Goal: Task Accomplishment & Management: Complete application form

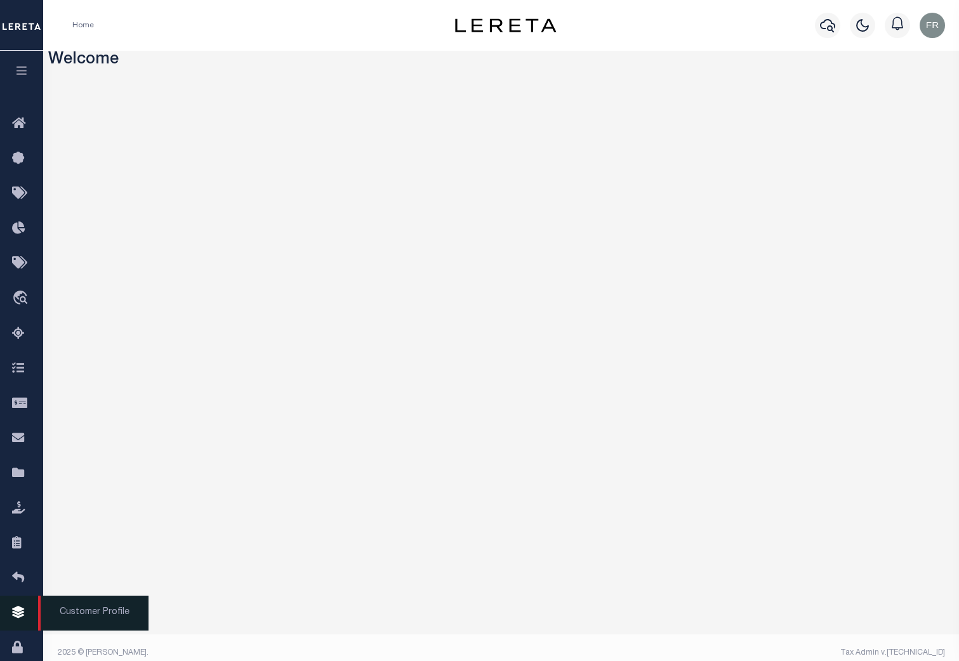
click at [23, 615] on icon at bounding box center [22, 613] width 20 height 16
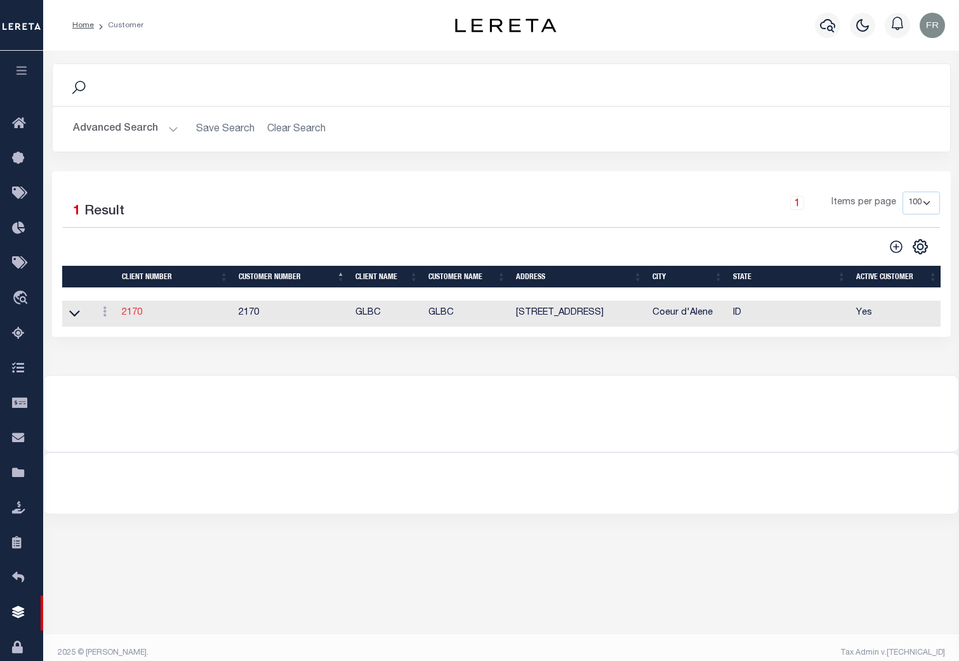
click at [128, 316] on link "2170" at bounding box center [132, 312] width 20 height 9
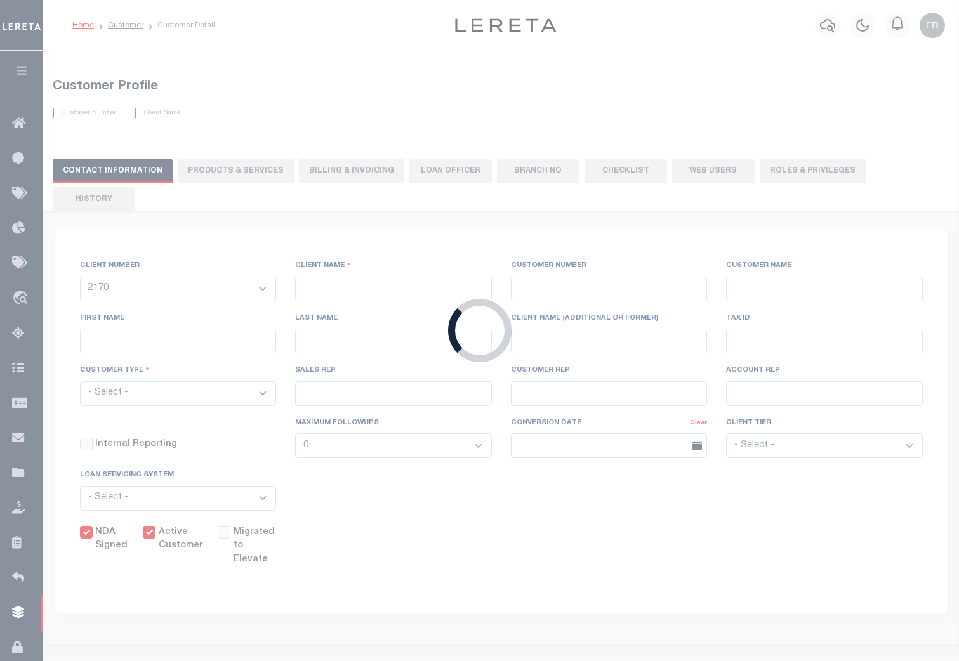
type input "GLBC"
type input "2170"
type input "GLBC"
type input "Becky"
type input "Mathson"
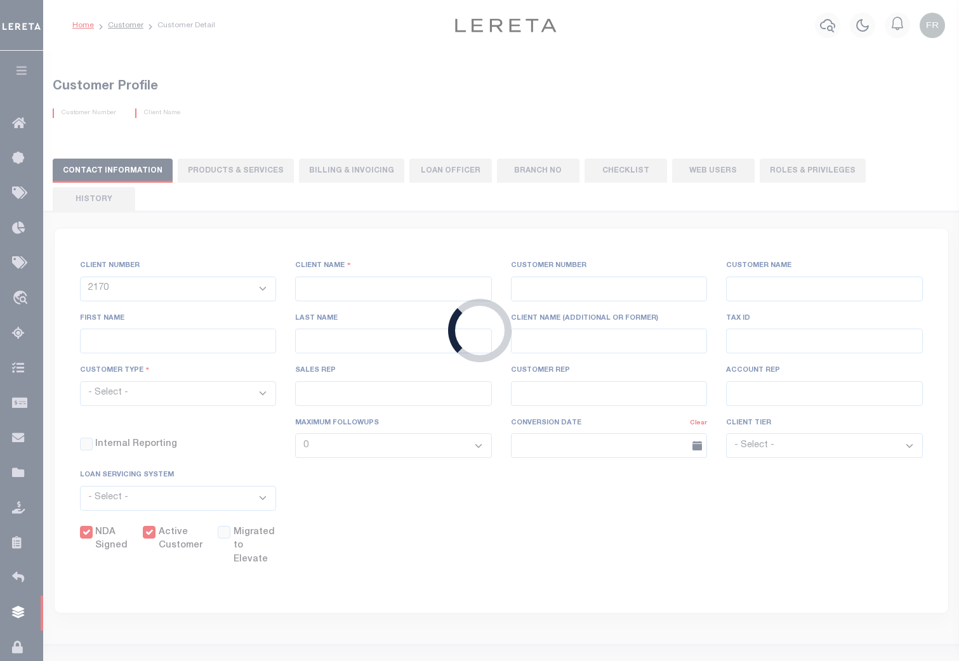
select select "Commercial"
type input "Barbara Kendrick"
type input "Debbie Vecellio"
checkbox input "true"
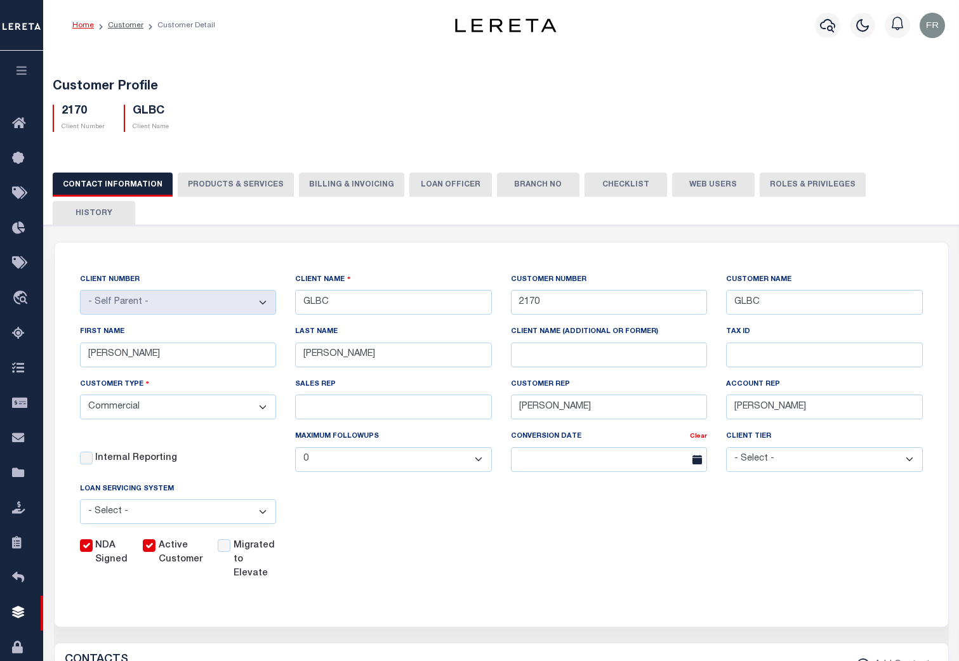
click at [700, 187] on button "Web Users" at bounding box center [713, 185] width 82 height 24
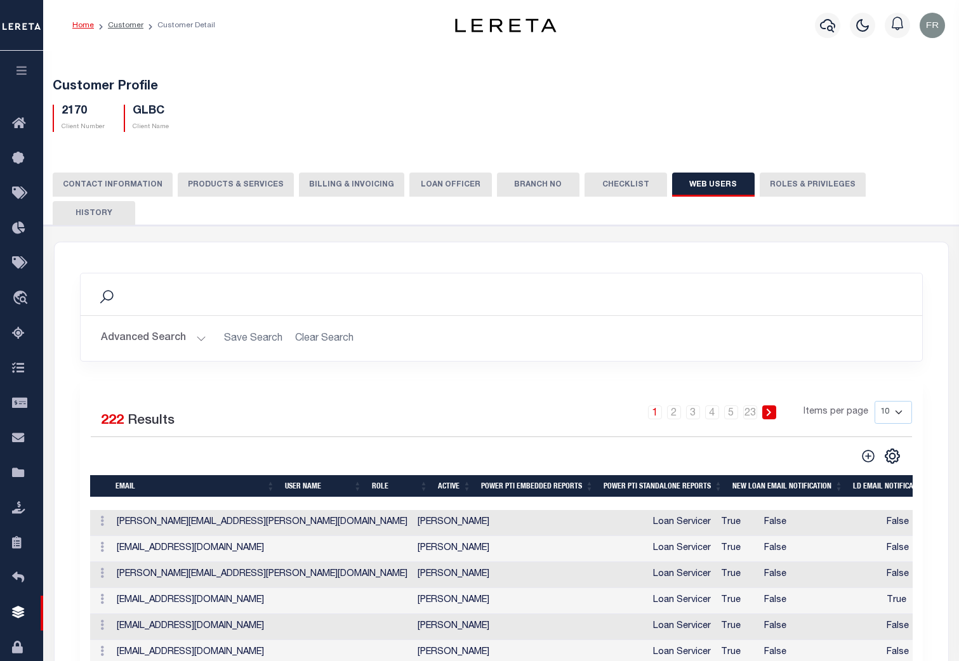
click at [138, 181] on button "CONTACT INFORMATION" at bounding box center [113, 185] width 120 height 24
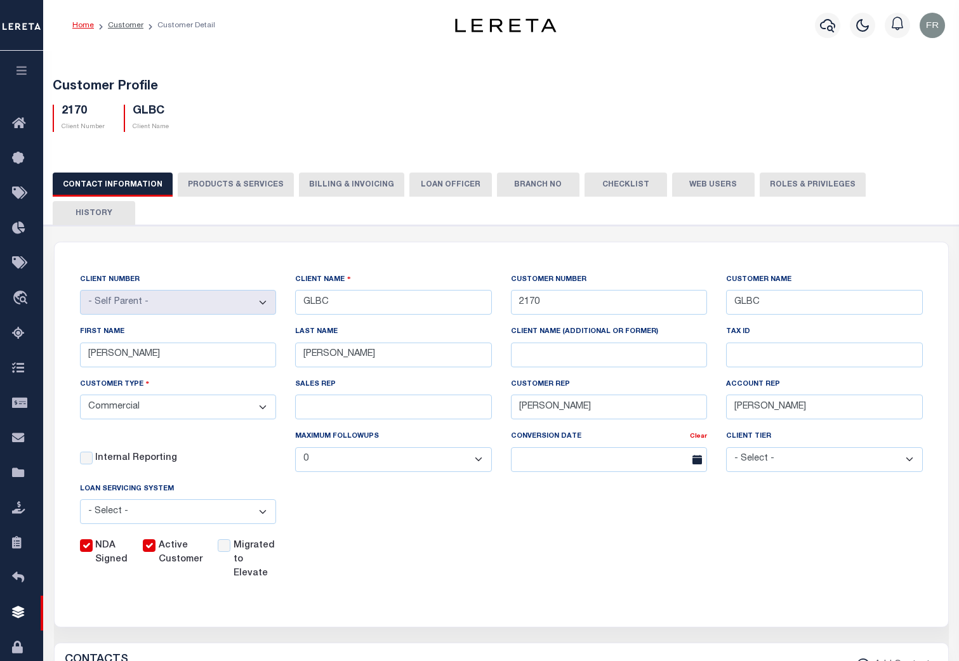
click at [233, 184] on button "PRODUCTS & SERVICES" at bounding box center [236, 185] width 116 height 24
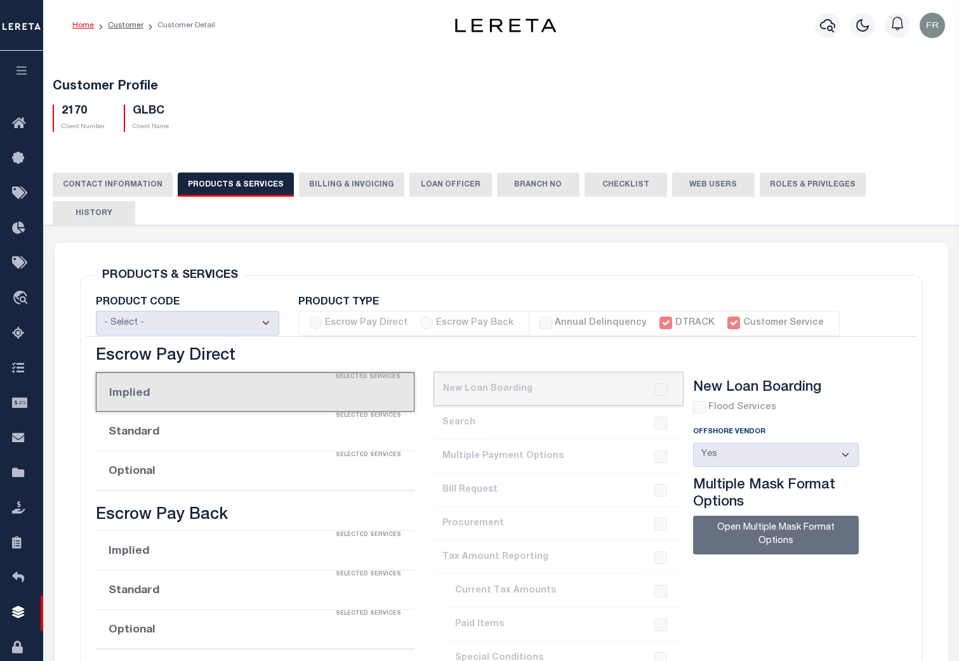
select select "STX"
radio input "true"
checkbox input "true"
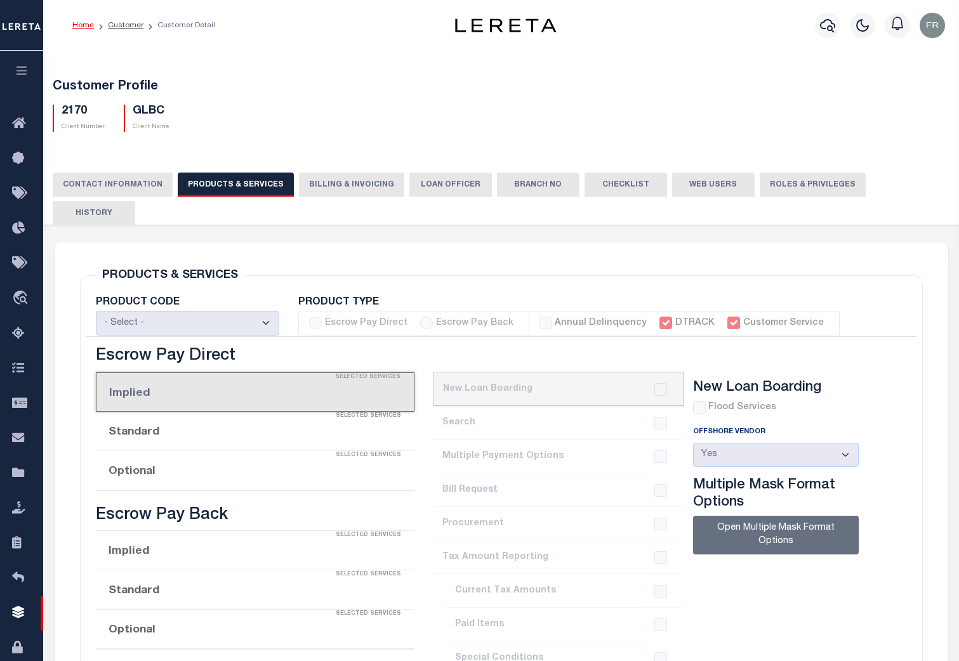
checkbox input "true"
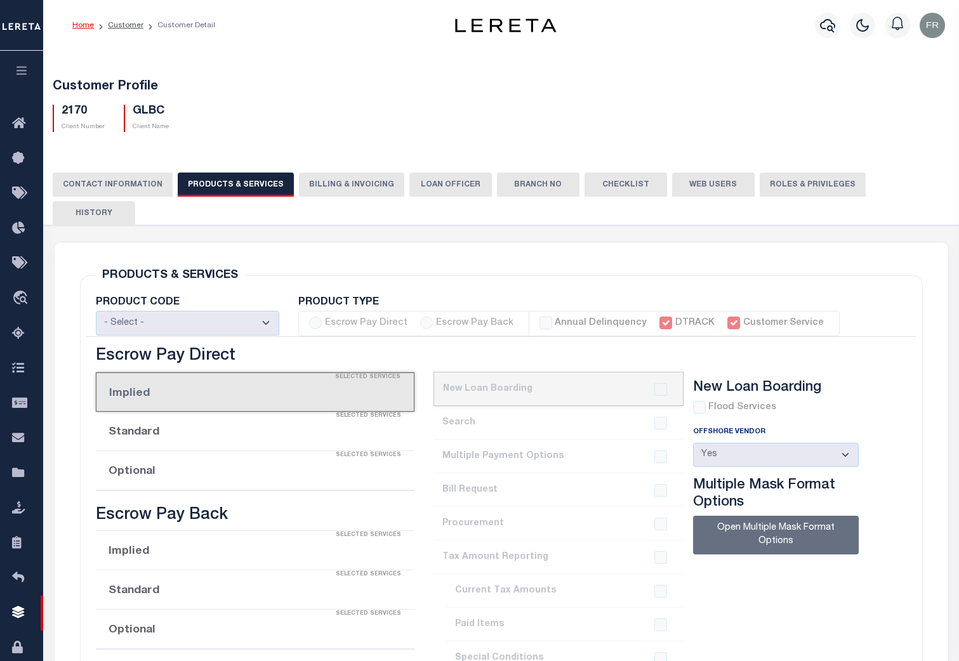
checkbox input "true"
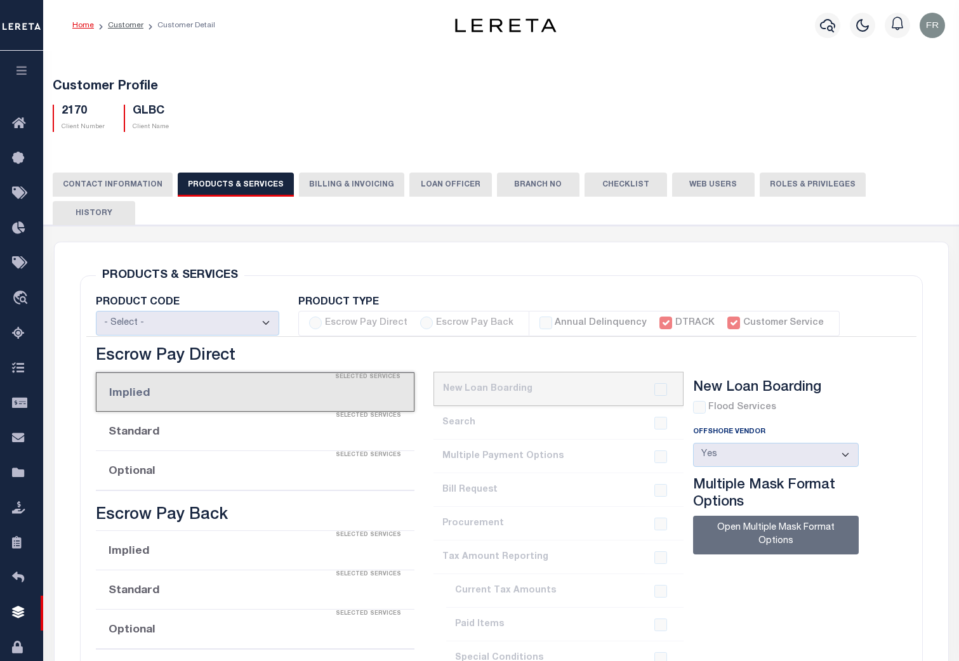
checkbox input "true"
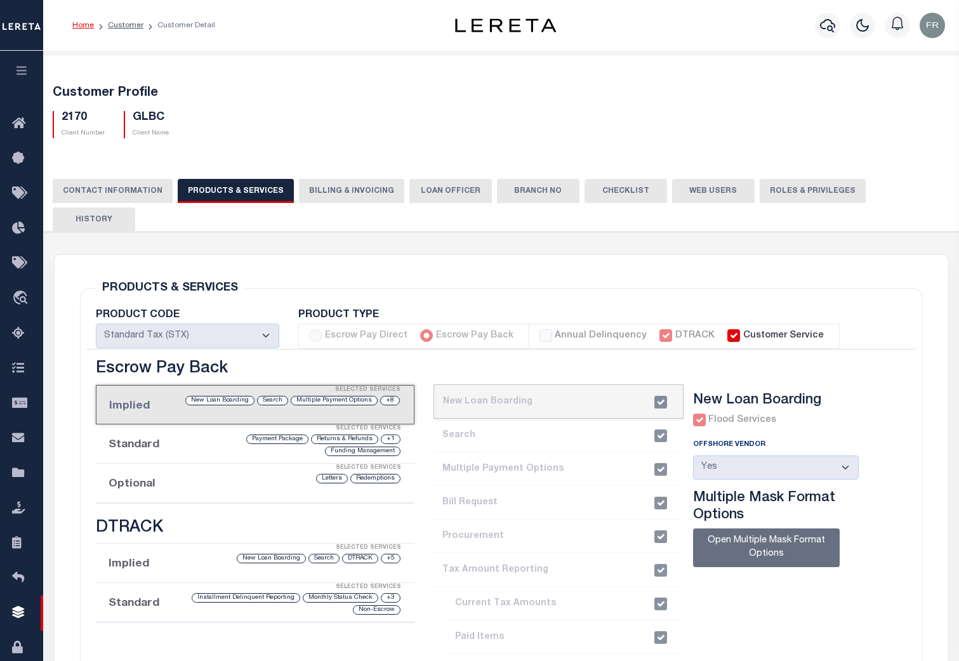
click at [343, 192] on button "Billing & Invoicing" at bounding box center [351, 191] width 105 height 24
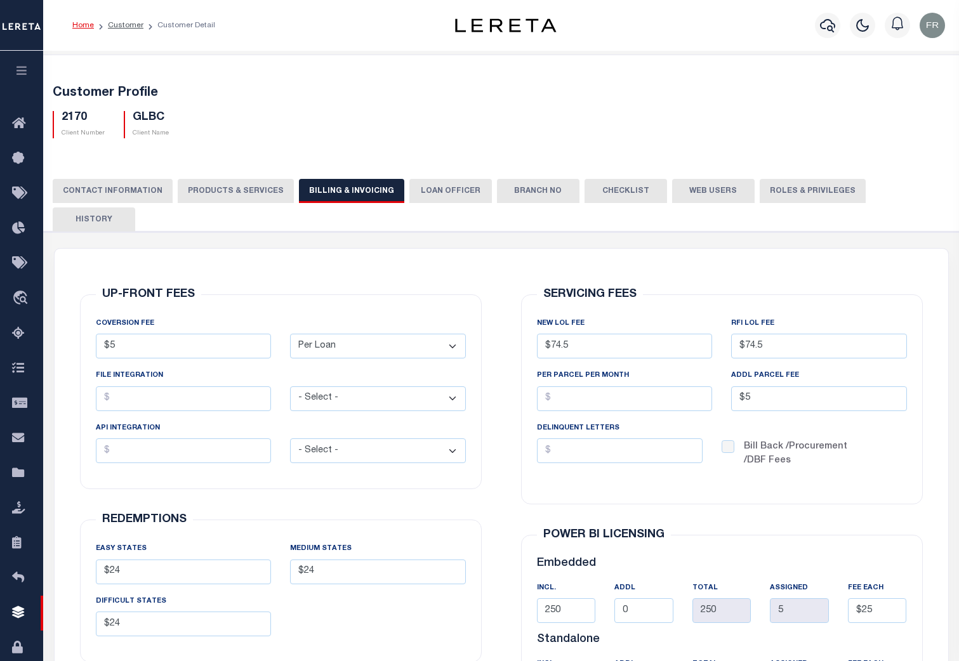
click at [435, 188] on button "LOAN OFFICER" at bounding box center [450, 191] width 82 height 24
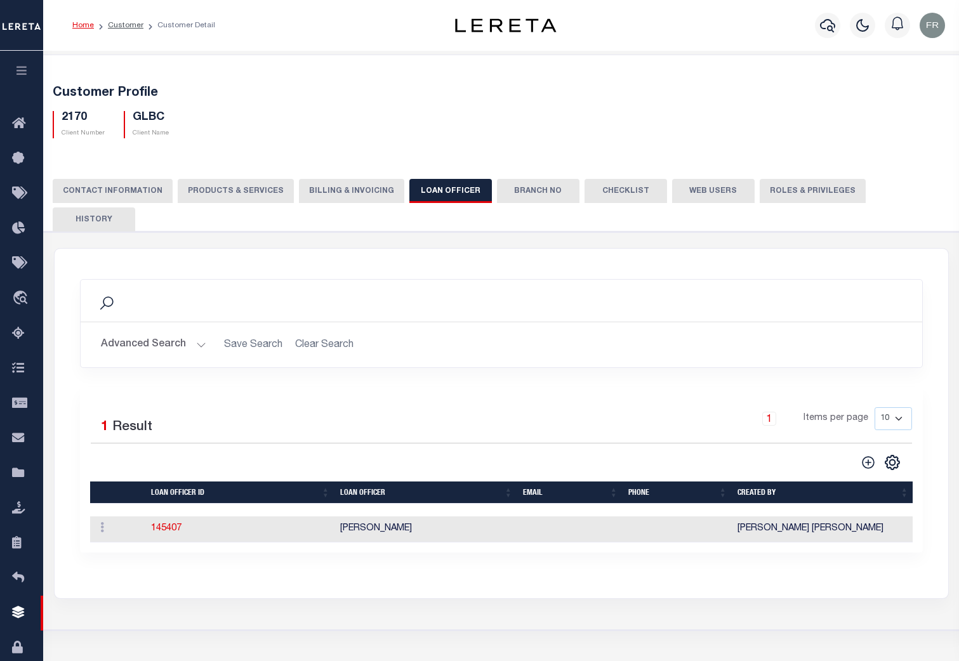
click at [522, 193] on button "Branch No" at bounding box center [538, 191] width 82 height 24
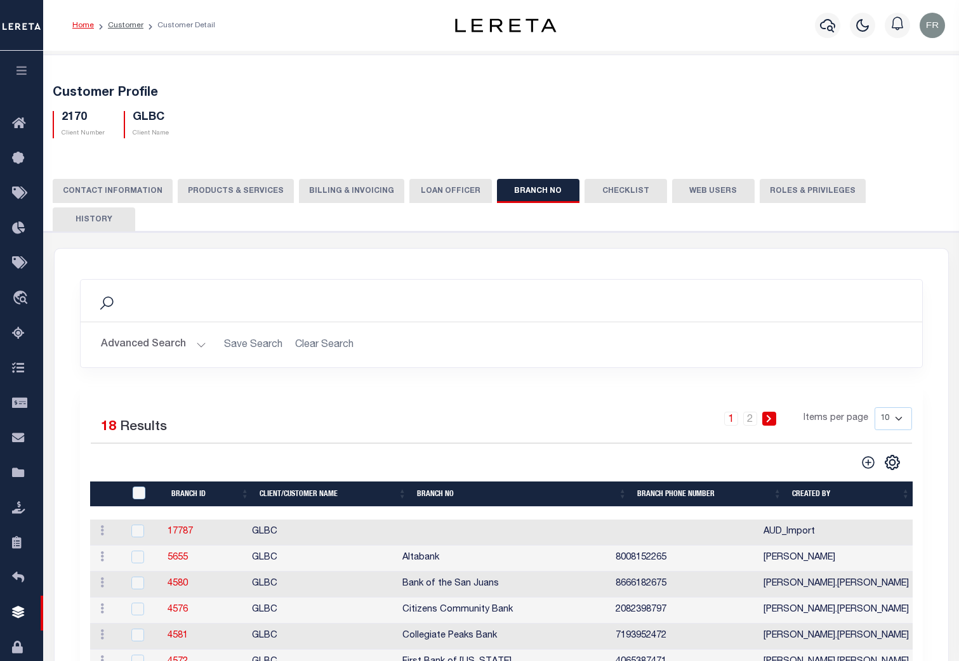
click at [616, 193] on button "Checklist" at bounding box center [625, 191] width 82 height 24
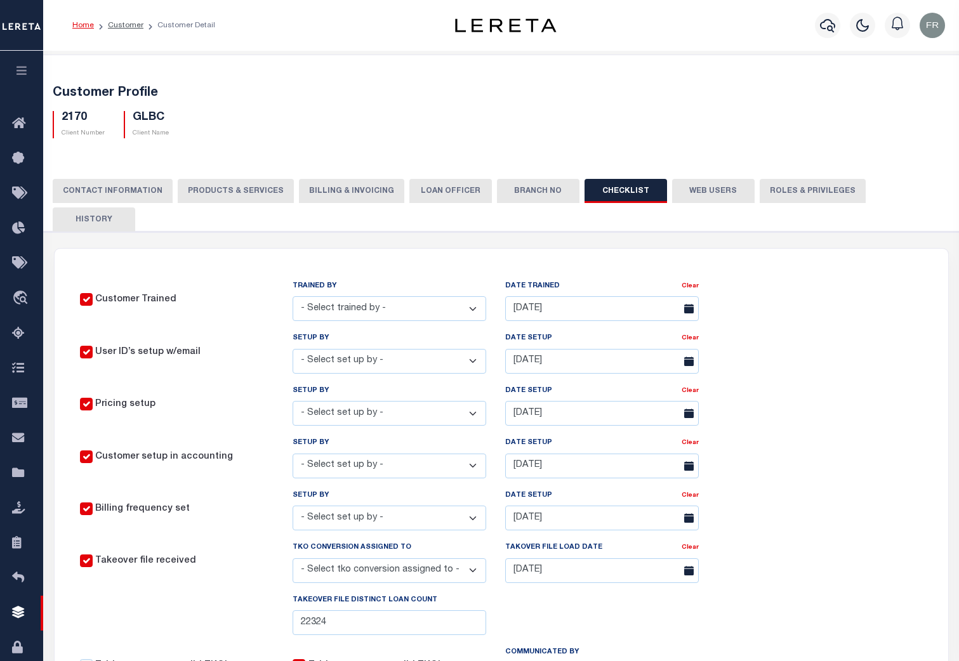
click at [691, 190] on button "Web Users" at bounding box center [713, 191] width 82 height 24
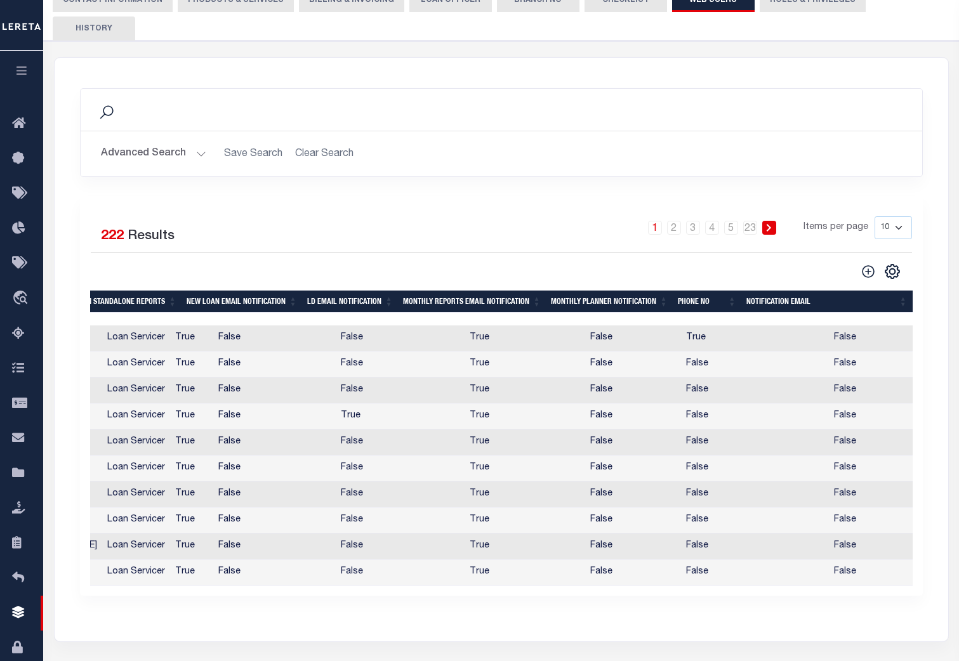
scroll to position [190, 0]
click at [900, 217] on select "10 25 50 100" at bounding box center [892, 228] width 37 height 23
select select "100"
click at [874, 217] on select "10 25 50 100" at bounding box center [892, 228] width 37 height 23
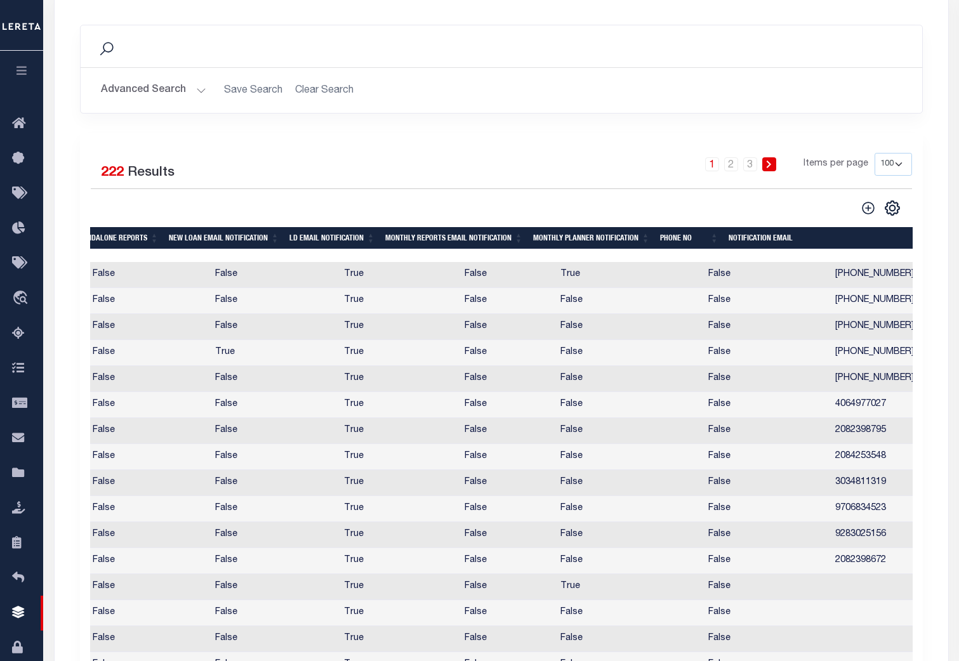
scroll to position [0, 696]
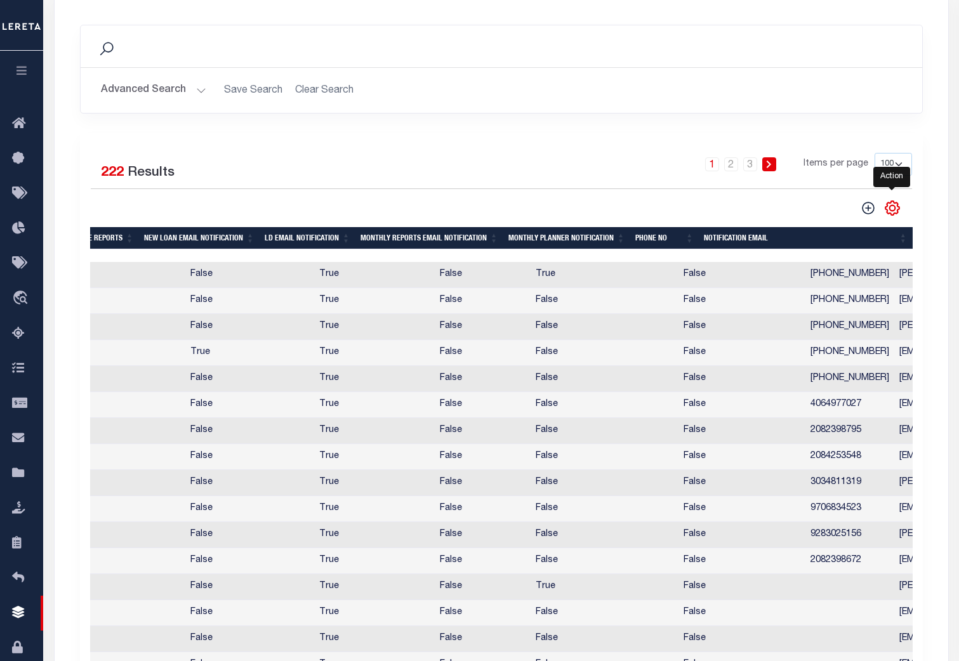
click at [891, 205] on icon "" at bounding box center [892, 208] width 6 height 6
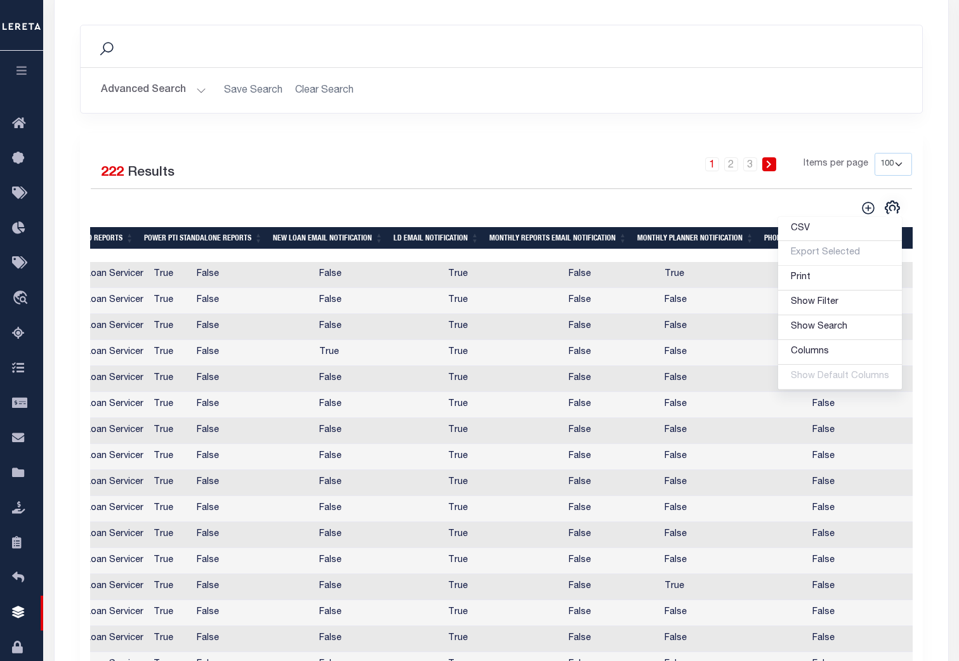
scroll to position [0, 0]
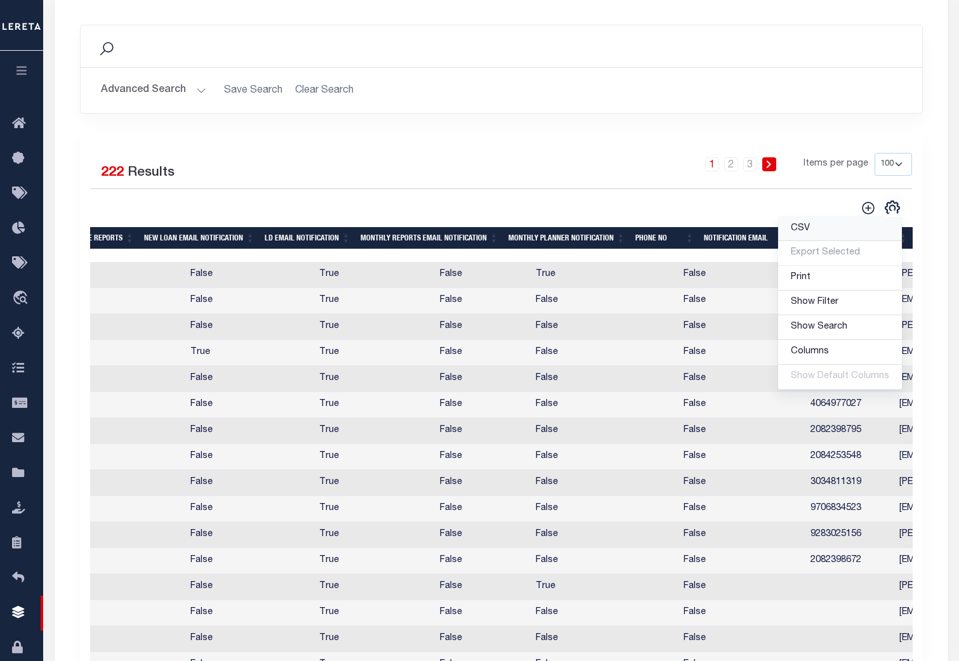
click at [821, 217] on link "CSV" at bounding box center [840, 229] width 124 height 25
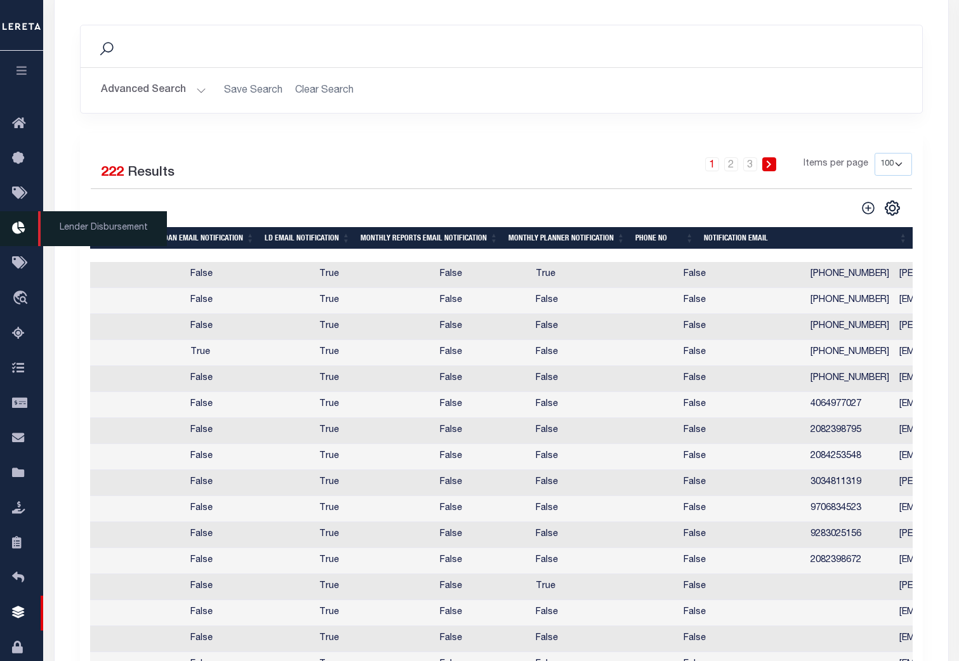
click at [18, 233] on icon at bounding box center [22, 229] width 20 height 16
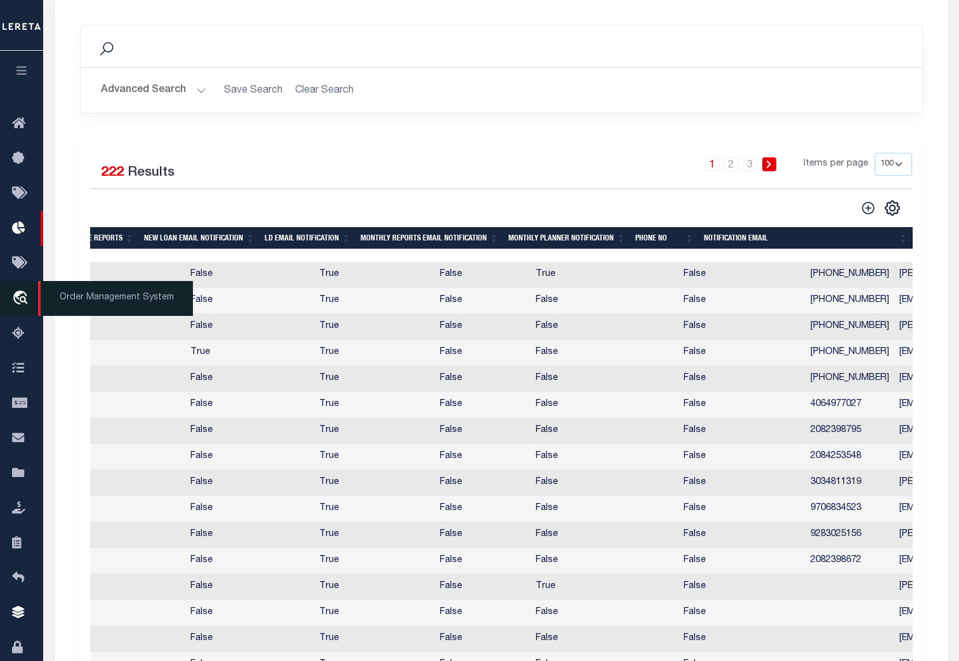
click at [21, 300] on icon "travel_explore" at bounding box center [22, 299] width 20 height 16
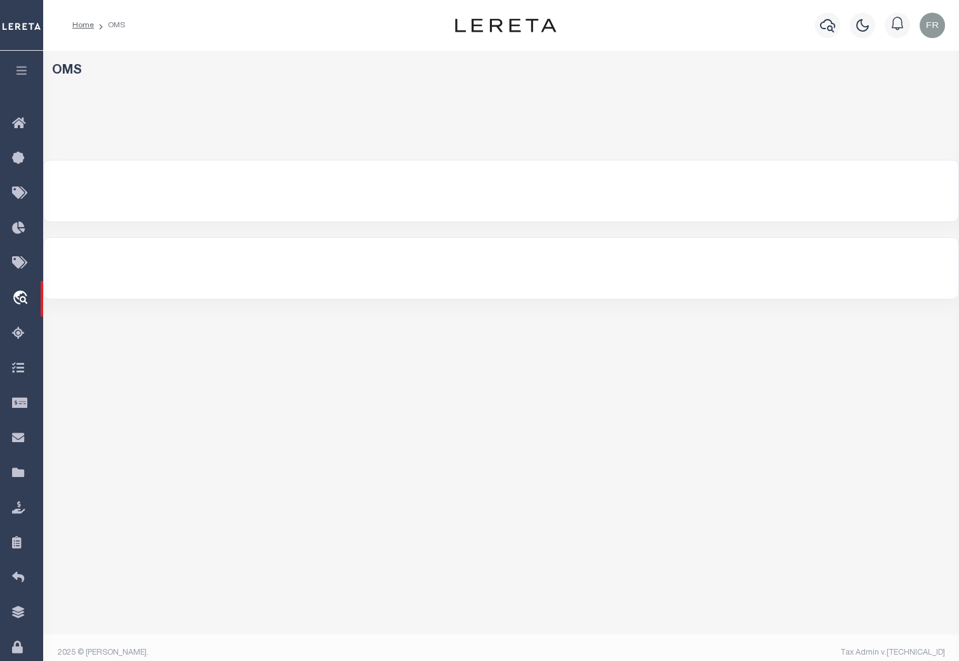
select select "200"
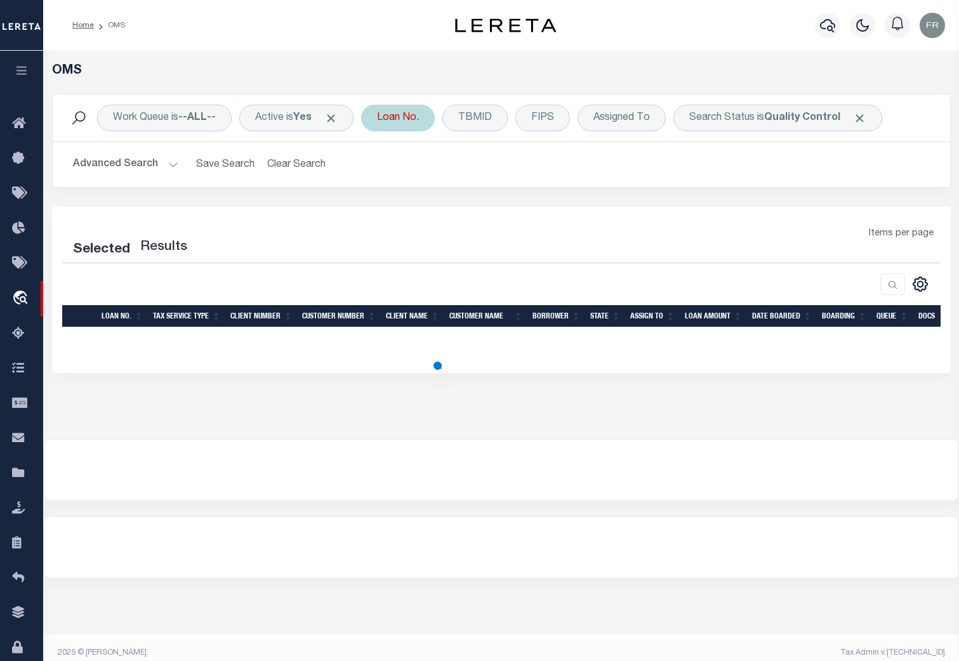
select select "200"
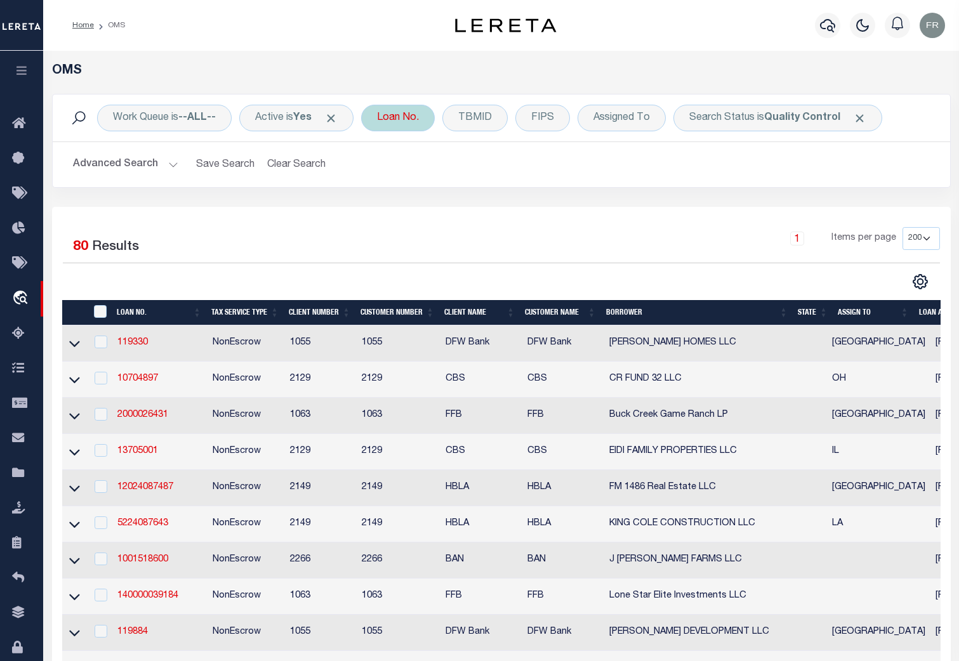
click at [402, 121] on div "Loan No." at bounding box center [398, 118] width 74 height 27
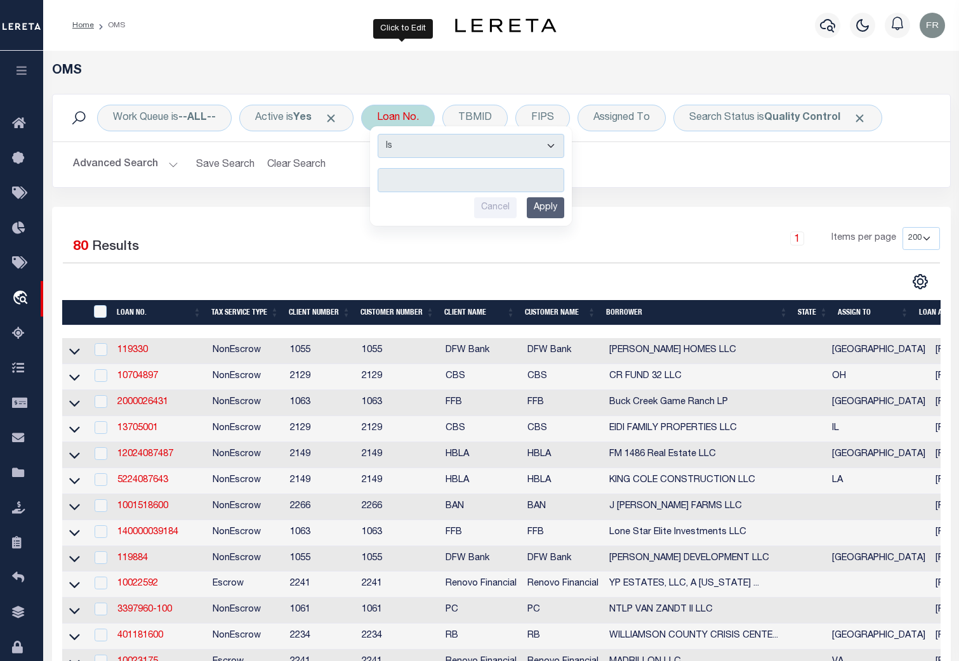
click at [413, 183] on input "text" at bounding box center [470, 180] width 187 height 24
type input "8949"
click at [548, 209] on input "Apply" at bounding box center [545, 207] width 37 height 21
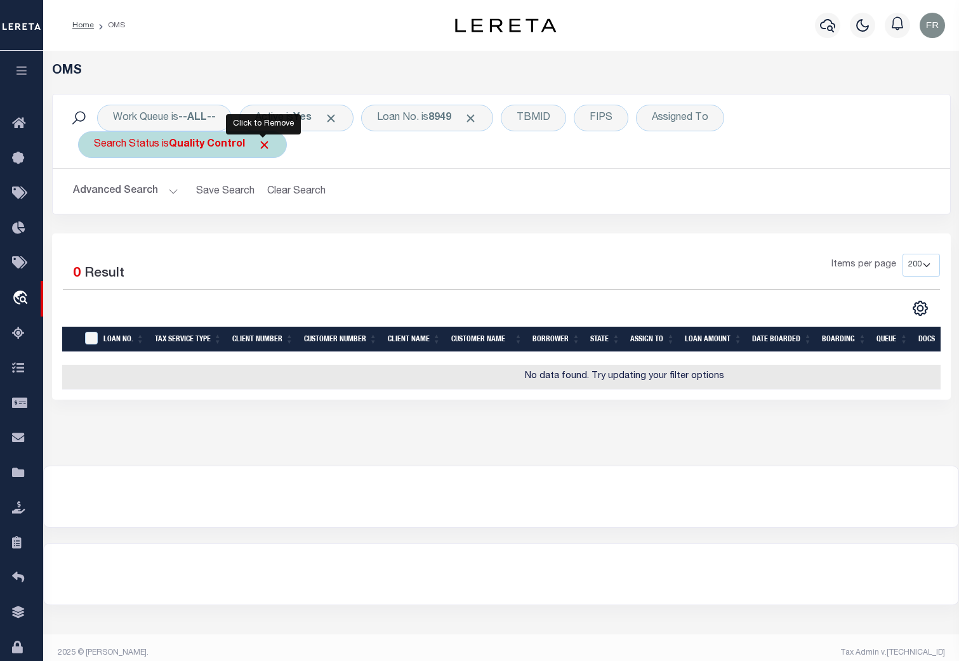
click at [262, 147] on span "Click to Remove" at bounding box center [264, 144] width 13 height 13
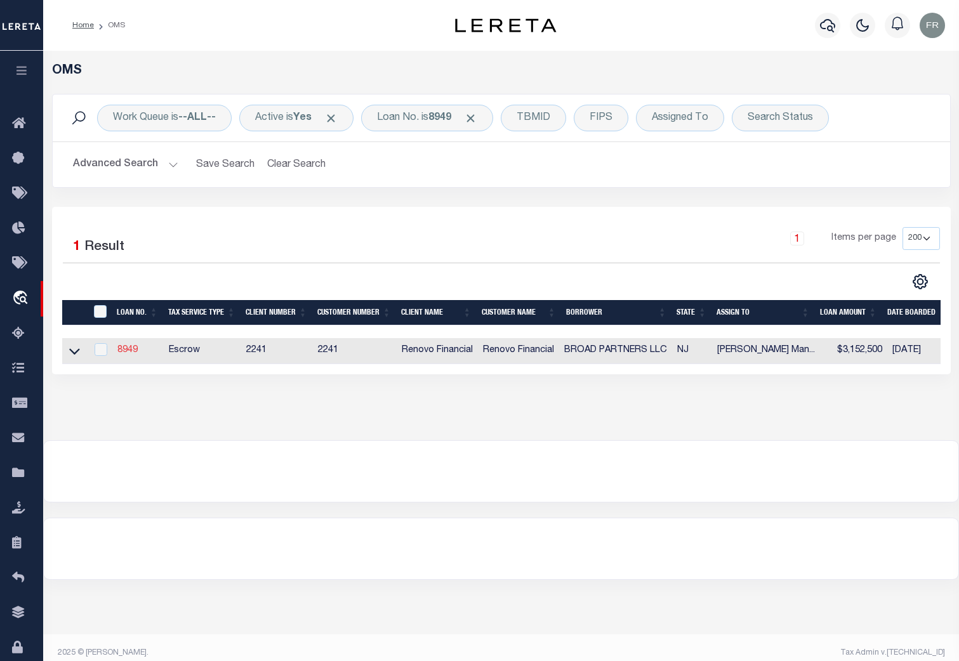
click at [129, 352] on link "8949" at bounding box center [127, 350] width 20 height 9
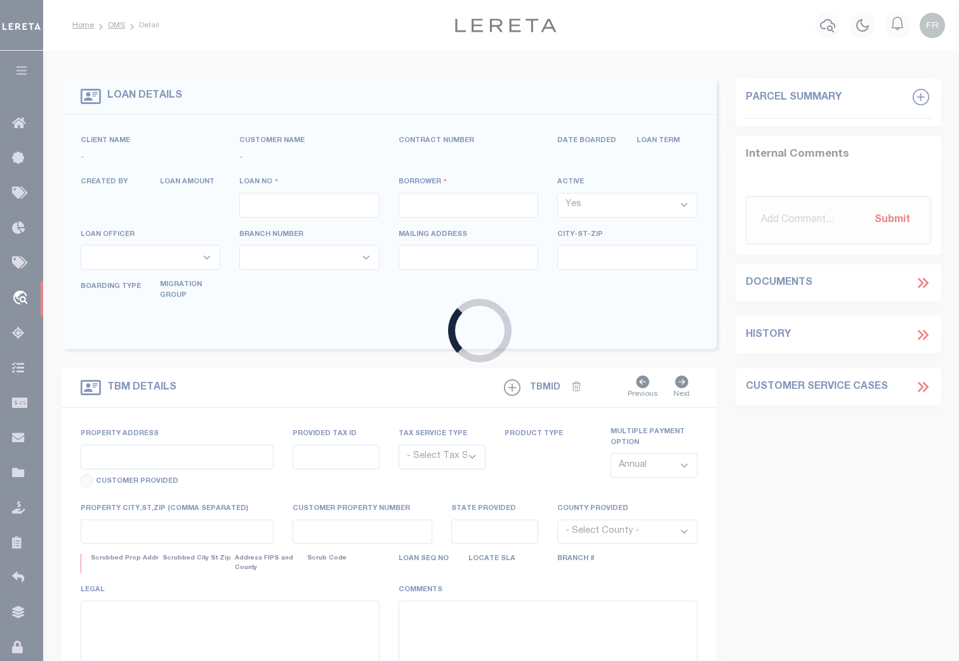
type input "8949"
type input "BROAD PARTNERS LLC"
select select
type input "2638 Colt Rd"
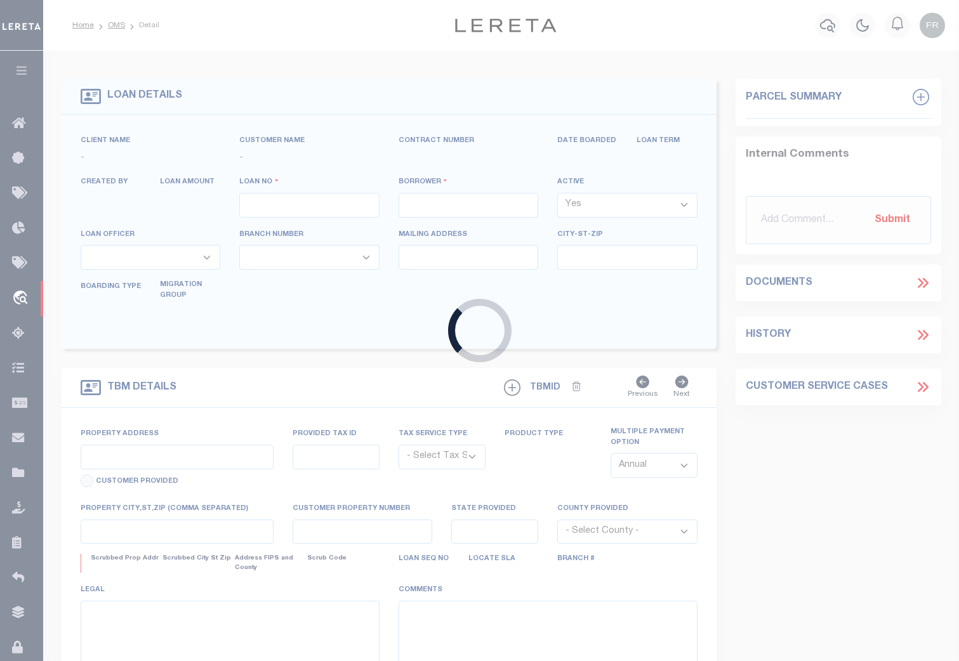
type input "Palos Verdes CA 90275"
select select "Escrow"
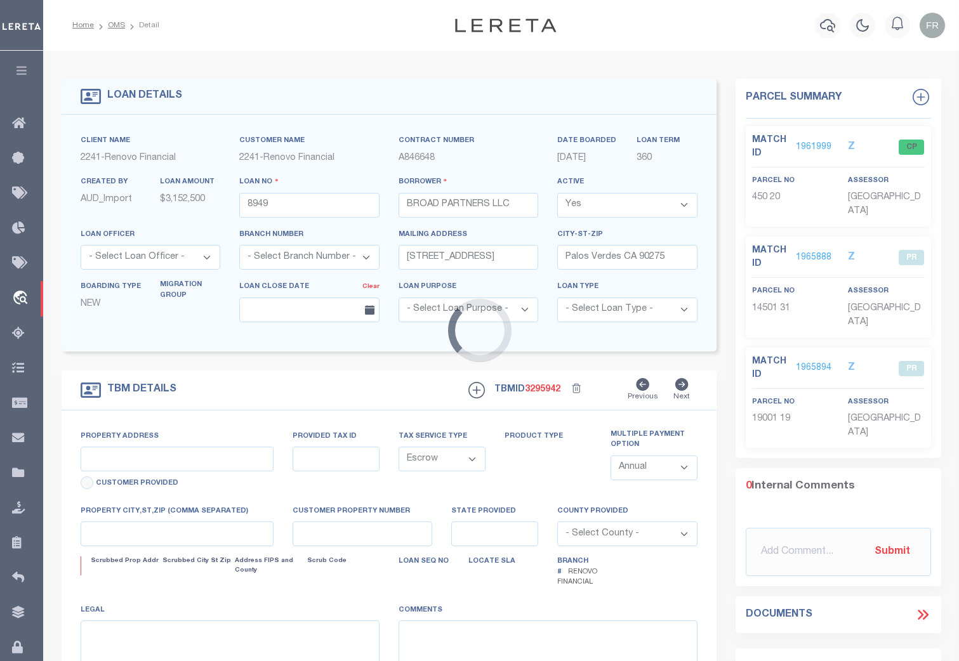
select select "25066"
type input "376 Broad Street"
select select
type input "Newark, NJ 07104"
type input "a0k8Y00000dDsPk"
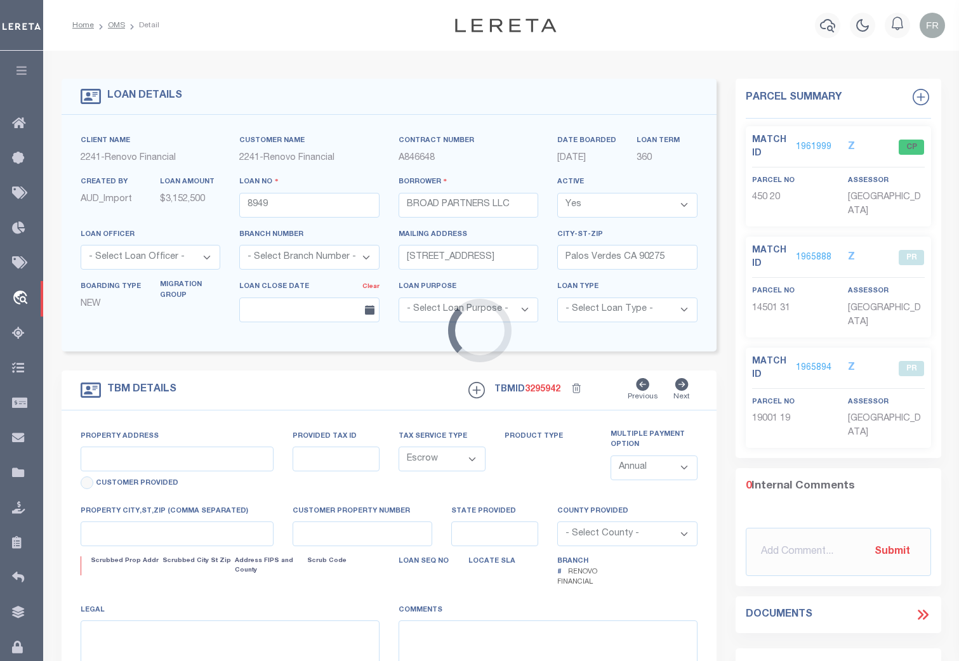
type input "NJ"
select select
type textarea "LEGAL REQUIRED"
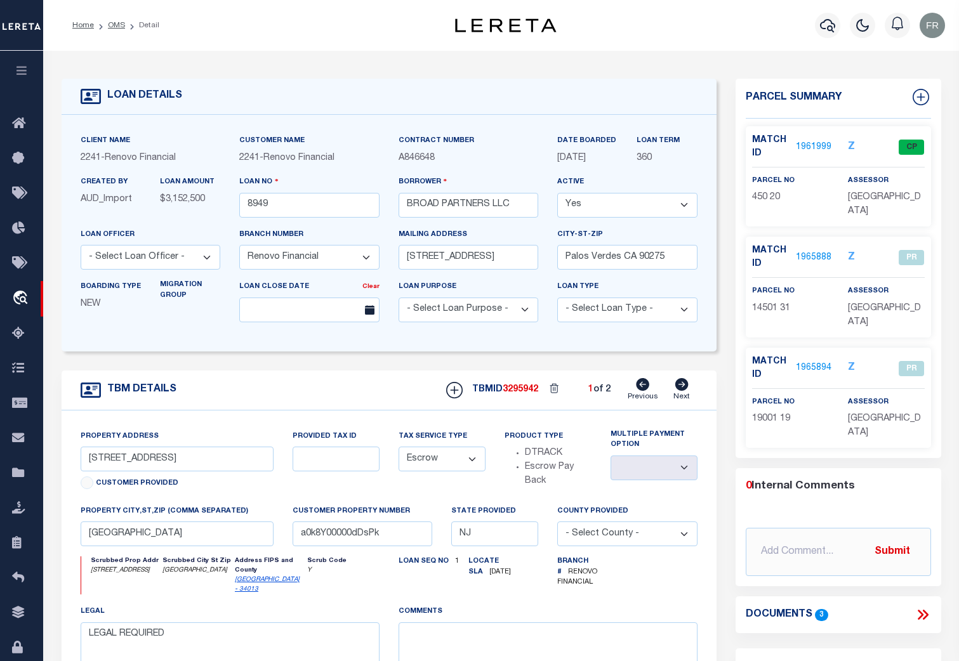
click at [676, 388] on icon at bounding box center [680, 384] width 13 height 13
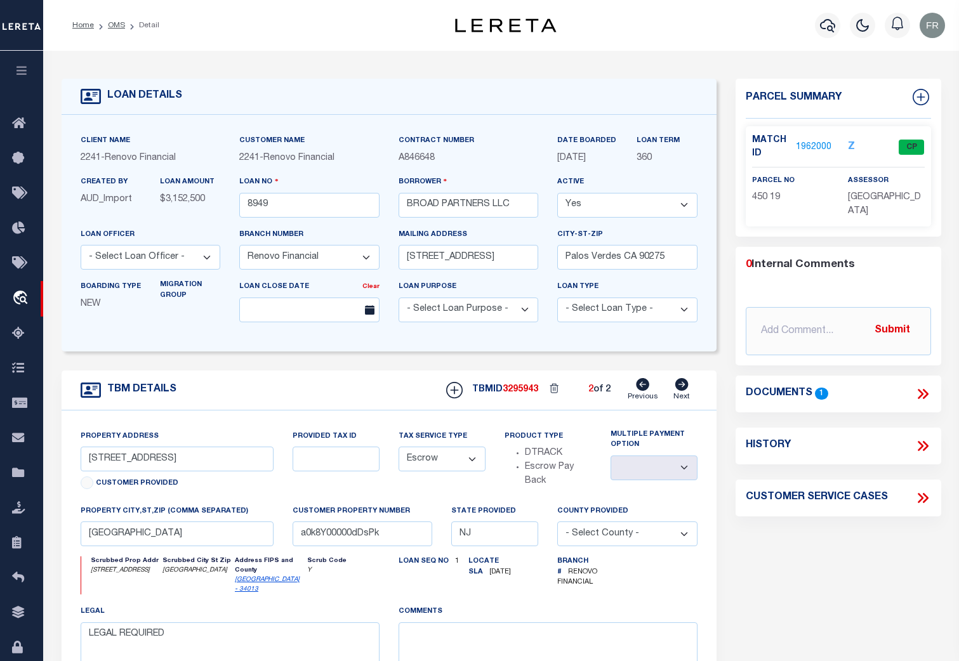
type input "378 Broad Street"
select select
type input "a0k8Y00000dDsPp"
select select
click at [643, 388] on icon at bounding box center [642, 384] width 13 height 13
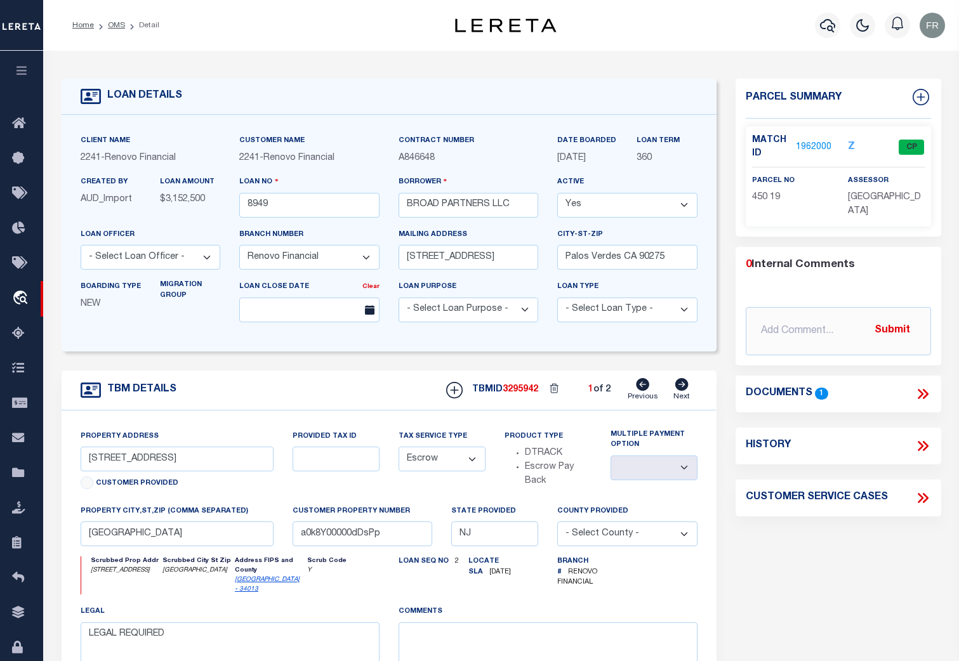
type input "376 Broad Street"
select select
type input "a0k8Y00000dDsPk"
select select
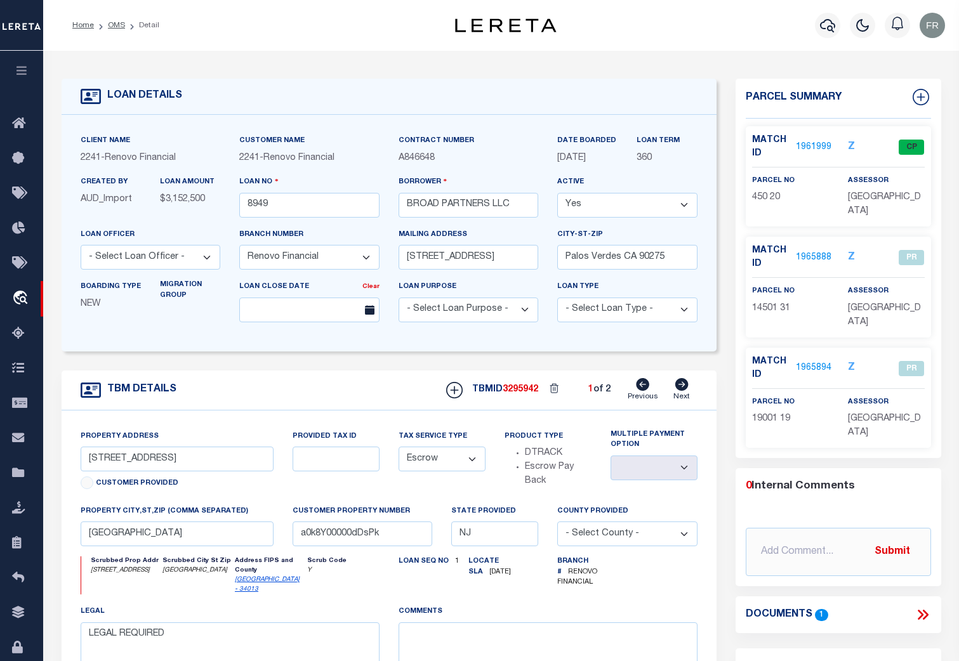
click at [814, 251] on link "1965888" at bounding box center [813, 257] width 36 height 13
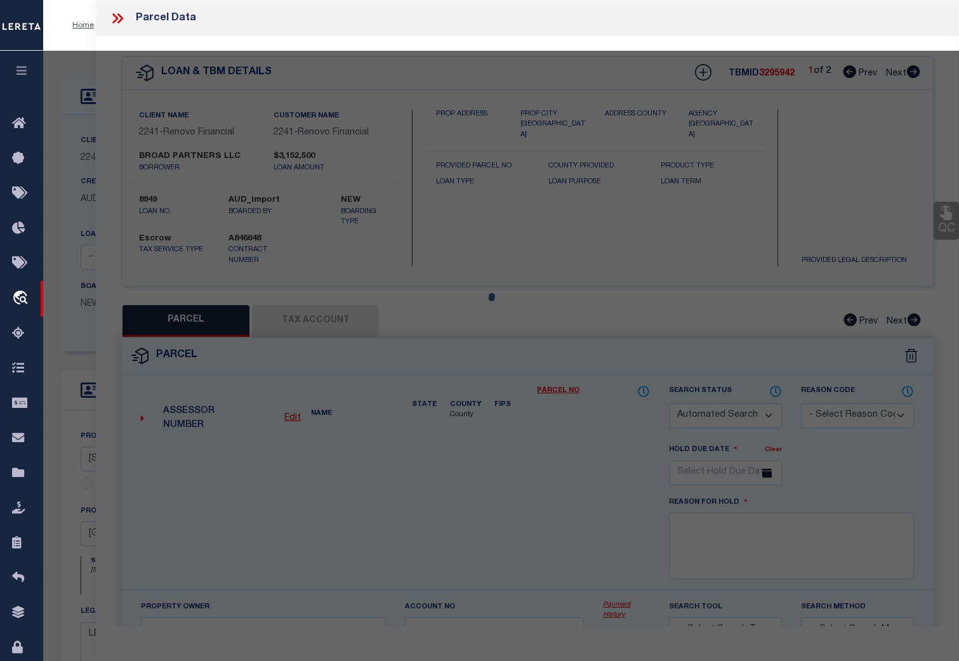
checkbox input "false"
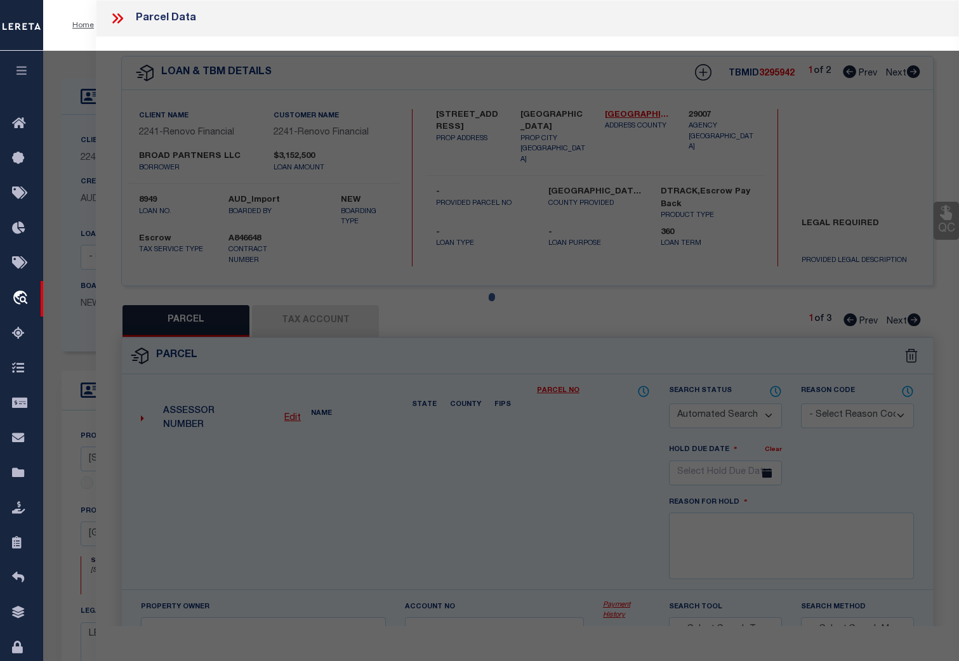
select select "PR"
type input "LEVERAGE REALTY LLC"
type input "11758000"
select select "AGW"
select select
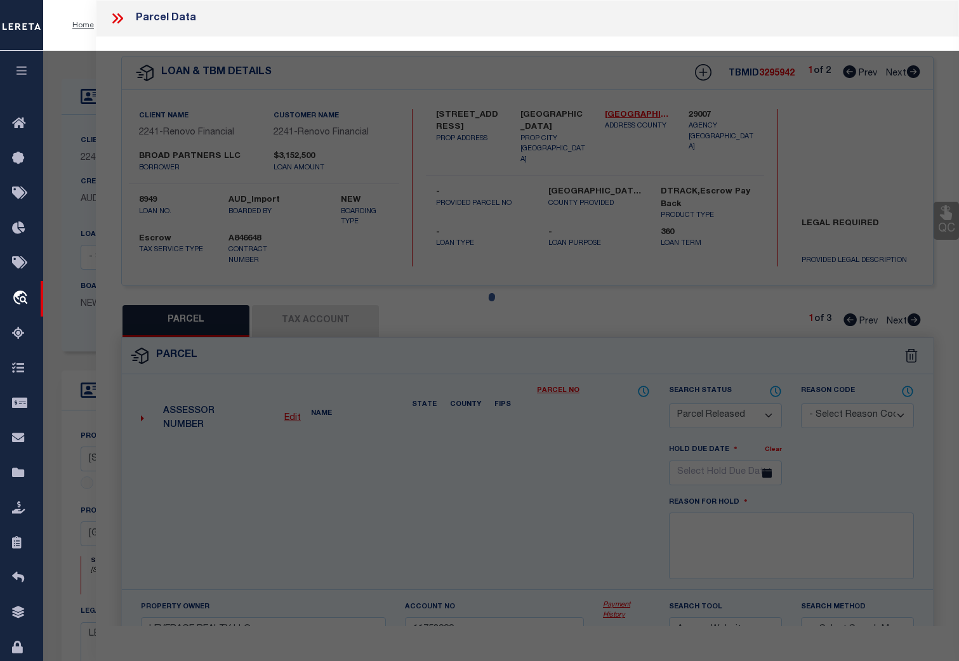
type input "775 CHAMBERS ST"
checkbox input "false"
type input "NJ"
type textarea "Block/Lot/Qual: 14501. 31."
type textarea "11/13/24 request: The above parcels are being tracked under loan 8949 and loan …"
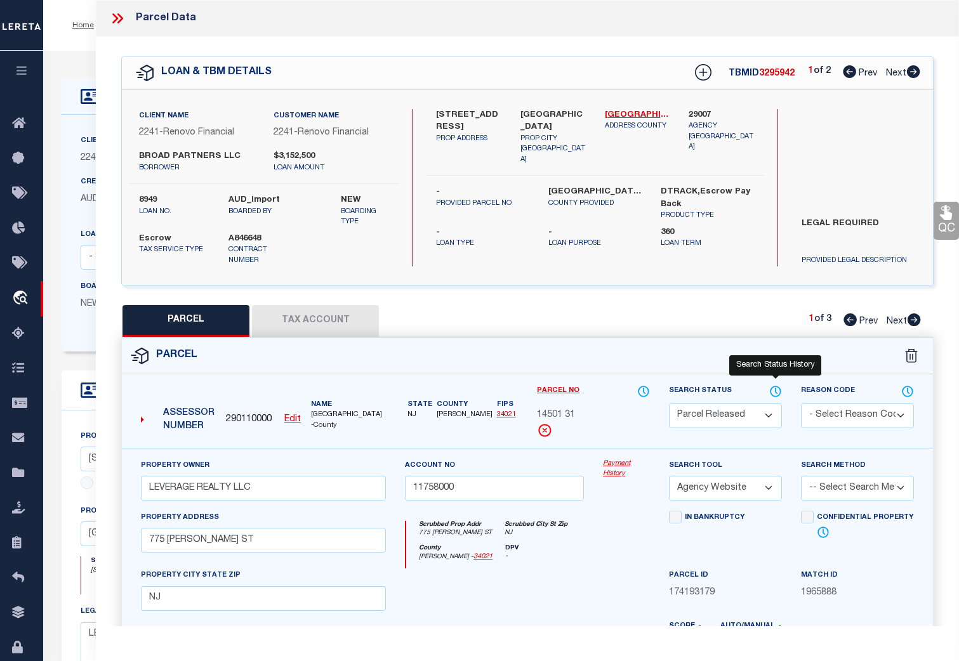
click at [775, 389] on icon at bounding box center [775, 390] width 1 height 5
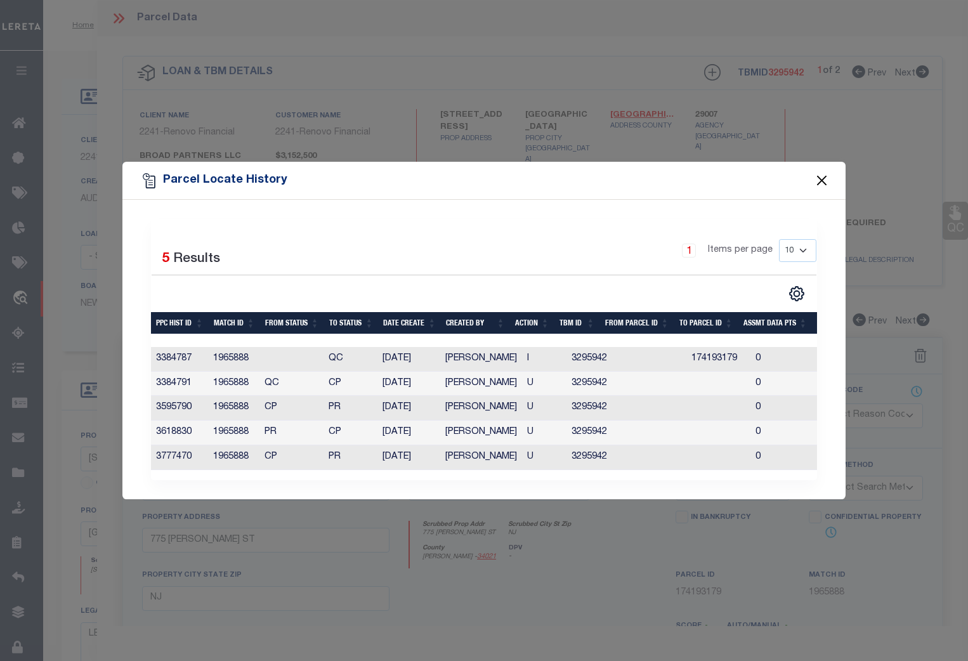
click at [816, 173] on button "Close" at bounding box center [822, 181] width 16 height 16
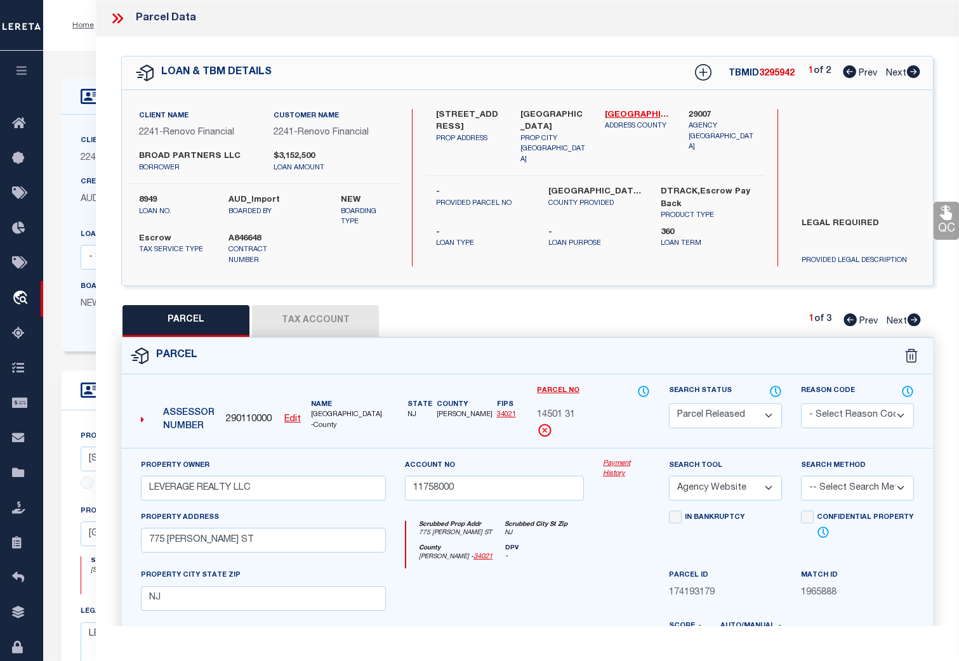
click at [614, 469] on link "Payment History" at bounding box center [626, 469] width 47 height 21
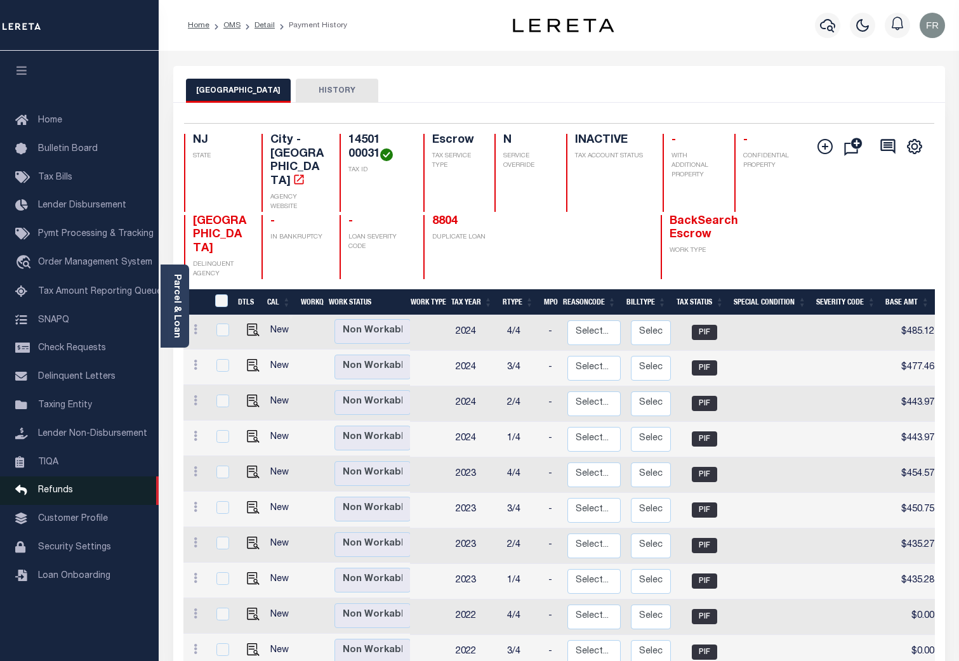
click at [63, 495] on span "Refunds" at bounding box center [55, 490] width 35 height 9
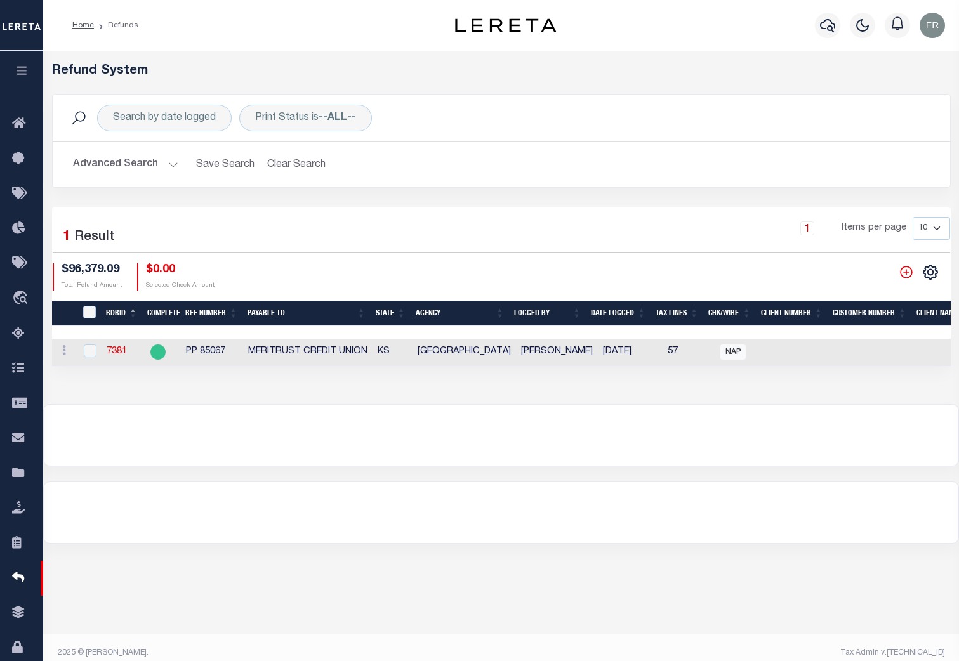
click at [169, 167] on button "Advanced Search" at bounding box center [125, 164] width 105 height 25
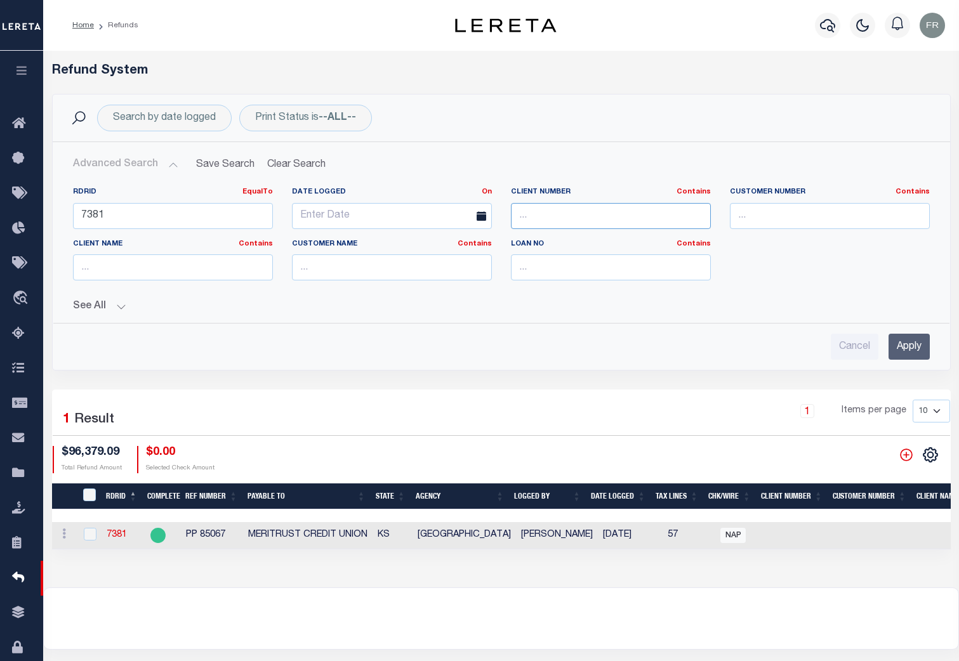
click at [535, 225] on input "text" at bounding box center [611, 216] width 200 height 26
type input "2241"
click at [905, 351] on input "Apply" at bounding box center [908, 347] width 41 height 26
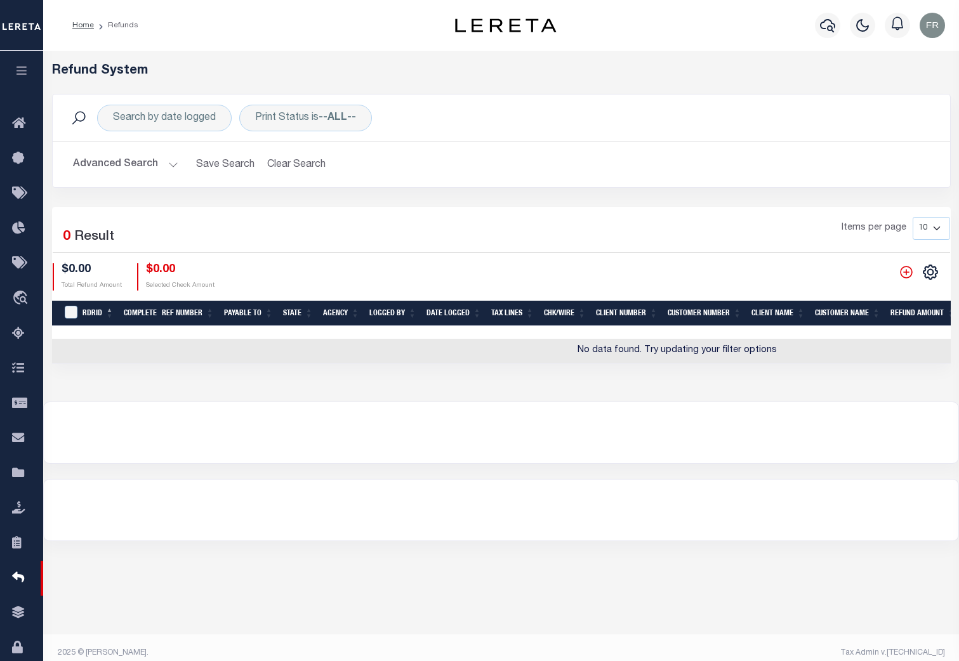
click at [163, 164] on button "Advanced Search" at bounding box center [125, 164] width 105 height 25
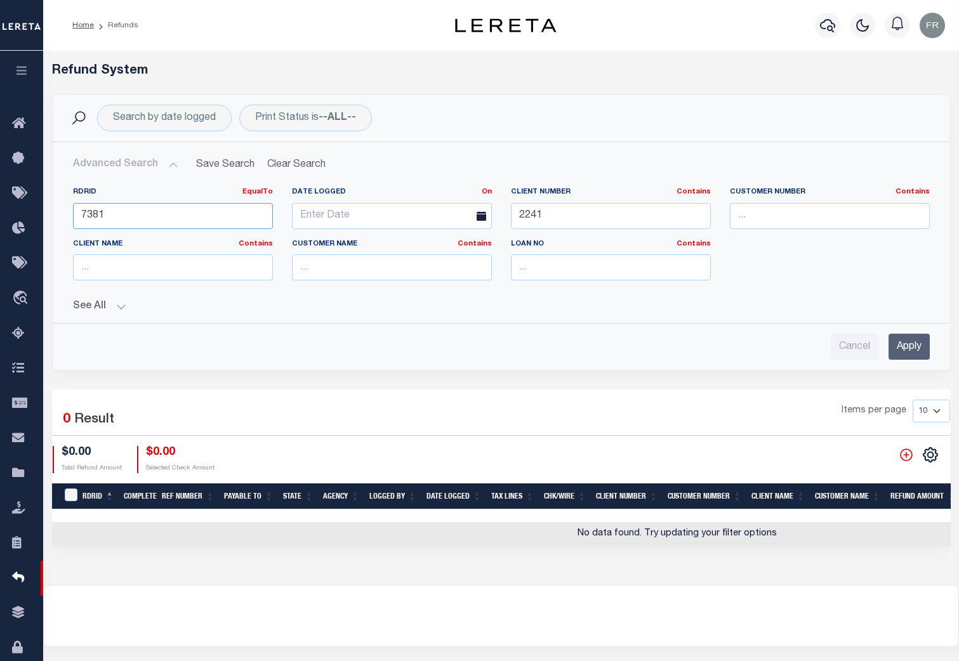
drag, startPoint x: 134, startPoint y: 218, endPoint x: 55, endPoint y: 214, distance: 78.7
click at [55, 214] on div "RDRID EqualTo Equals Is Not Equal To Is Greater Than Is Less Than 7381 Date Log…" at bounding box center [501, 245] width 896 height 136
click at [910, 349] on input "Apply" at bounding box center [908, 347] width 41 height 26
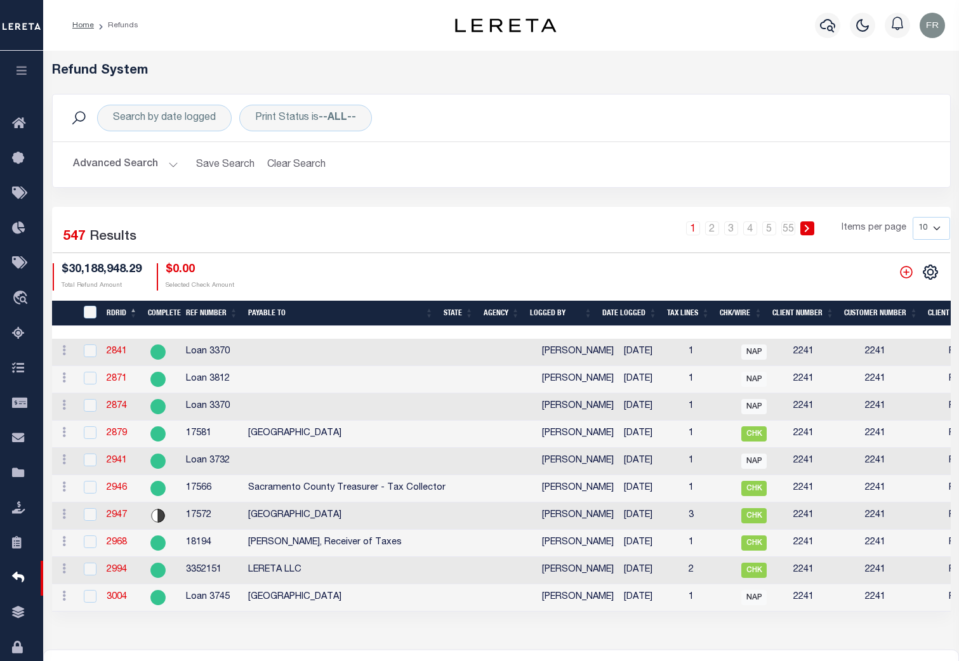
click at [122, 313] on th "RDRID" at bounding box center [121, 314] width 41 height 26
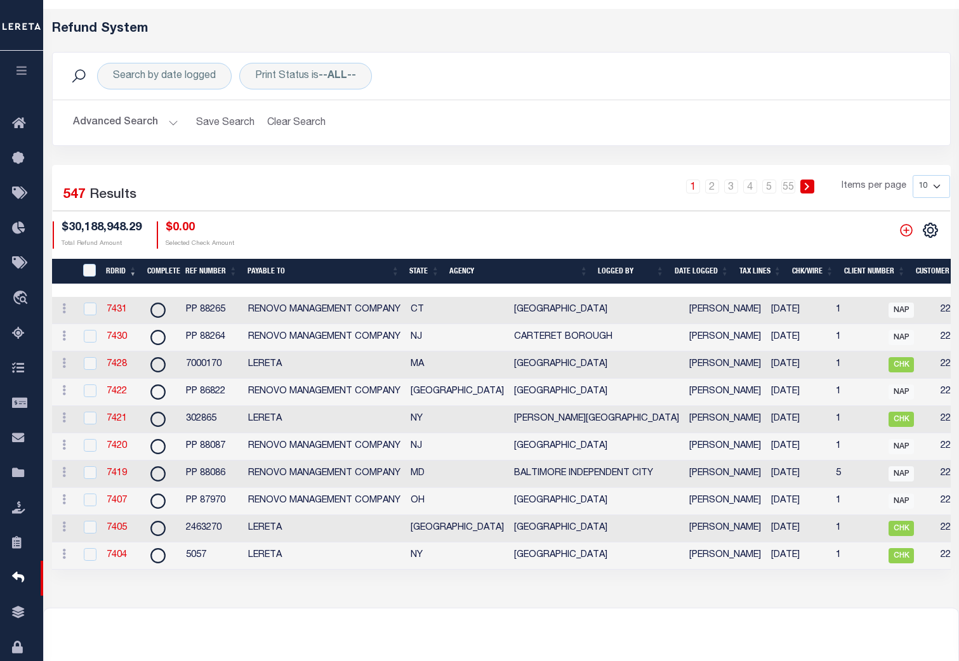
scroll to position [63, 0]
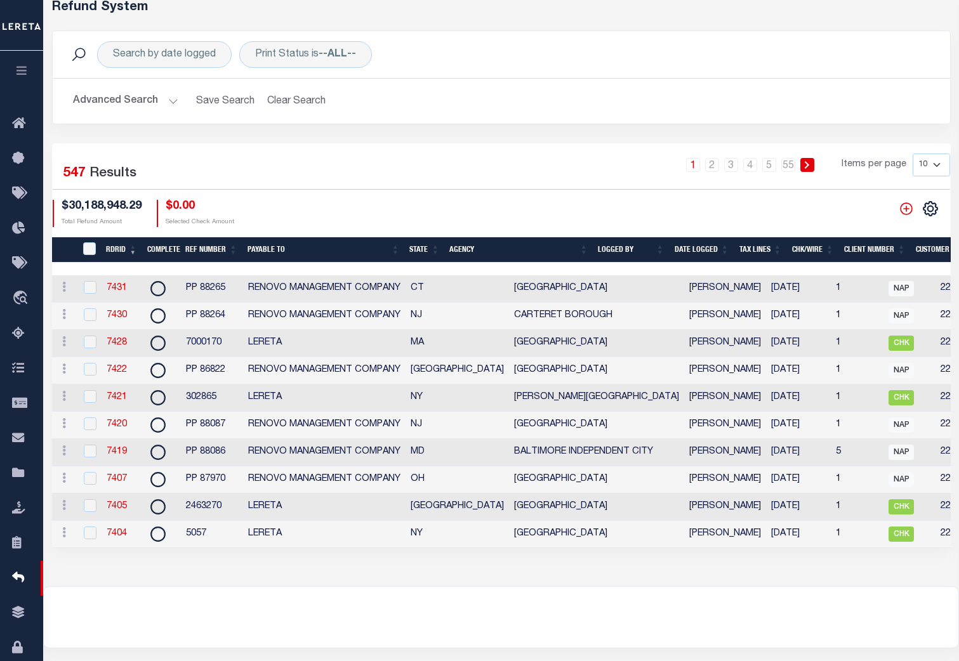
click at [935, 164] on select "10 25 50 100" at bounding box center [930, 165] width 37 height 23
select select "100"
click at [912, 154] on select "10 25 50 100" at bounding box center [930, 165] width 37 height 23
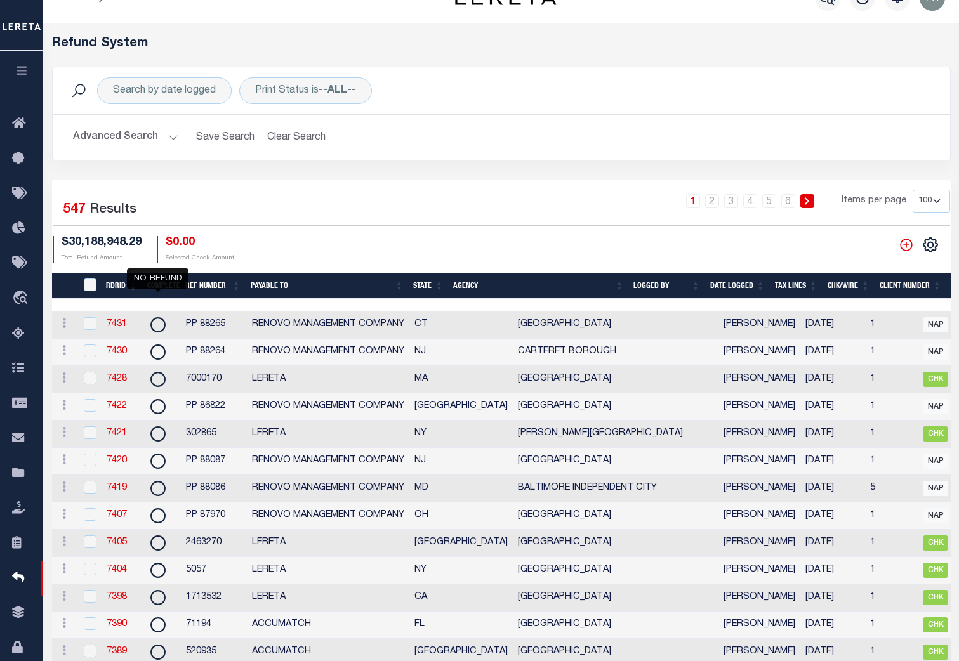
scroll to position [0, 0]
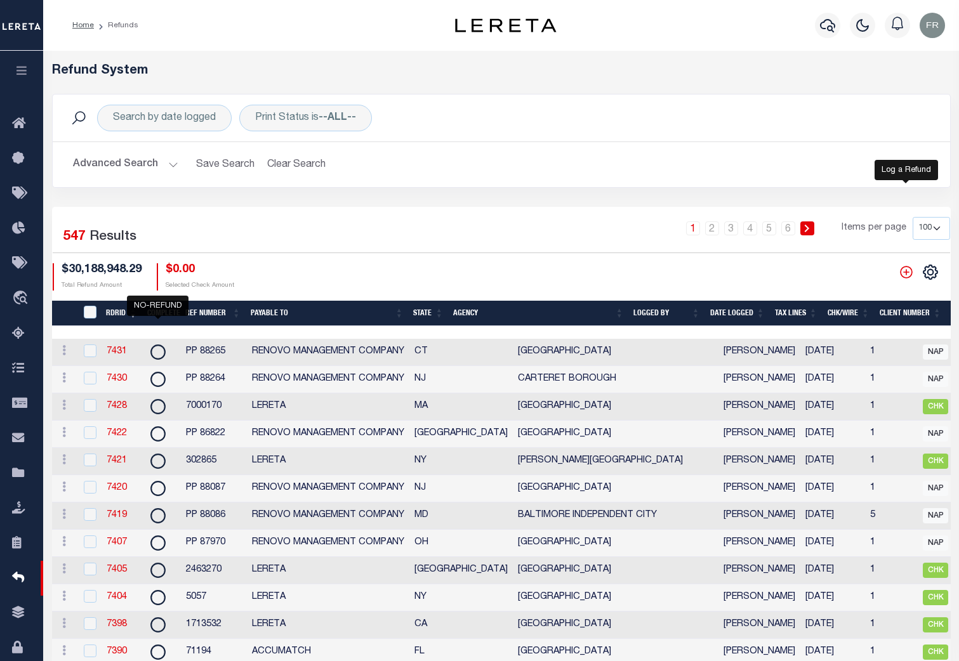
click at [905, 275] on icon "" at bounding box center [906, 272] width 13 height 13
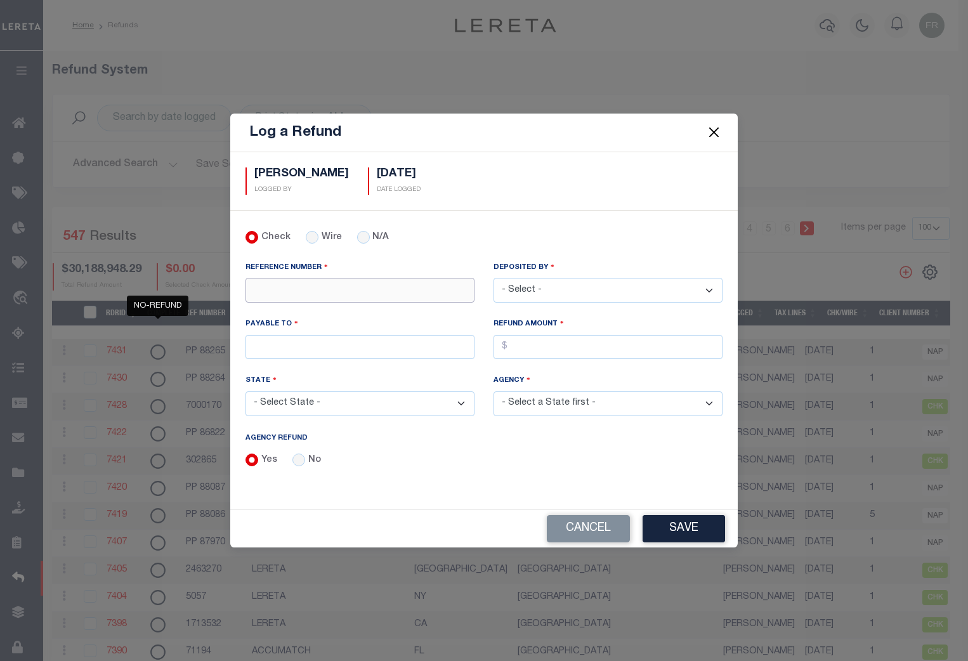
click at [278, 296] on input "REFERENCE NUMBER" at bounding box center [359, 290] width 229 height 25
type input "PP 78359"
click at [623, 303] on div "DEPOSITED BY - Select - [PERSON_NAME] [PERSON_NAME] [PERSON_NAME] [PERSON_NAME]…" at bounding box center [608, 289] width 248 height 56
click at [629, 298] on select "- Select - [PERSON_NAME] [PERSON_NAME] [PERSON_NAME] [PERSON_NAME] [PERSON_NAME…" at bounding box center [608, 290] width 229 height 25
click at [494, 278] on select "- Select - [PERSON_NAME] [PERSON_NAME] [PERSON_NAME] [PERSON_NAME] [PERSON_NAME…" at bounding box center [608, 290] width 229 height 25
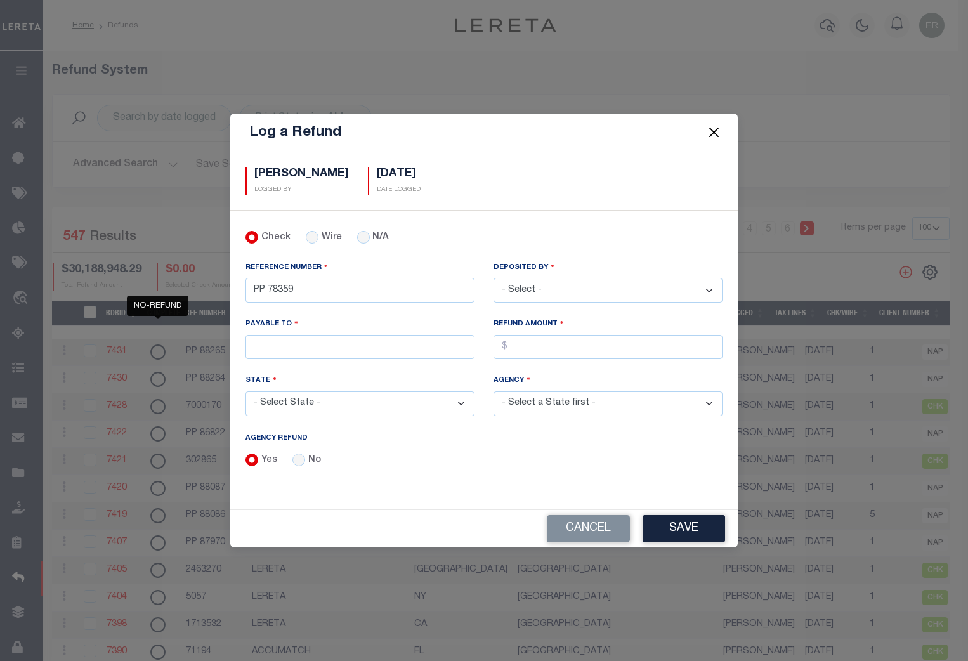
click at [575, 289] on select "- Select - [PERSON_NAME] [PERSON_NAME] [PERSON_NAME] [PERSON_NAME] [PERSON_NAME…" at bounding box center [608, 290] width 229 height 25
select select "[PERSON_NAME]"
click at [494, 278] on select "- Select - [PERSON_NAME] [PERSON_NAME] [PERSON_NAME] [PERSON_NAME] [PERSON_NAME…" at bounding box center [608, 290] width 229 height 25
click at [291, 349] on input "PAYABLE TO" at bounding box center [359, 347] width 229 height 25
click at [274, 345] on input "PAYABLE TO" at bounding box center [359, 347] width 229 height 25
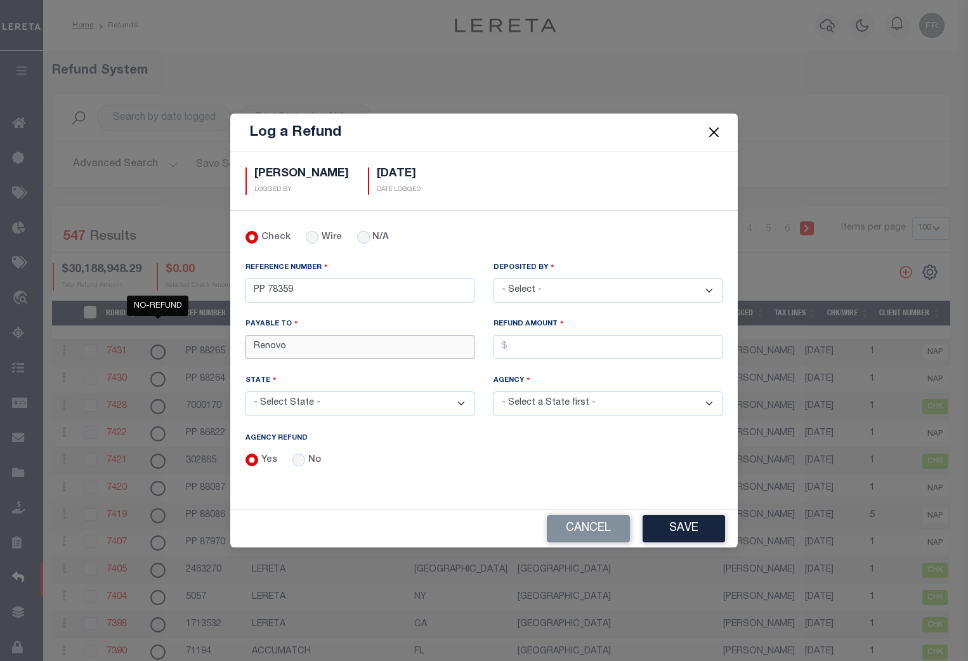
type input "Renovo"
click at [526, 345] on input "AGENCY REFUND" at bounding box center [608, 347] width 229 height 25
type input "$1,192.91"
click at [459, 402] on select "- Select State - [US_STATE] AL AR AZ CA CO [GEOGRAPHIC_DATA] [GEOGRAPHIC_DATA] …" at bounding box center [359, 403] width 229 height 25
select select "NJ"
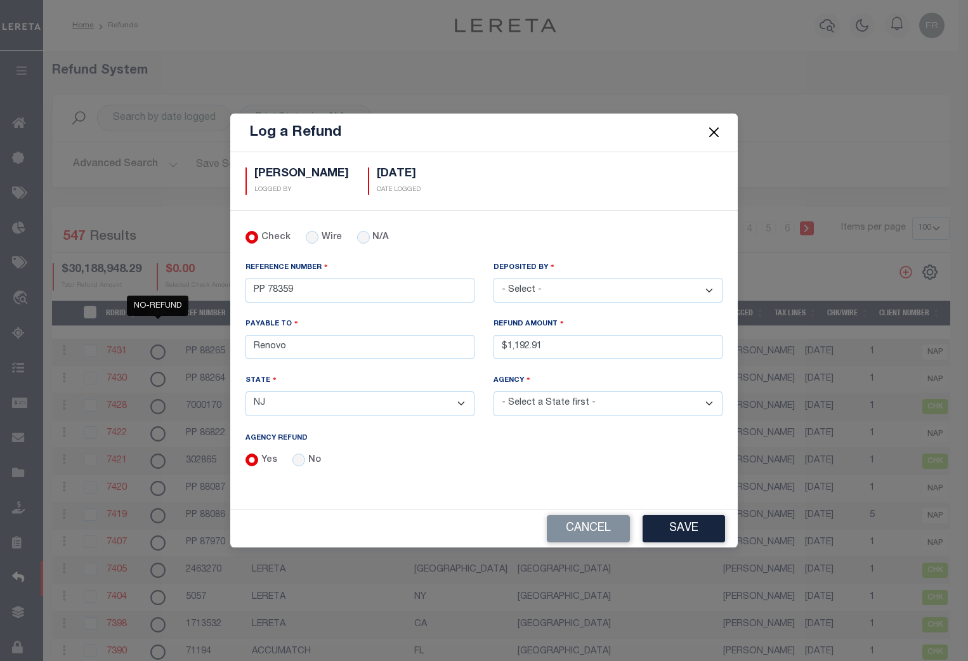
click at [245, 391] on select "- Select State - [US_STATE] AL AR AZ CA CO [GEOGRAPHIC_DATA] [GEOGRAPHIC_DATA] …" at bounding box center [359, 403] width 229 height 25
click at [705, 402] on select "- Select Agency - [GEOGRAPHIC_DATA] [GEOGRAPHIC_DATA] [GEOGRAPHIC_DATA] [GEOGRA…" at bounding box center [608, 403] width 229 height 25
select select "3402104000"
click at [494, 391] on select "- Select Agency - [GEOGRAPHIC_DATA] [GEOGRAPHIC_DATA] [GEOGRAPHIC_DATA] [GEOGRA…" at bounding box center [608, 403] width 229 height 25
click at [677, 528] on button "Save" at bounding box center [684, 528] width 82 height 27
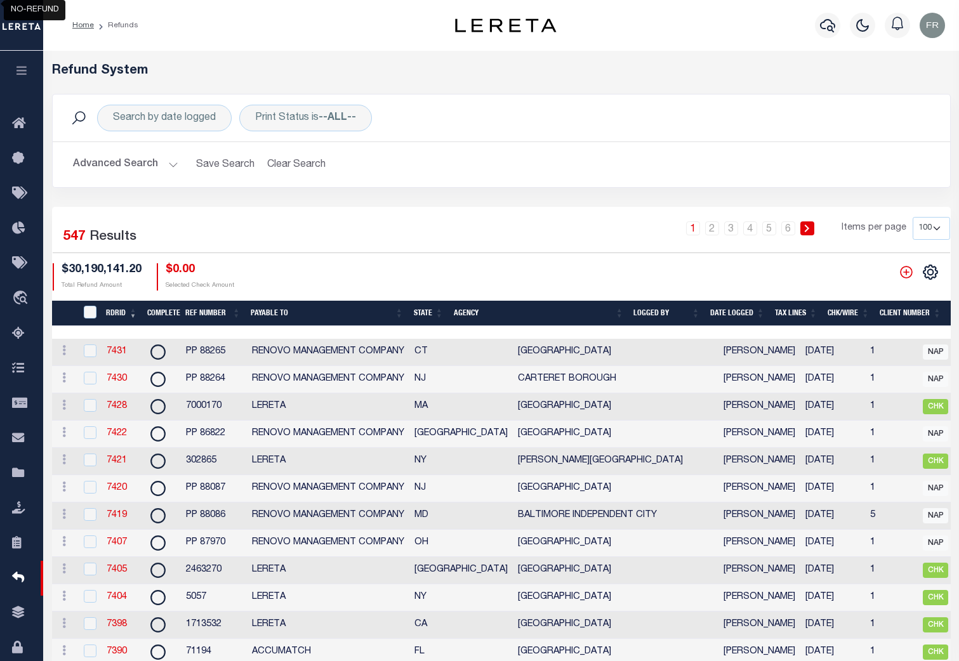
click at [170, 166] on button "Advanced Search" at bounding box center [125, 164] width 105 height 25
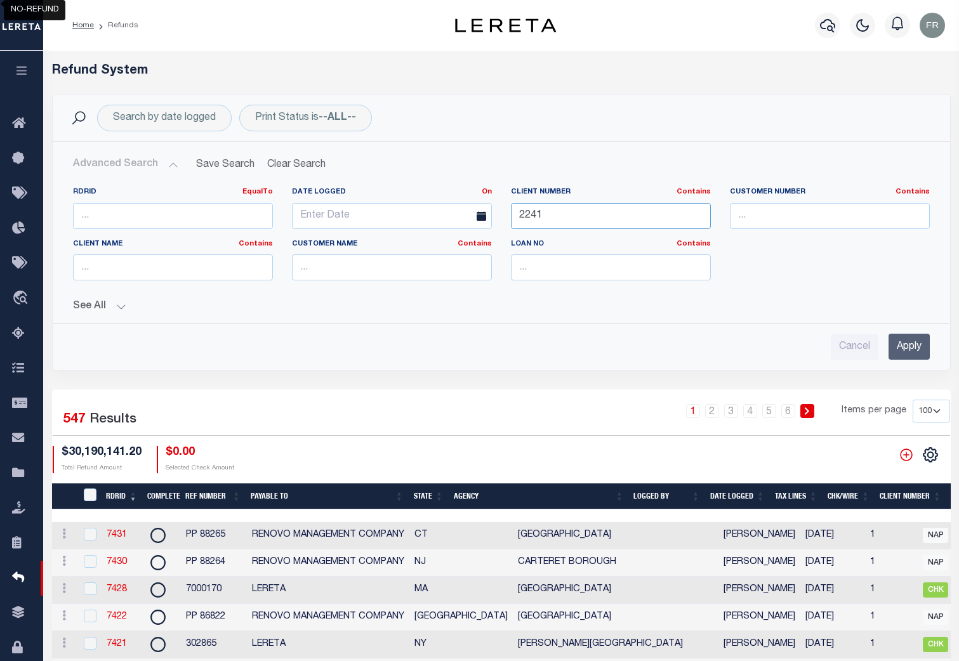
drag, startPoint x: 533, startPoint y: 219, endPoint x: 506, endPoint y: 217, distance: 27.3
click at [506, 217] on div "Client Number Contains Contains Is 2241" at bounding box center [610, 213] width 219 height 52
click at [919, 348] on input "Apply" at bounding box center [908, 347] width 41 height 26
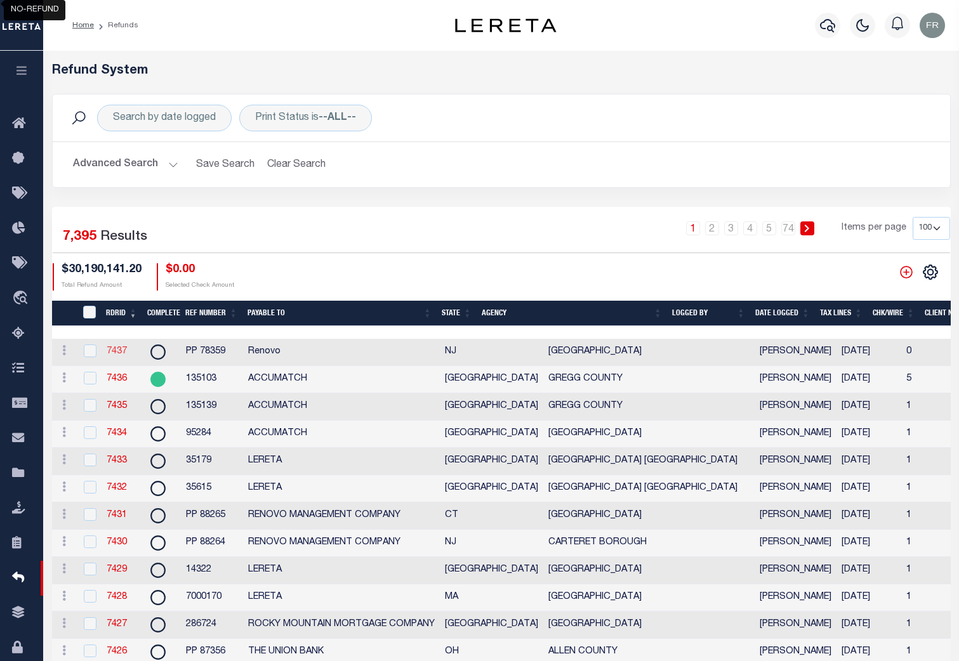
click at [114, 352] on link "7437" at bounding box center [117, 351] width 20 height 9
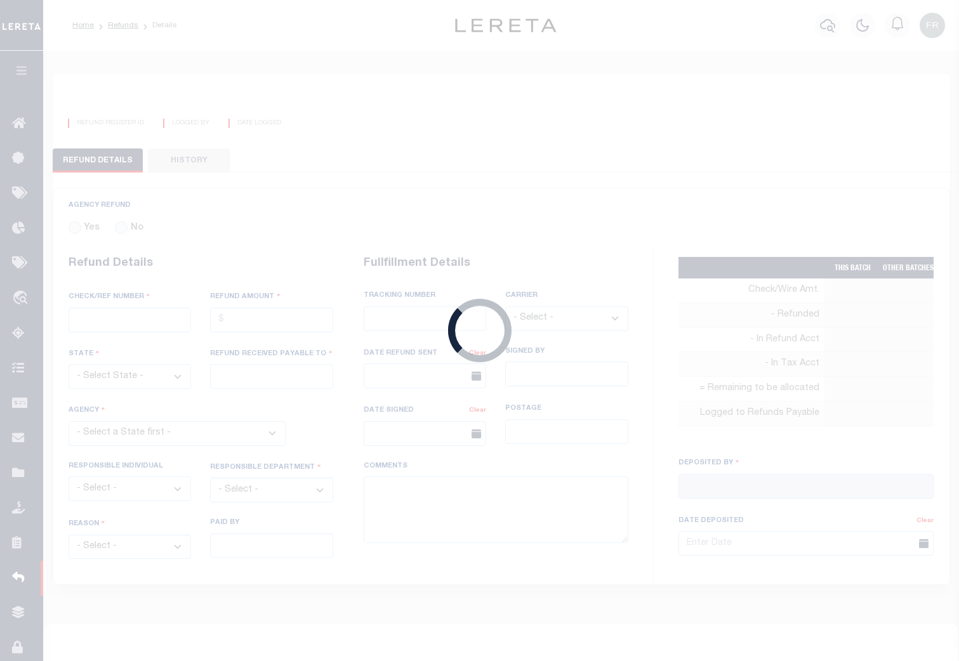
radio input "true"
type input "PP 78359"
type input "$1,192.91"
select select "NJ"
type input "Renovo"
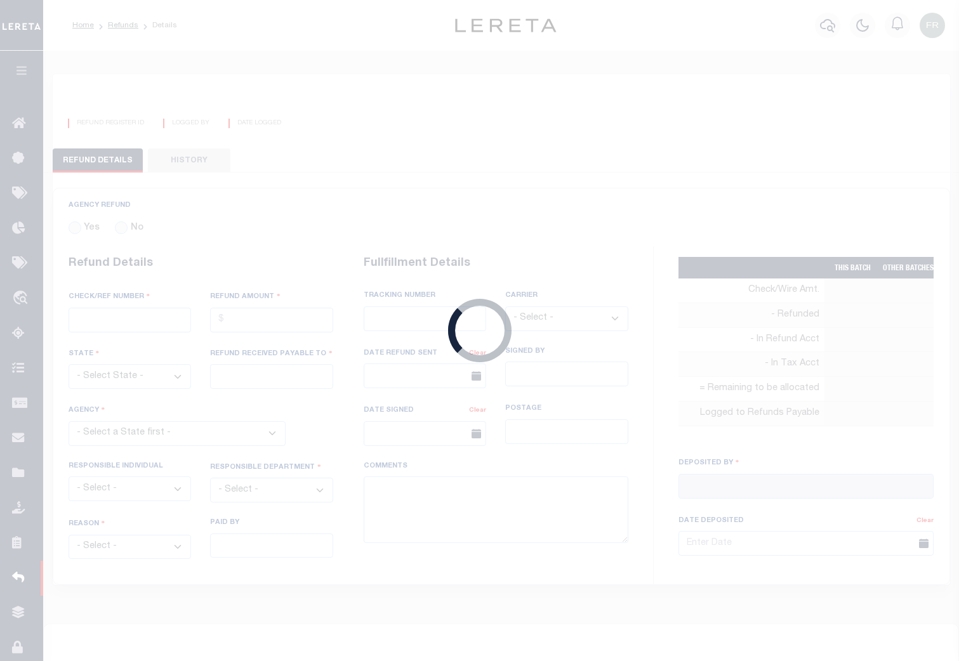
select select
type input "[PERSON_NAME]"
type input "[DATE]"
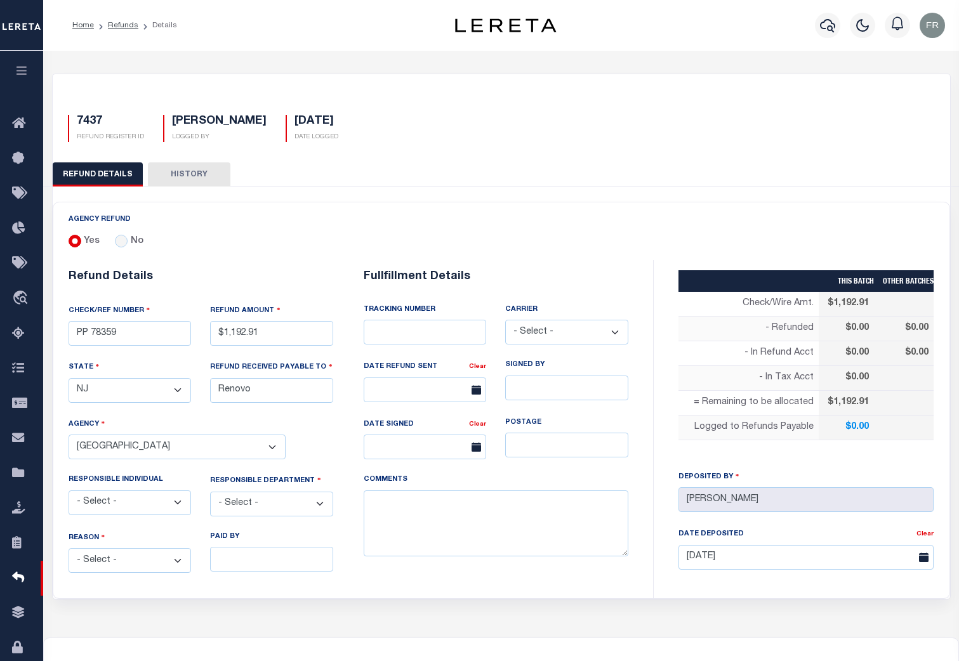
select select "3402104000"
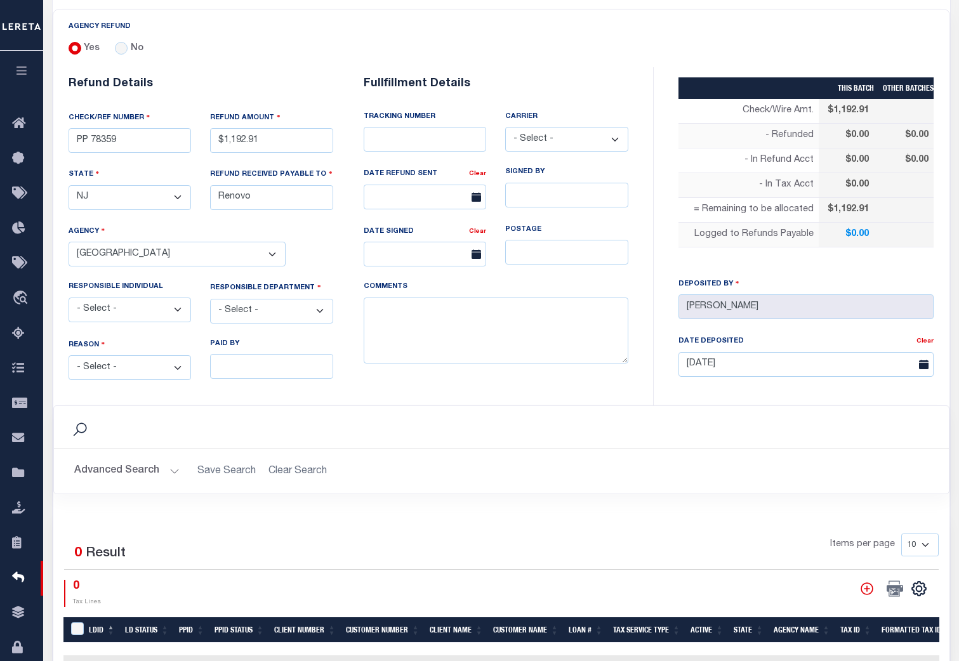
scroll to position [192, 0]
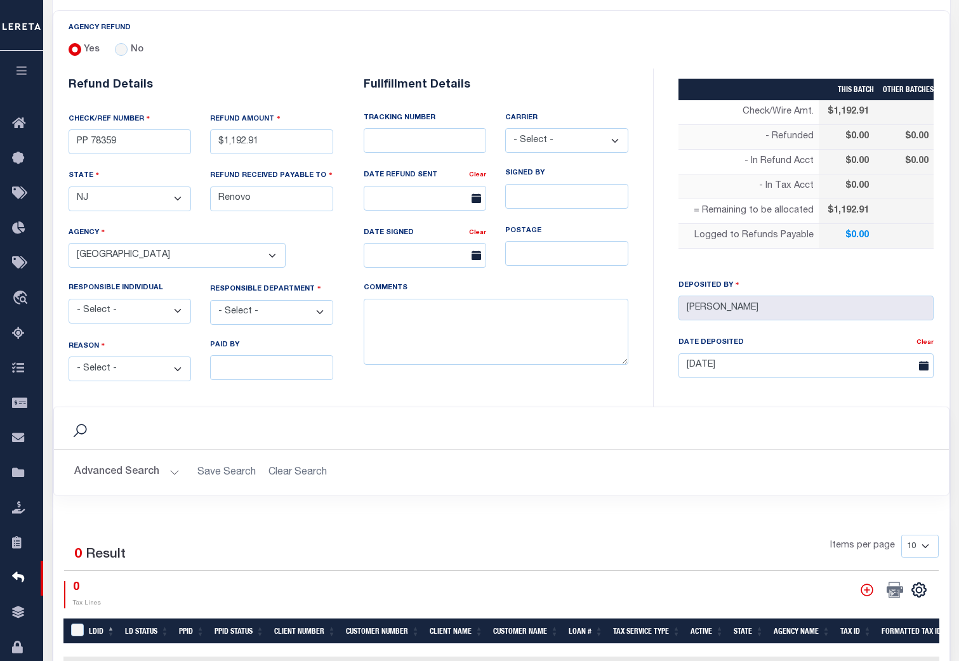
click at [175, 361] on select "- Select - Change In Value Discount Applied Duplicate Payment Exemption Applied…" at bounding box center [130, 369] width 123 height 25
select select "KYE"
click at [69, 357] on select "- Select - Change In Value Discount Applied Duplicate Payment Exemption Applied…" at bounding box center [130, 369] width 123 height 25
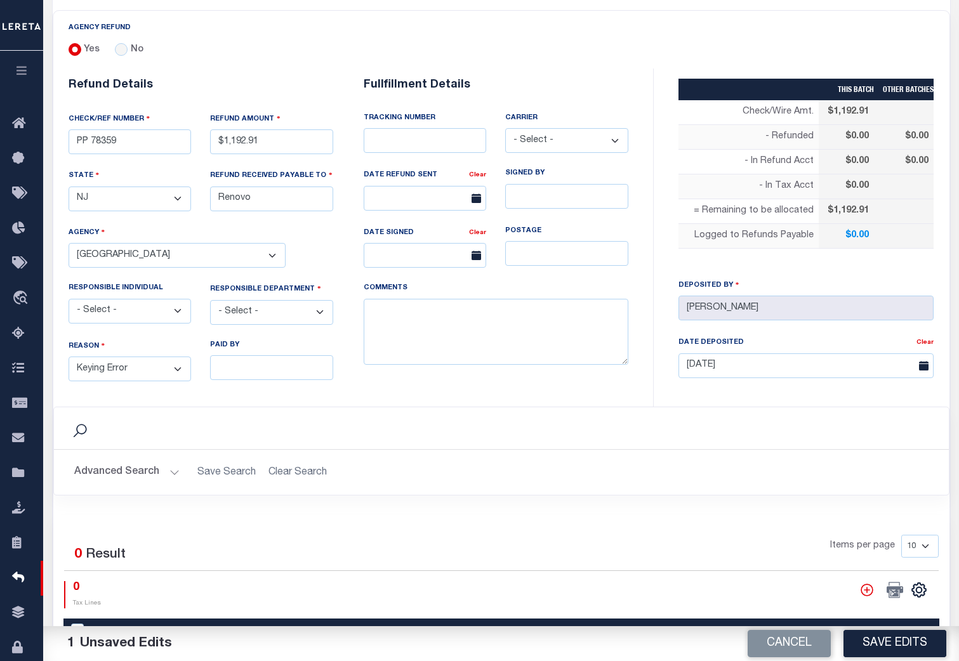
click at [320, 307] on select "- Select - 3rd Party Accounting AI Collector Customer Customer Service FactR JA…" at bounding box center [271, 312] width 123 height 25
select select "OPS"
click at [210, 300] on select "- Select - 3rd Party Accounting AI Collector Customer Customer Service FactR JA…" at bounding box center [271, 312] width 123 height 25
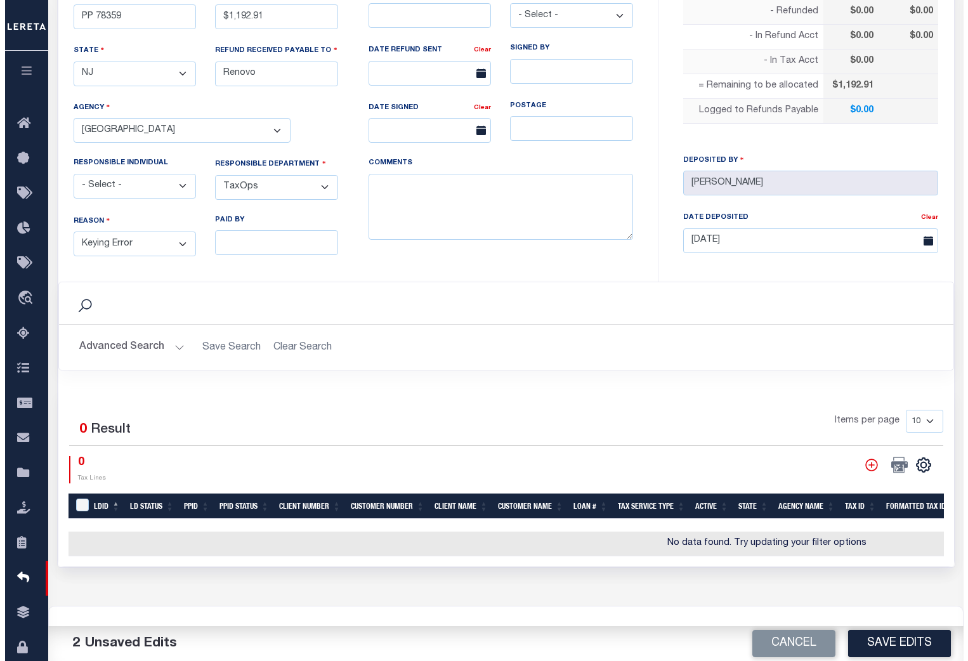
scroll to position [317, 0]
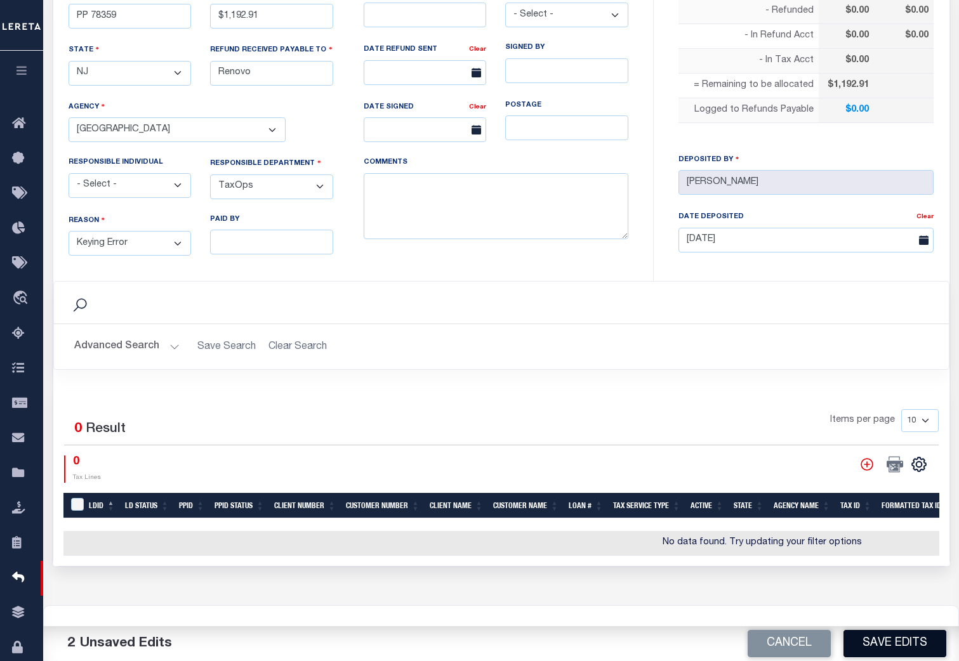
click at [888, 645] on button "Save Edits" at bounding box center [894, 643] width 103 height 27
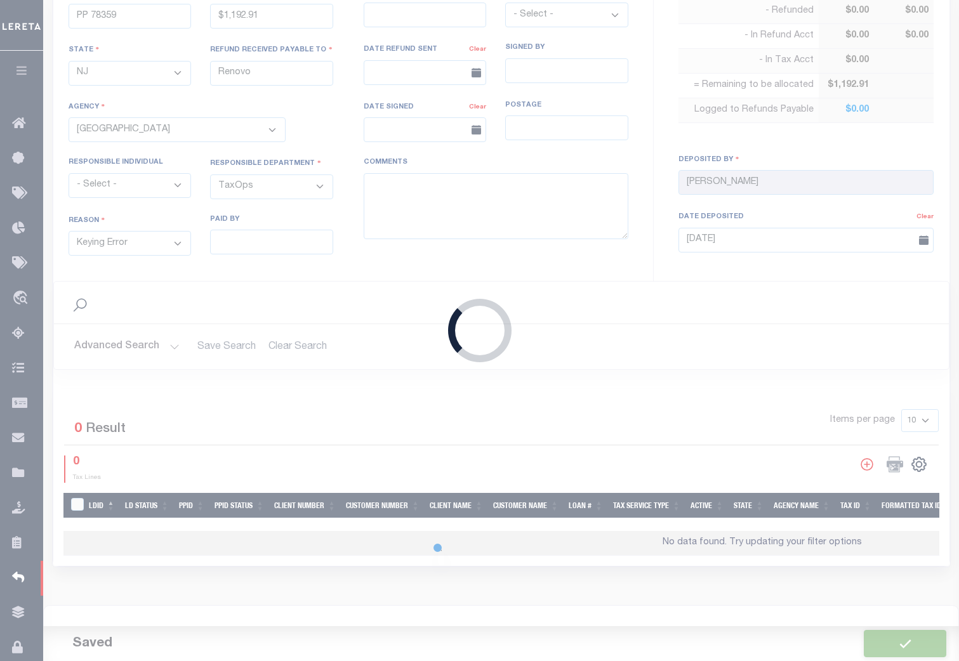
type input "$1,192.91"
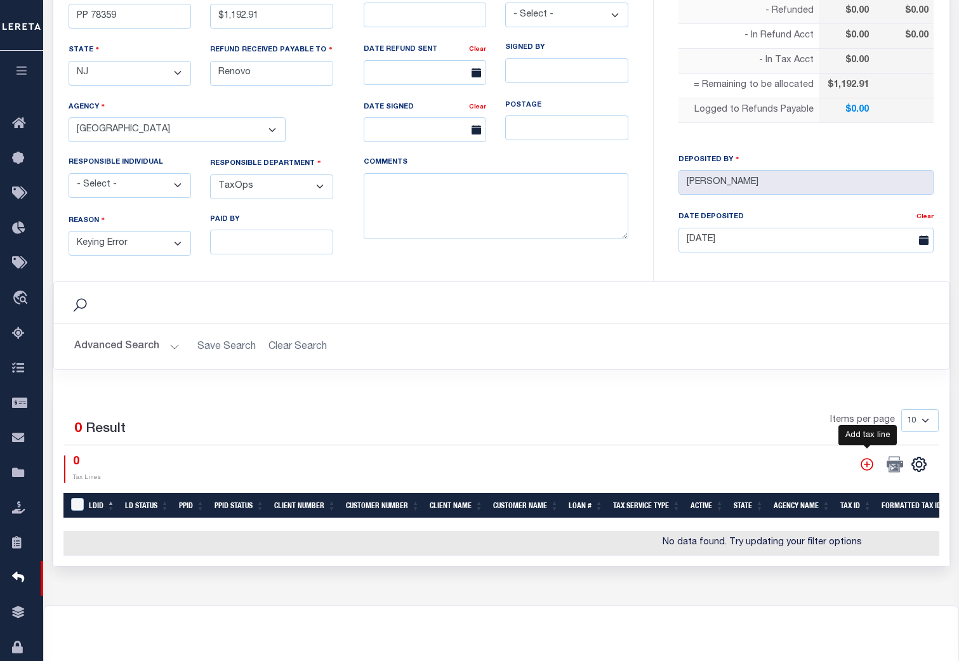
click at [867, 462] on icon "" at bounding box center [866, 464] width 13 height 13
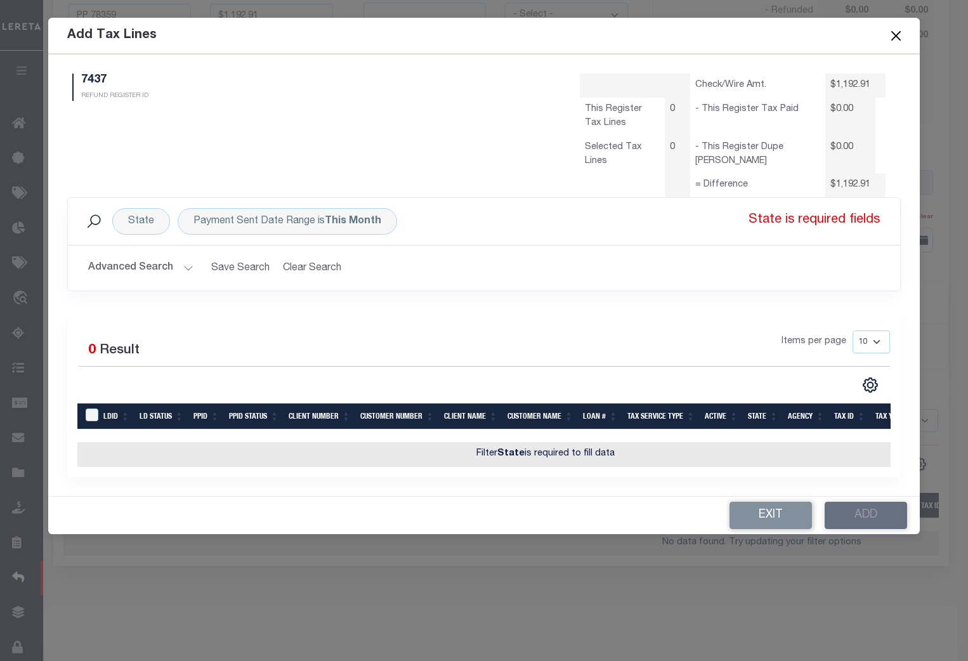
click at [180, 267] on button "Advanced Search" at bounding box center [140, 268] width 105 height 25
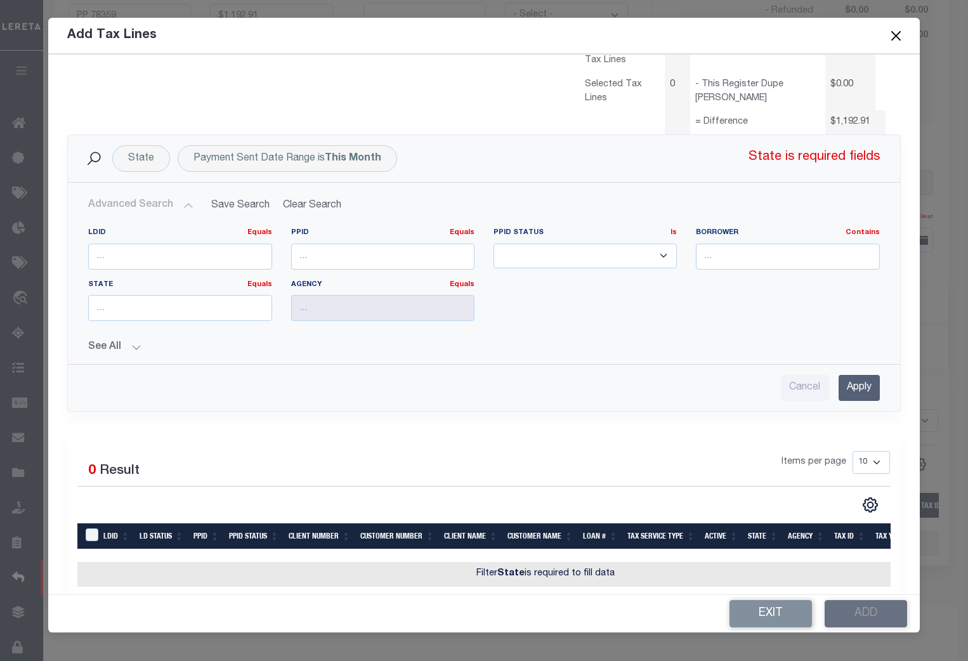
scroll to position [63, 0]
click at [311, 257] on input "number" at bounding box center [382, 256] width 183 height 26
type input "78359"
click at [843, 391] on input "Apply" at bounding box center [859, 387] width 41 height 26
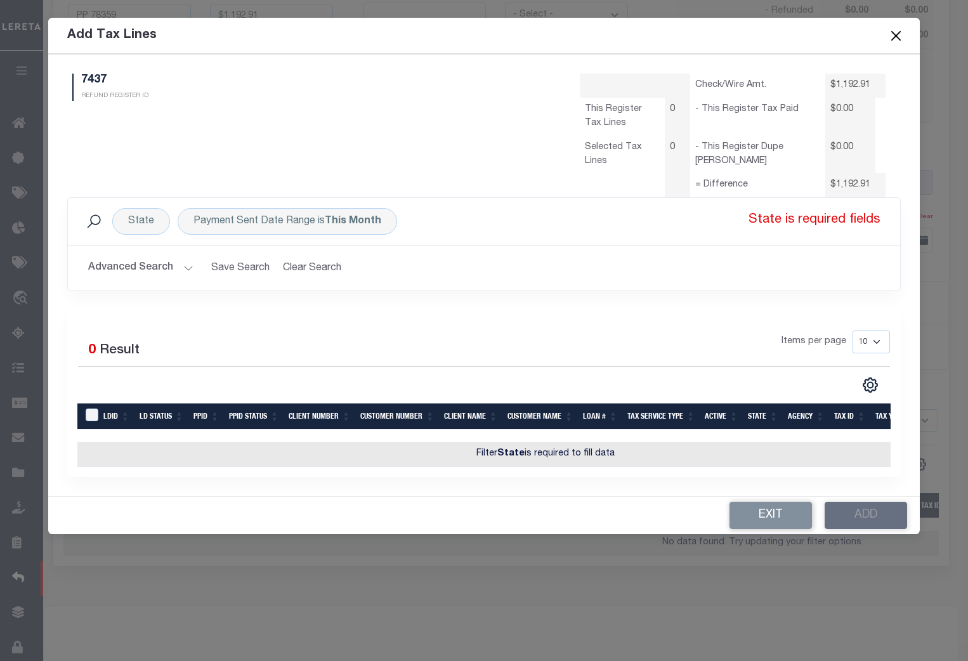
scroll to position [0, 0]
click at [188, 272] on button "Advanced Search" at bounding box center [140, 268] width 105 height 25
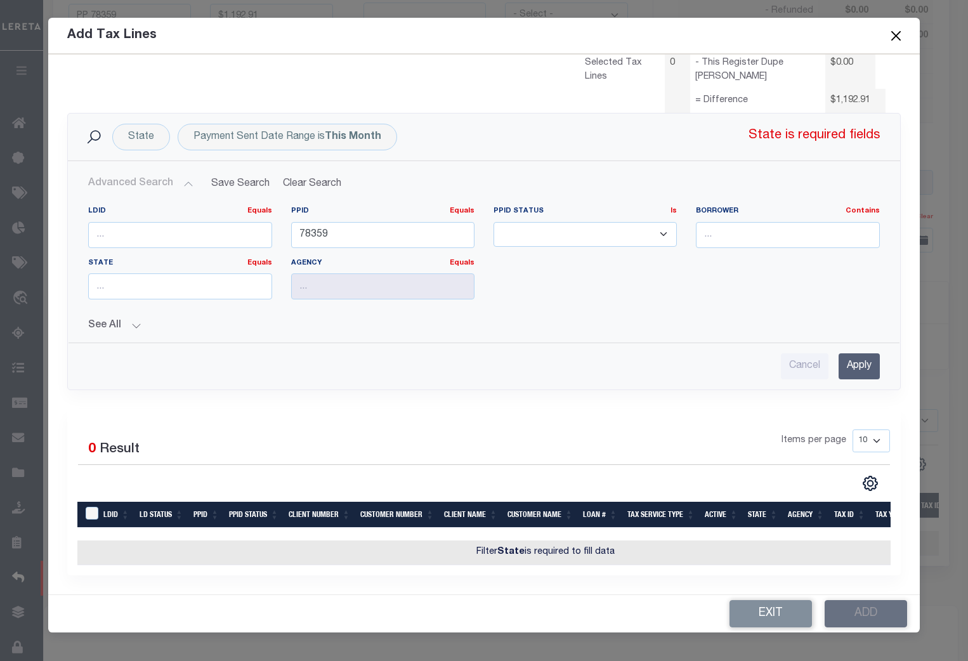
scroll to position [93, 0]
click at [134, 320] on button "See All" at bounding box center [483, 326] width 791 height 12
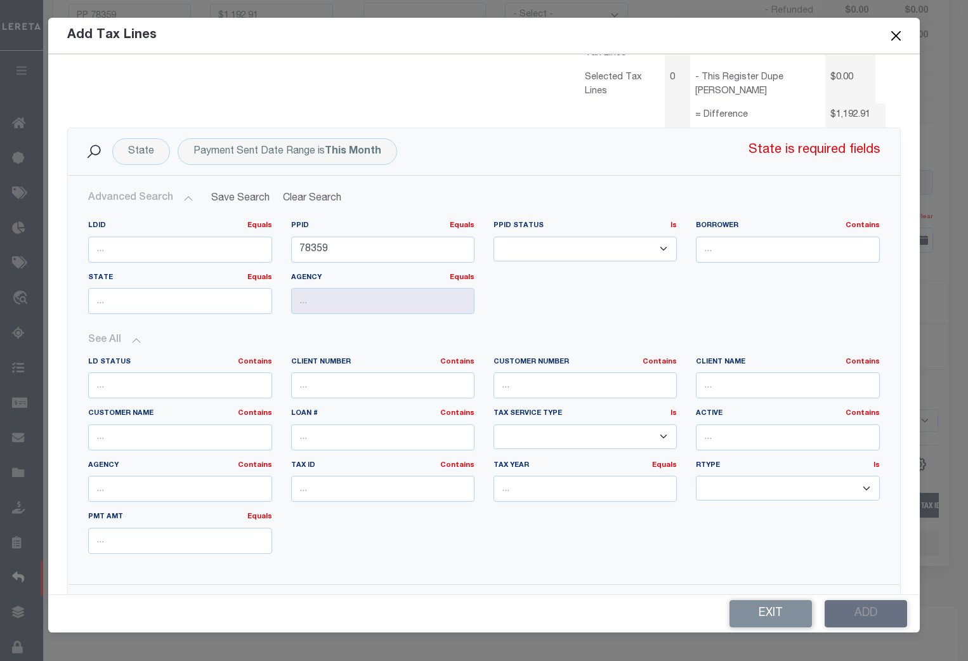
scroll to position [69, 0]
drag, startPoint x: 353, startPoint y: 251, endPoint x: 265, endPoint y: 247, distance: 88.3
click at [265, 247] on div "LDID Equals Equals Is Not Equal To Is Greater Than Is Less Than PPID Equals Equ…" at bounding box center [484, 272] width 810 height 103
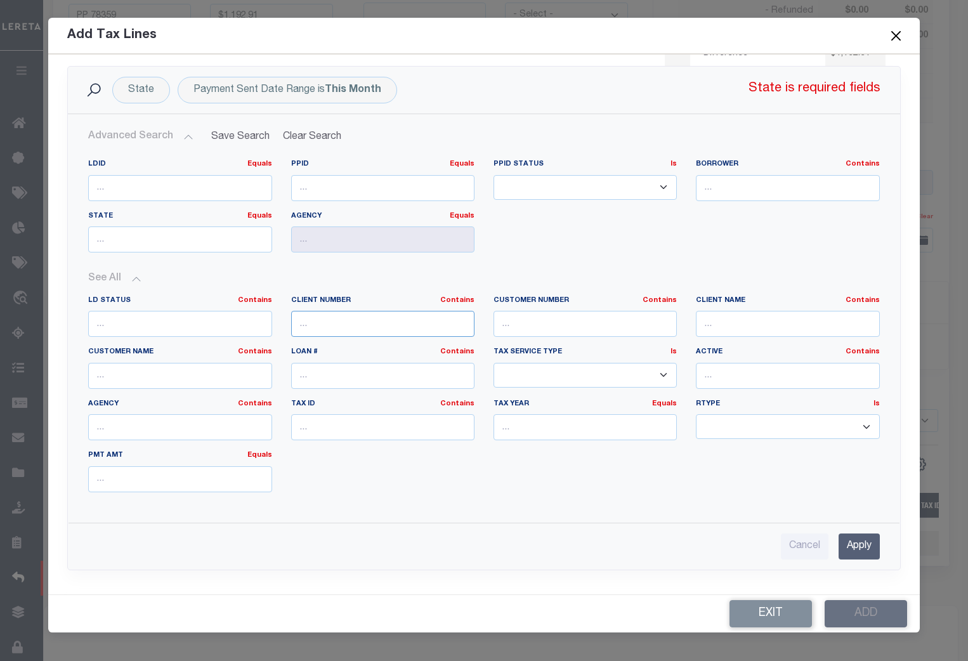
click at [346, 319] on input "text" at bounding box center [382, 324] width 183 height 26
type input "2241"
click at [848, 543] on input "Apply" at bounding box center [859, 546] width 41 height 26
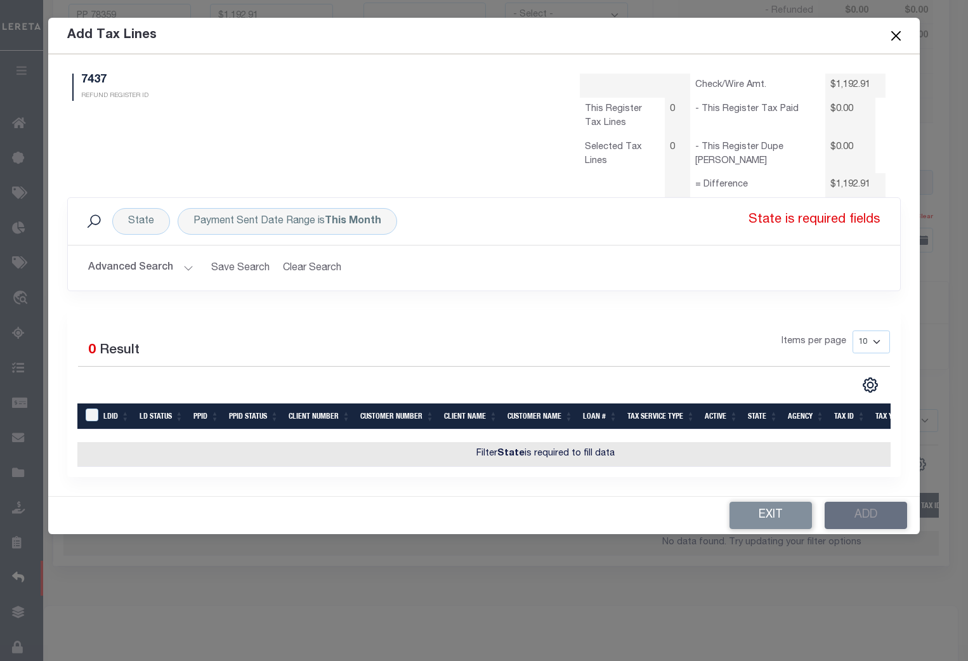
scroll to position [0, 0]
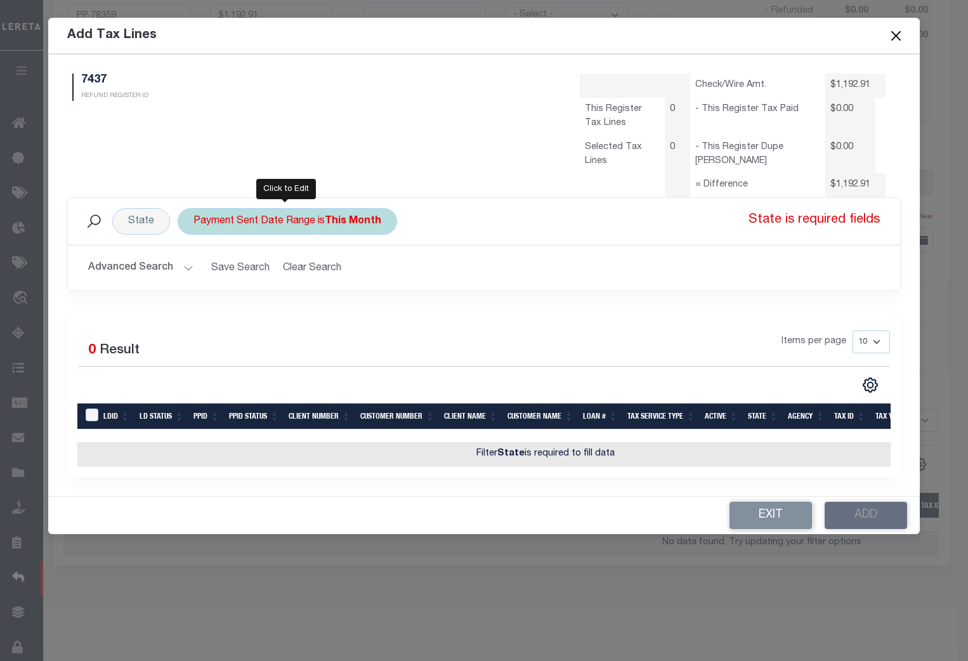
click at [344, 214] on div "Payment Sent Date Range is This Month" at bounding box center [287, 221] width 219 height 27
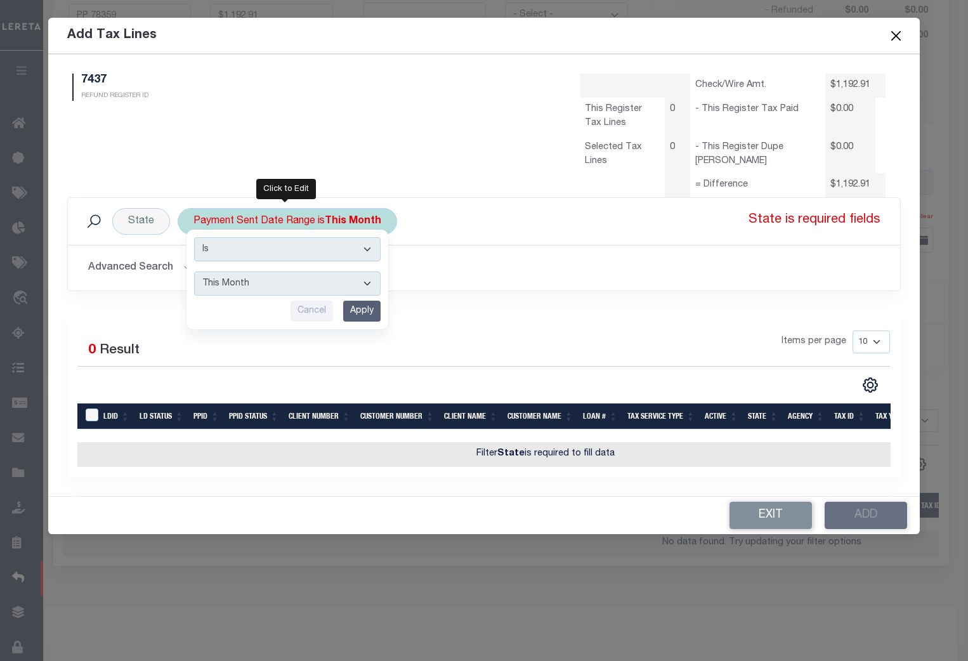
click at [362, 282] on select "--ALL-- This Month Last Month Last Three Months This Year Last Year" at bounding box center [287, 284] width 187 height 24
select select "All"
click at [194, 272] on select "--ALL-- This Month Last Month Last Three Months This Year Last Year" at bounding box center [287, 284] width 187 height 24
click at [354, 310] on input "Apply" at bounding box center [361, 311] width 37 height 21
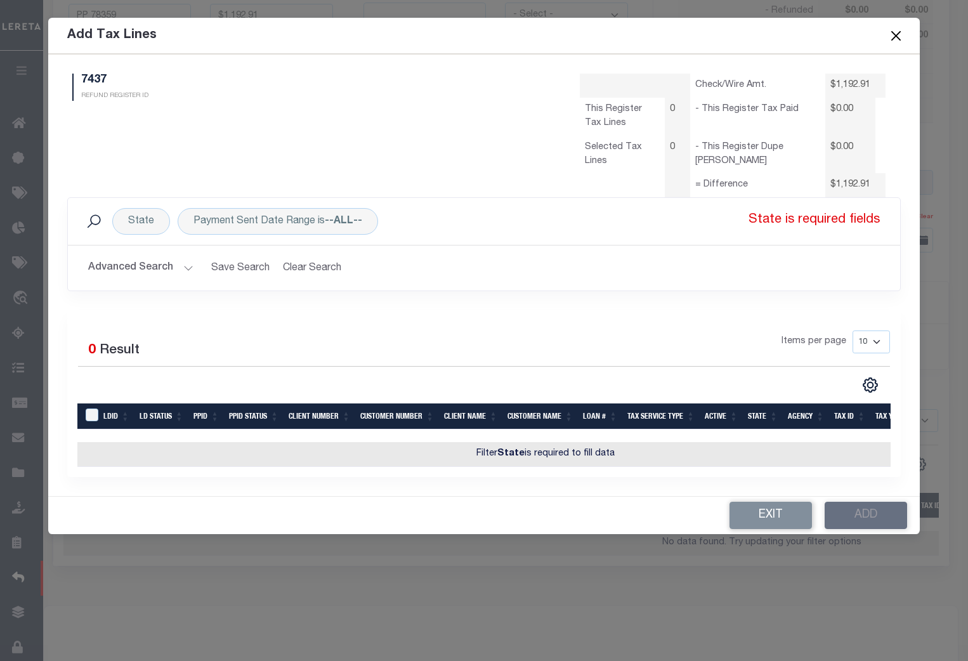
click at [186, 267] on button "Advanced Search" at bounding box center [140, 268] width 105 height 25
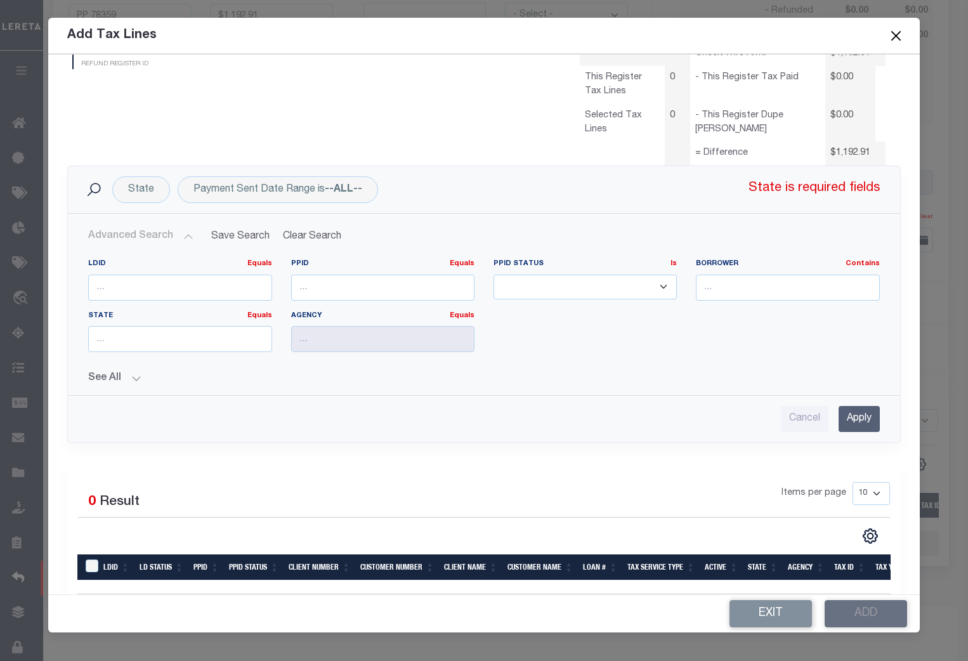
scroll to position [93, 0]
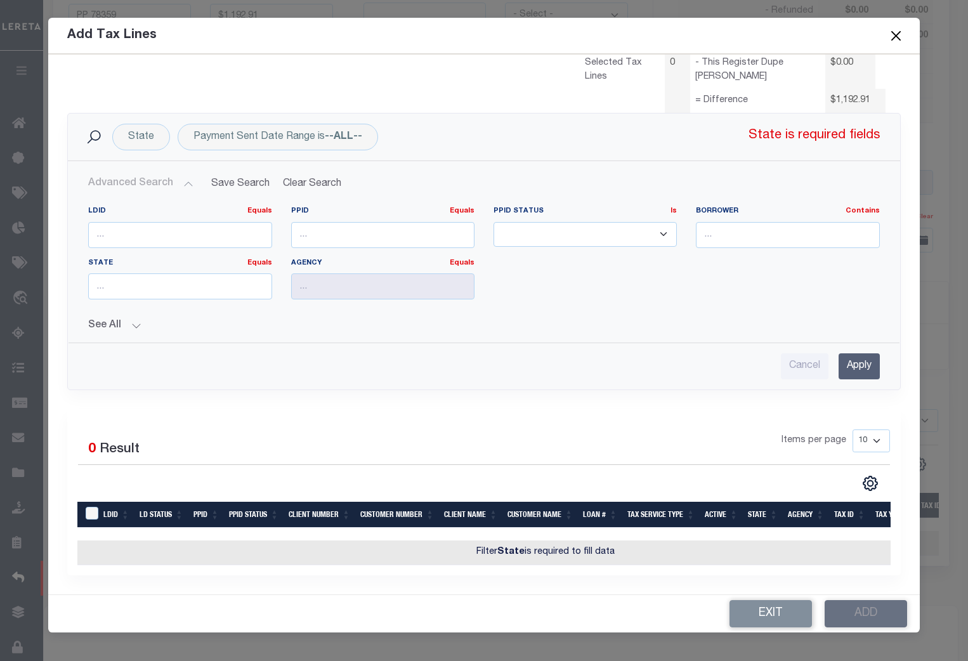
click at [135, 320] on button "See All" at bounding box center [483, 326] width 791 height 12
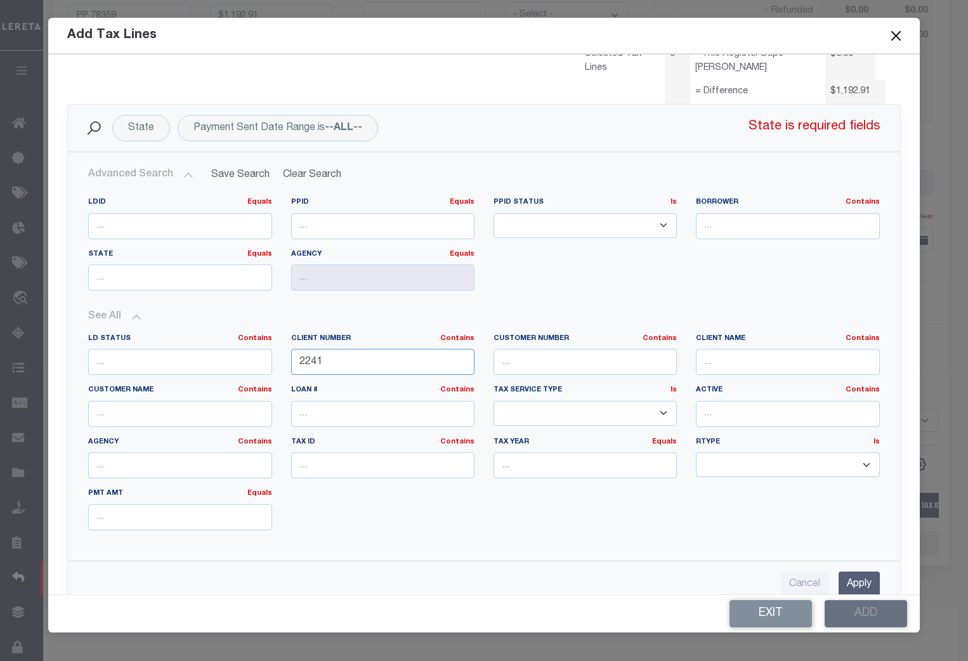
drag, startPoint x: 338, startPoint y: 369, endPoint x: 254, endPoint y: 358, distance: 85.0
click at [254, 360] on div "LD Status Contains Contains Is Client Number Contains Contains Is 2241 Contains" at bounding box center [484, 437] width 810 height 207
click at [320, 228] on input "number" at bounding box center [382, 226] width 183 height 26
type input "78359"
click at [854, 583] on input "Apply" at bounding box center [859, 585] width 41 height 26
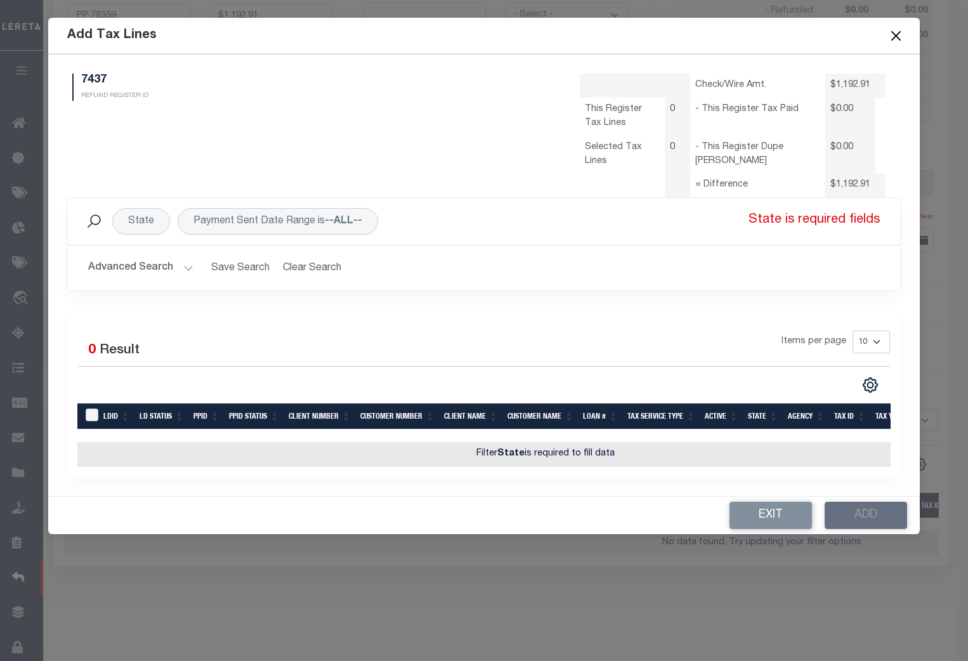
scroll to position [0, 0]
click at [145, 223] on div "State" at bounding box center [141, 221] width 58 height 27
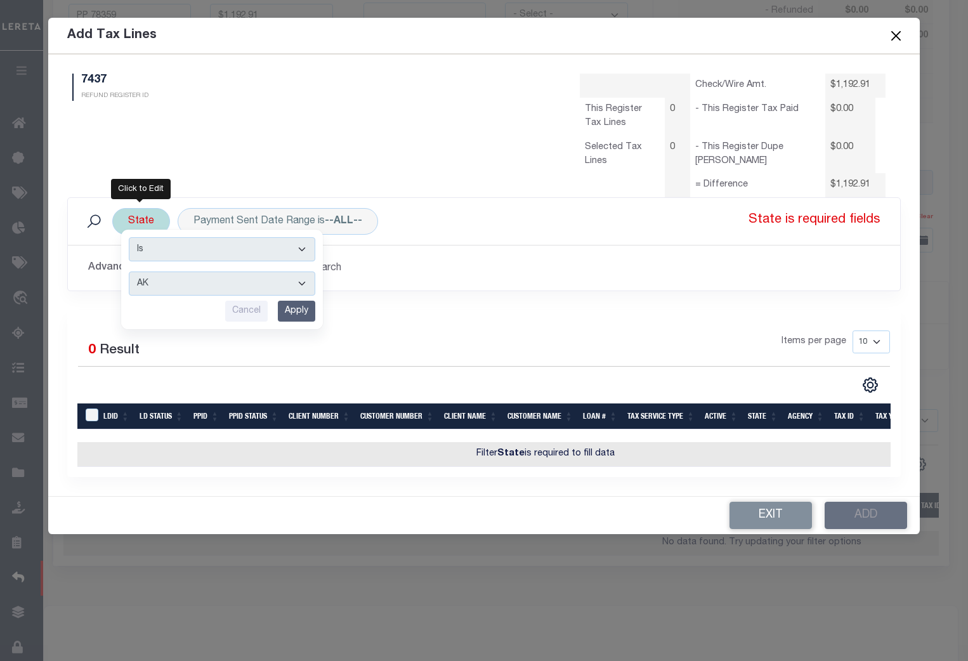
click at [306, 282] on select "AK AL AR AZ CA CO CT DC DE FL [GEOGRAPHIC_DATA] GU HI IA ID IL IN KS [GEOGRAPHI…" at bounding box center [222, 284] width 187 height 24
select select "NJ"
click at [129, 272] on select "AK AL AR AZ CA CO CT DC DE FL [GEOGRAPHIC_DATA] GU HI IA ID IL IN KS [GEOGRAPHI…" at bounding box center [222, 284] width 187 height 24
click at [305, 311] on input "Apply" at bounding box center [296, 311] width 37 height 21
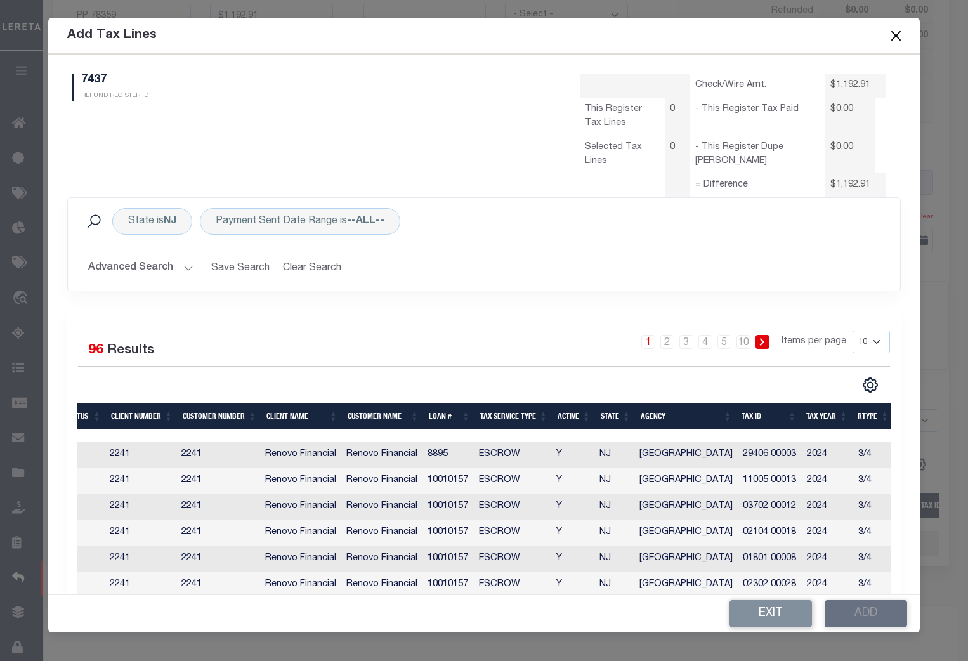
scroll to position [0, 181]
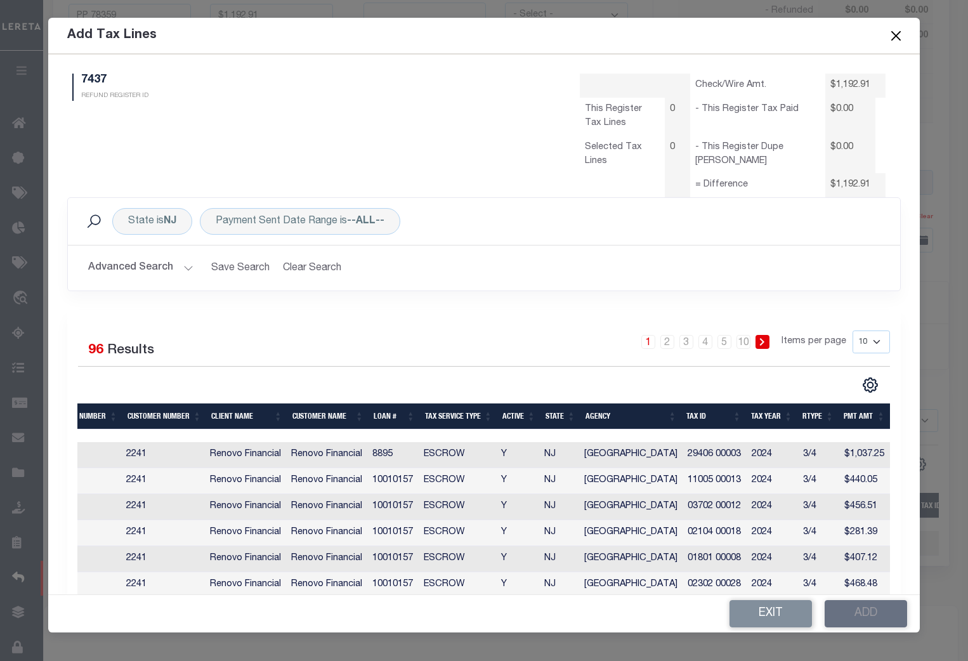
click at [387, 412] on th "Loan #" at bounding box center [394, 416] width 51 height 26
click at [392, 412] on th "Loan #" at bounding box center [394, 416] width 51 height 26
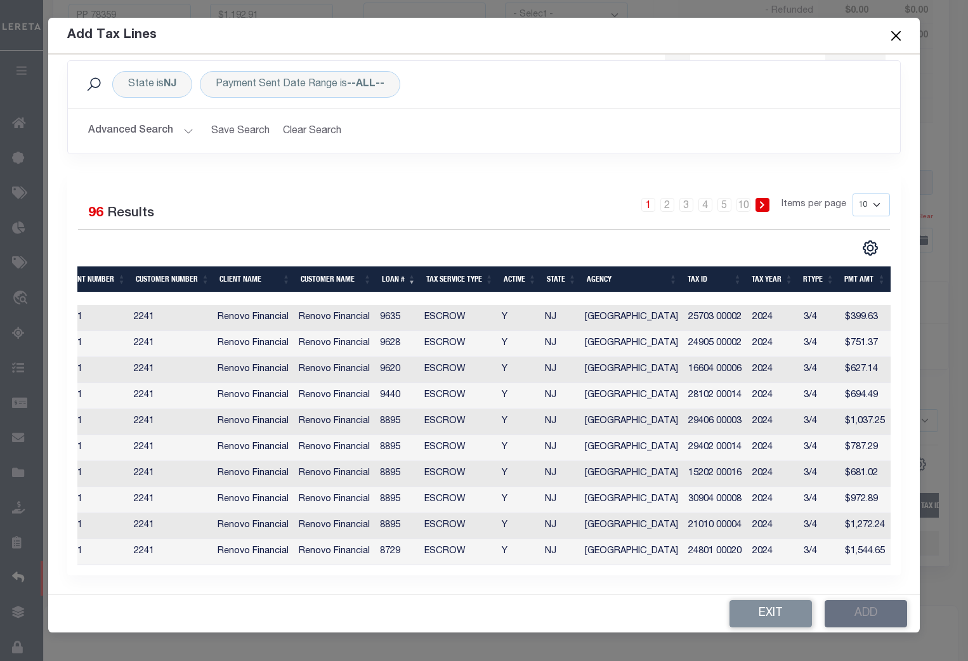
click at [186, 122] on button "Advanced Search" at bounding box center [140, 131] width 105 height 25
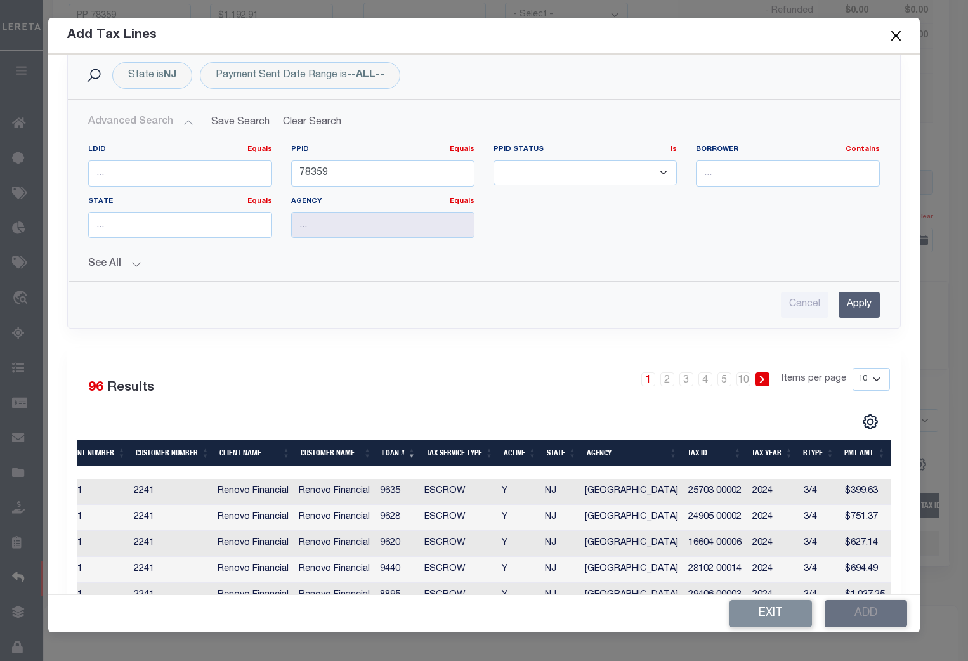
click at [869, 380] on select "10 25 50 100" at bounding box center [871, 379] width 37 height 23
select select "100"
click at [853, 368] on select "10 25 50 100" at bounding box center [871, 379] width 37 height 23
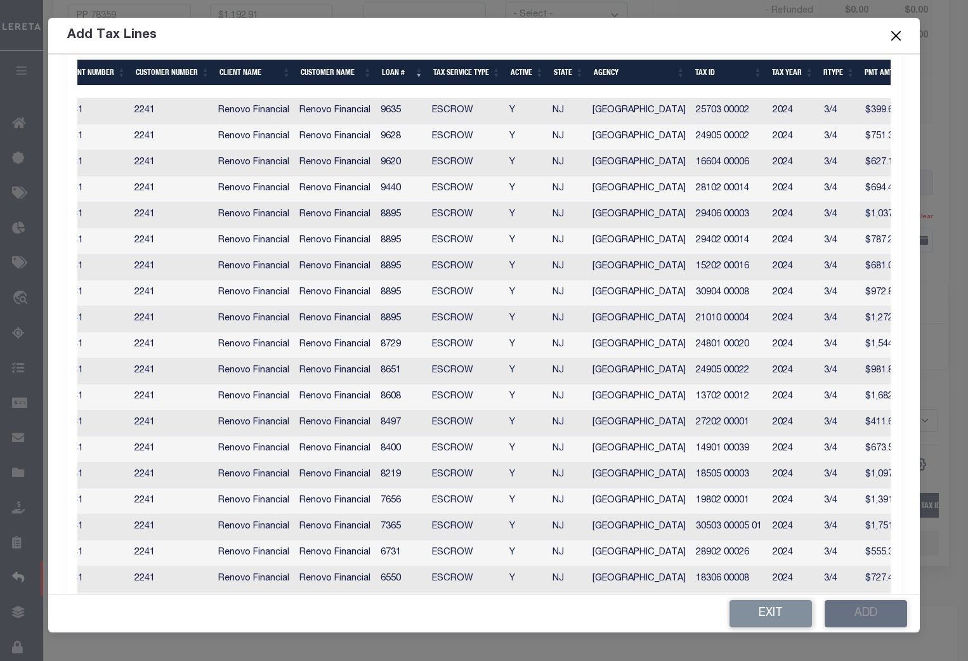
click at [709, 70] on th "Tax ID" at bounding box center [728, 73] width 77 height 26
click at [736, 74] on th "Tax ID" at bounding box center [728, 73] width 77 height 26
click at [732, 71] on th "Tax ID" at bounding box center [728, 73] width 77 height 26
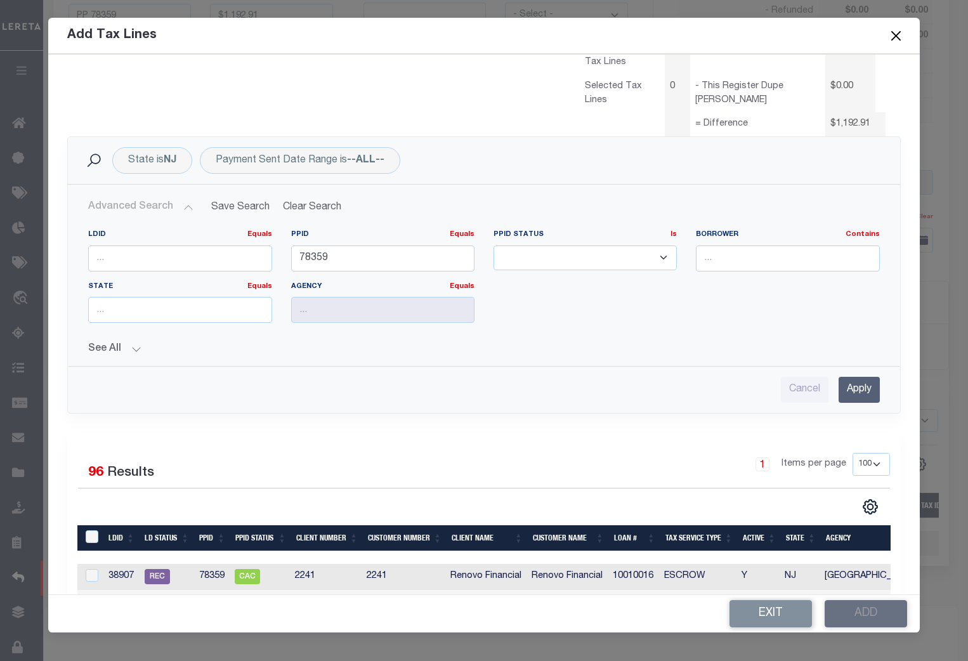
scroll to position [62, 0]
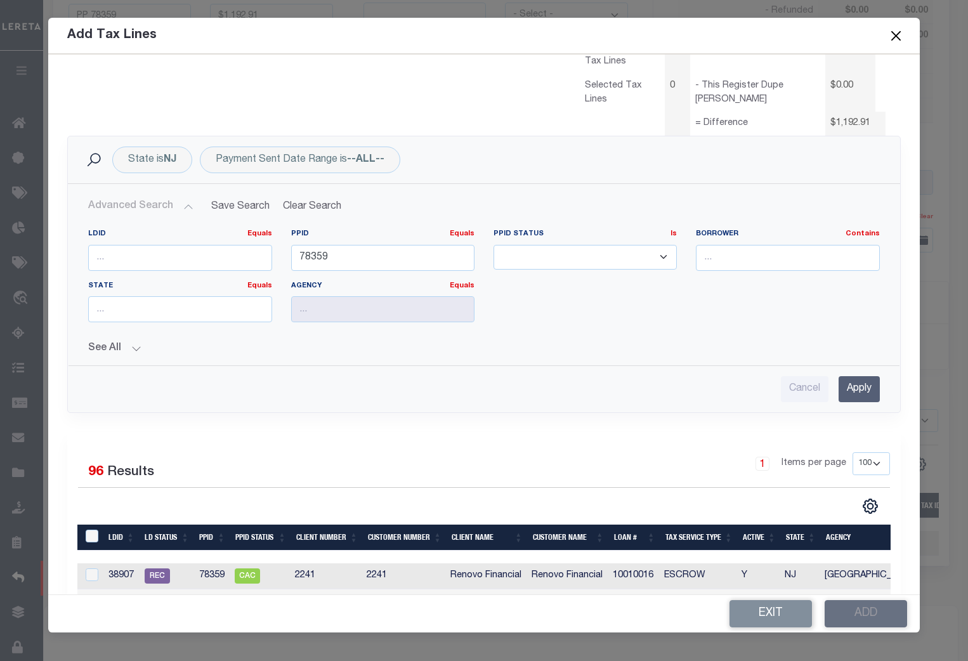
click at [136, 348] on button "See All" at bounding box center [483, 349] width 791 height 12
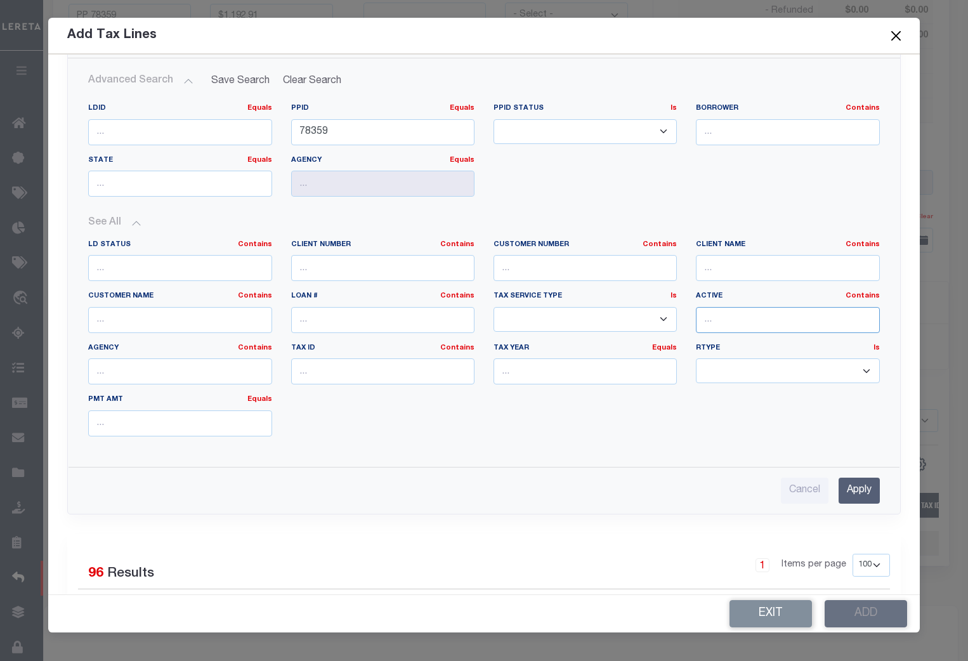
click at [728, 322] on input "text" at bounding box center [787, 320] width 183 height 26
click at [719, 322] on input "text" at bounding box center [787, 319] width 183 height 26
type input "No"
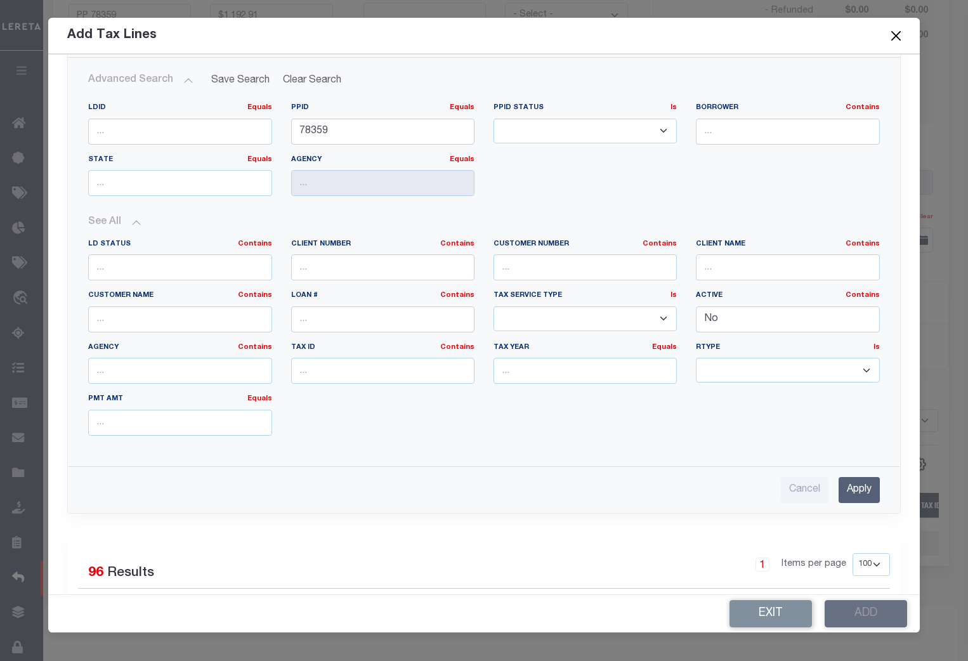
click at [851, 488] on input "Apply" at bounding box center [859, 490] width 41 height 26
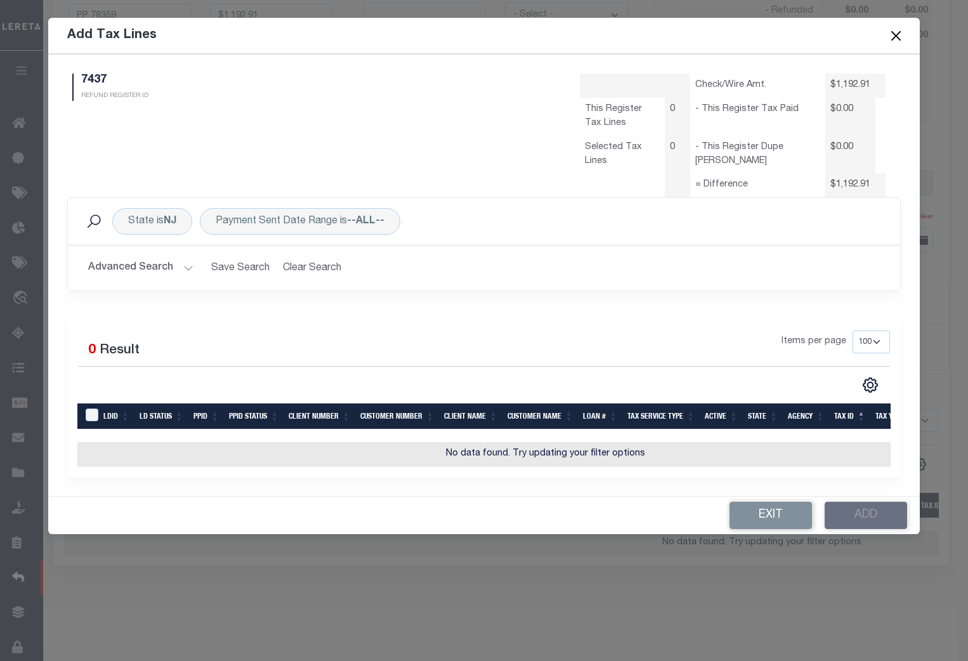
scroll to position [0, 0]
click at [185, 269] on button "Advanced Search" at bounding box center [140, 268] width 105 height 25
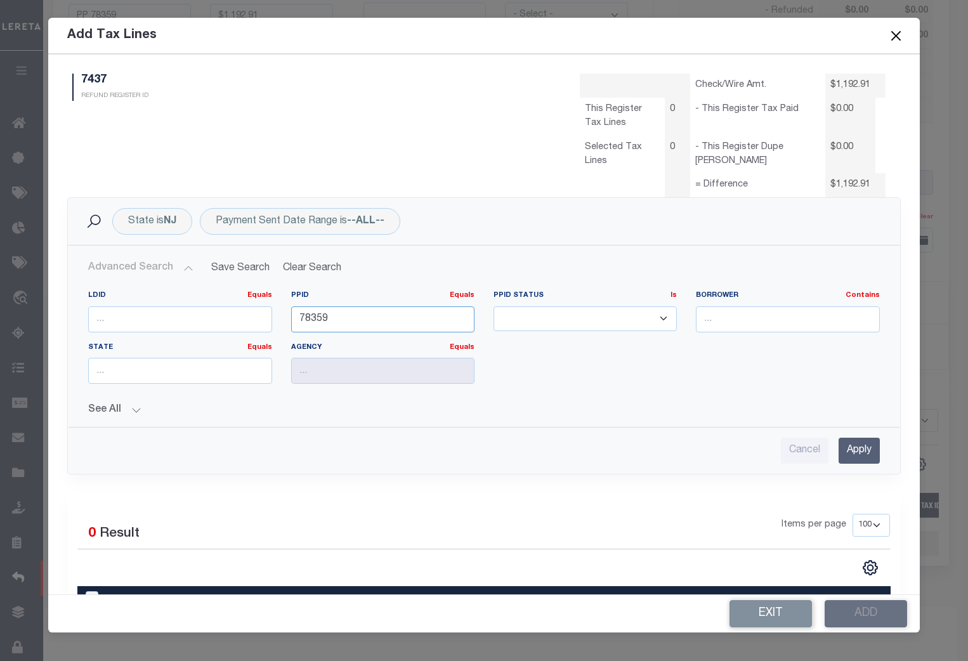
drag, startPoint x: 368, startPoint y: 320, endPoint x: 279, endPoint y: 317, distance: 88.9
click at [282, 317] on div "PPID Equals Equals Is Not Equal To Is Greater Than Is Less Than 78359" at bounding box center [383, 317] width 202 height 52
click at [855, 448] on input "Apply" at bounding box center [859, 451] width 41 height 26
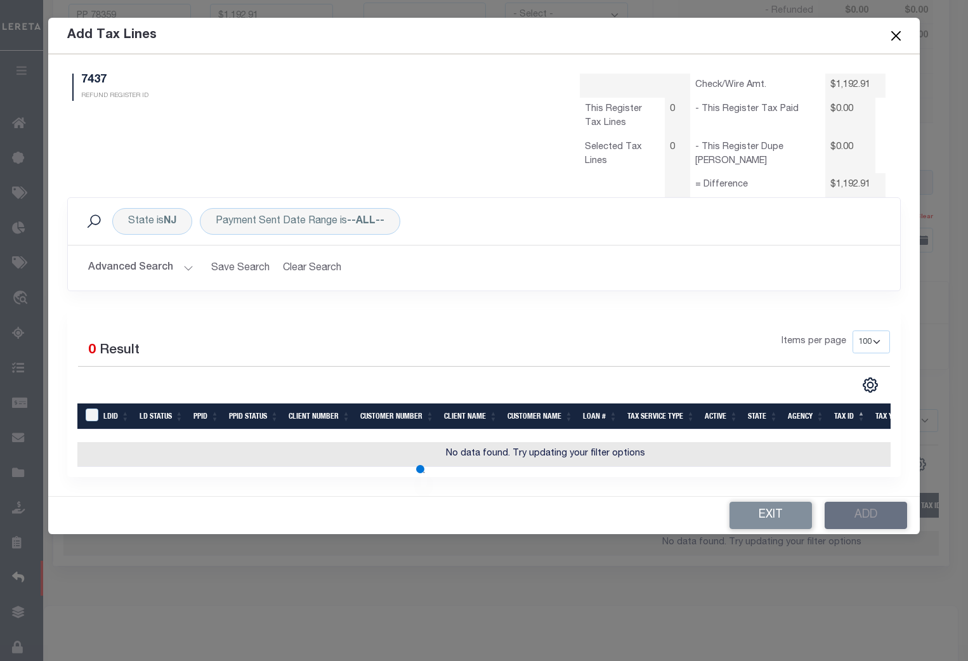
click at [182, 267] on button "Advanced Search" at bounding box center [140, 268] width 105 height 25
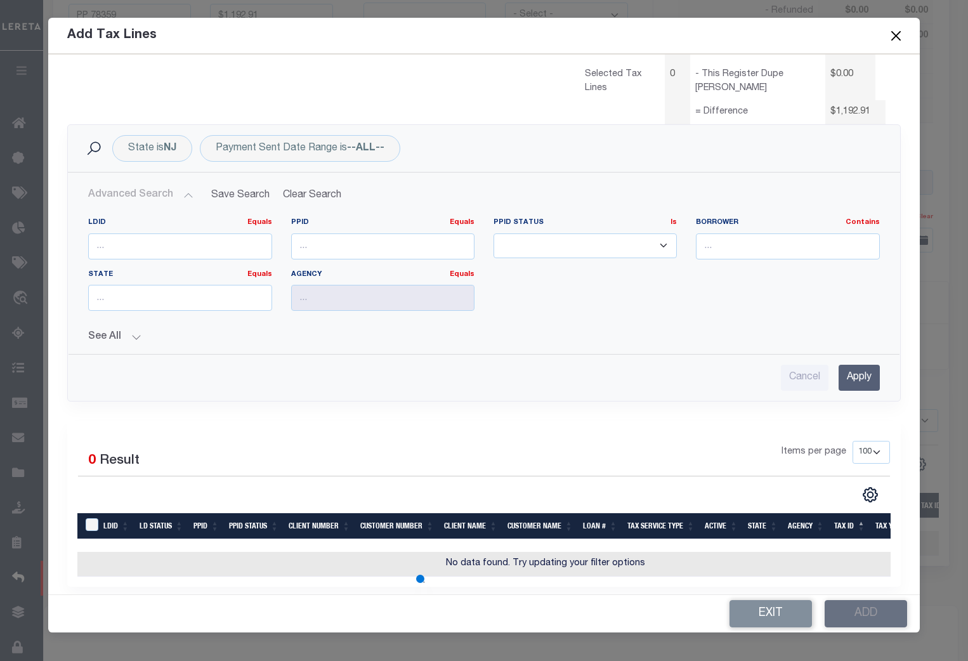
scroll to position [93, 0]
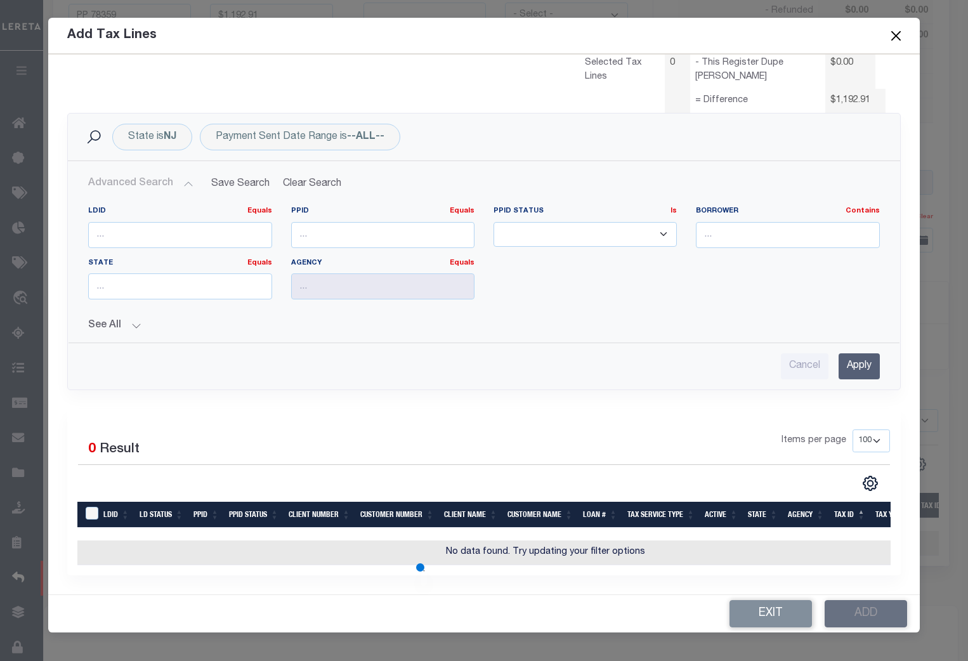
click at [136, 320] on button "See All" at bounding box center [483, 326] width 791 height 12
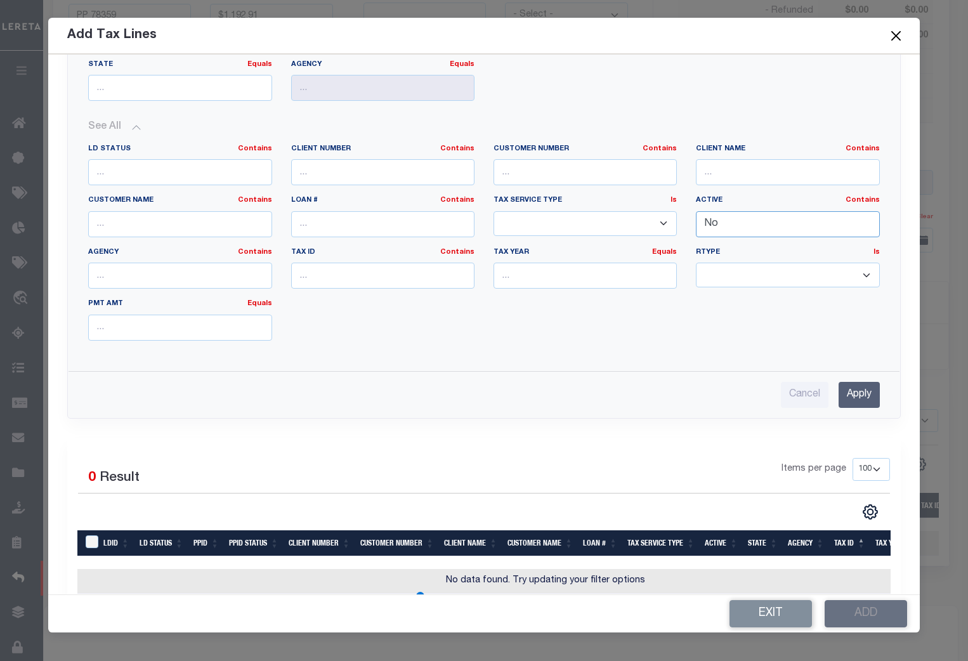
scroll to position [284, 0]
drag, startPoint x: 739, startPoint y: 228, endPoint x: 678, endPoint y: 225, distance: 61.0
click at [678, 225] on div "LD Status Contains Contains Is Client Number Contains Contains Is Contains Is Is" at bounding box center [484, 246] width 810 height 207
click at [849, 394] on input "Apply" at bounding box center [859, 394] width 41 height 26
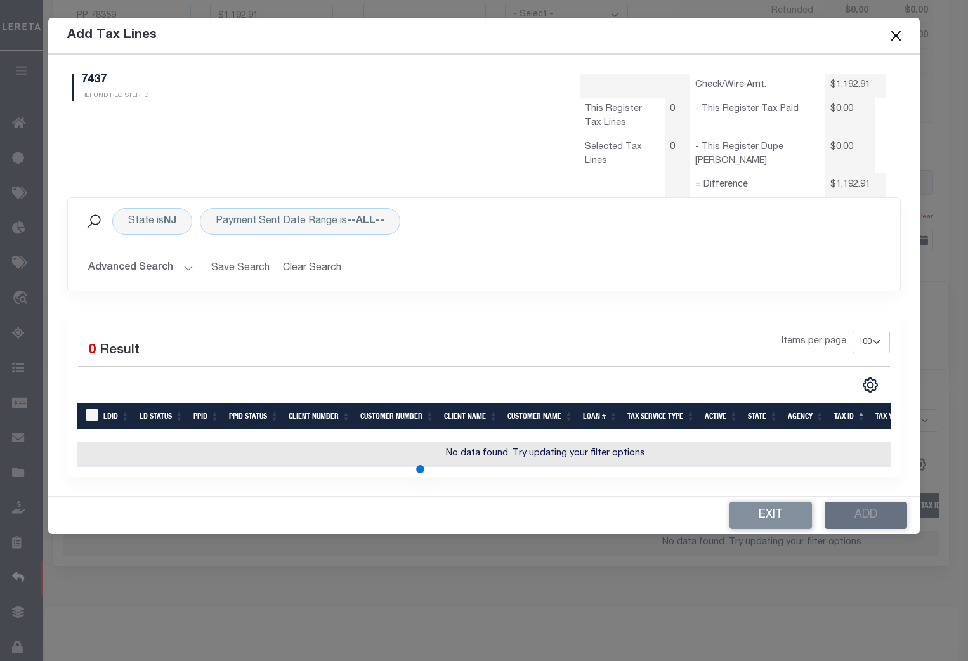
scroll to position [0, 0]
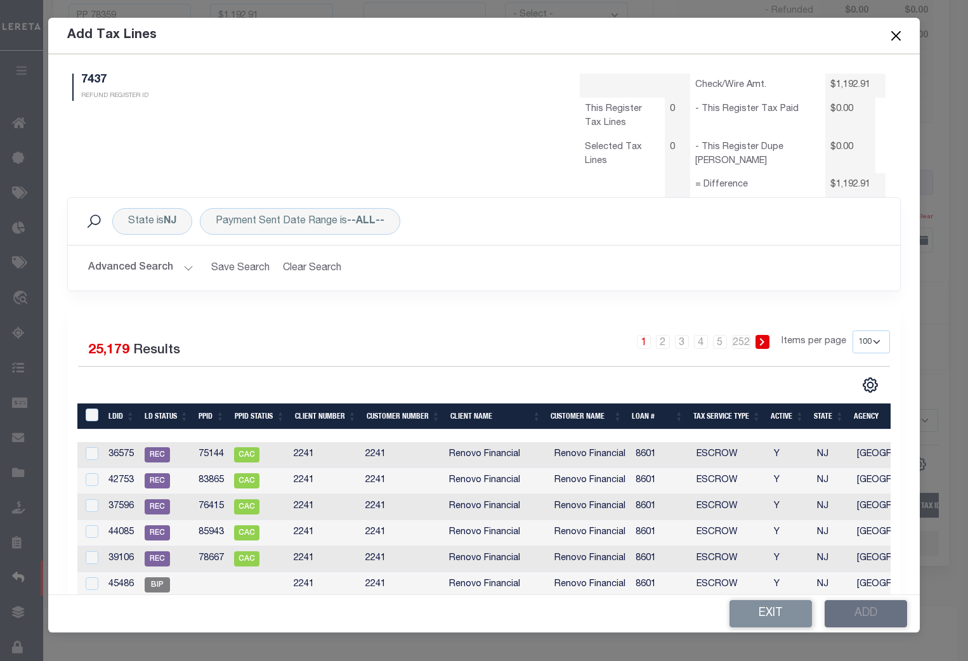
click at [120, 419] on th "LDID" at bounding box center [121, 416] width 36 height 26
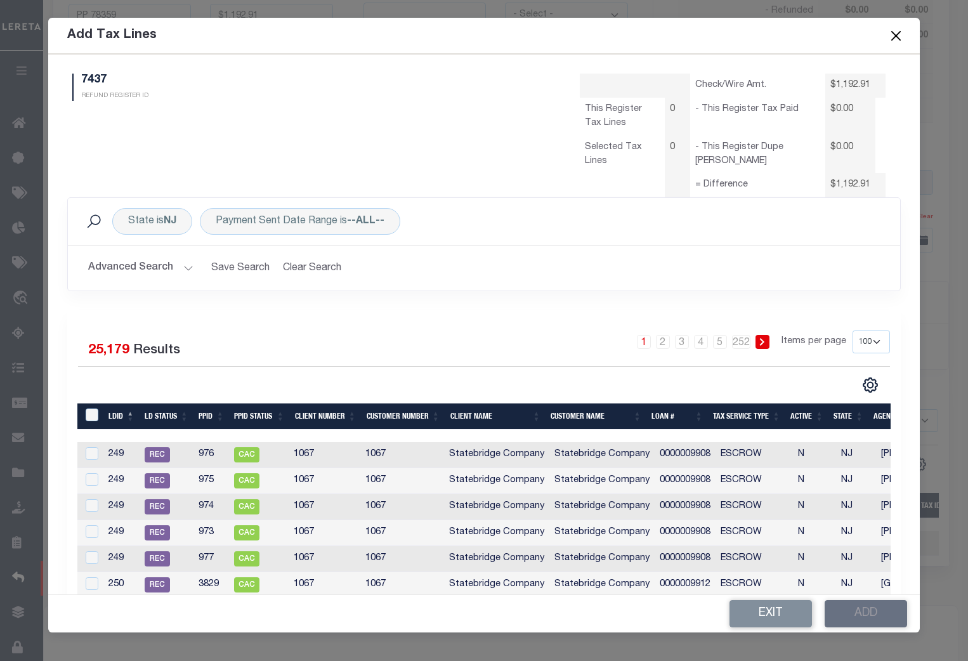
click at [116, 414] on th "LDID" at bounding box center [121, 416] width 36 height 26
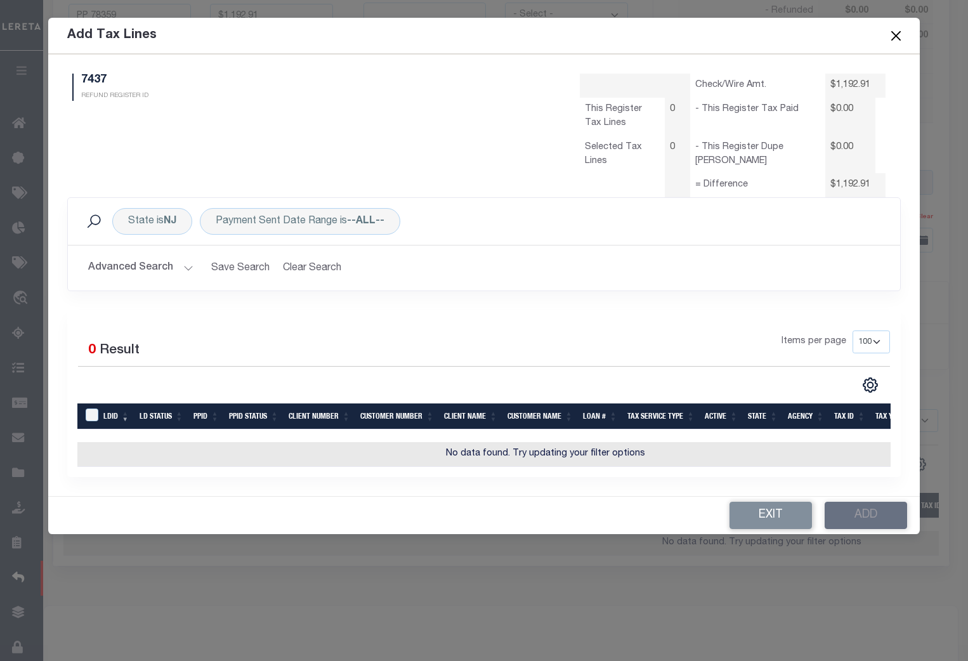
click at [150, 443] on td "No data found. Try updating your filter options" at bounding box center [545, 454] width 936 height 25
click at [188, 270] on button "Advanced Search" at bounding box center [140, 268] width 105 height 25
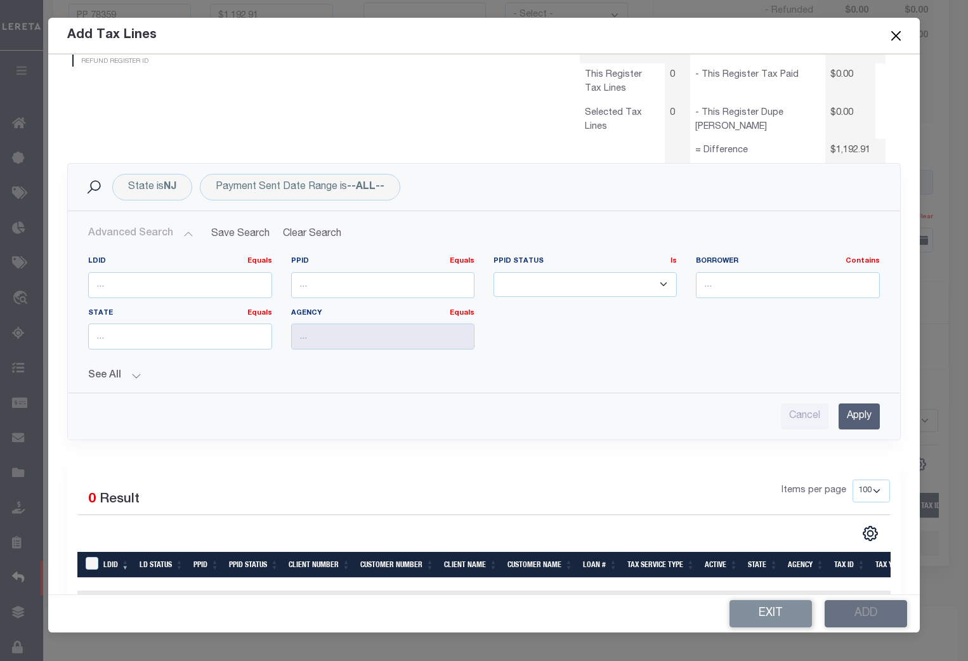
scroll to position [34, 0]
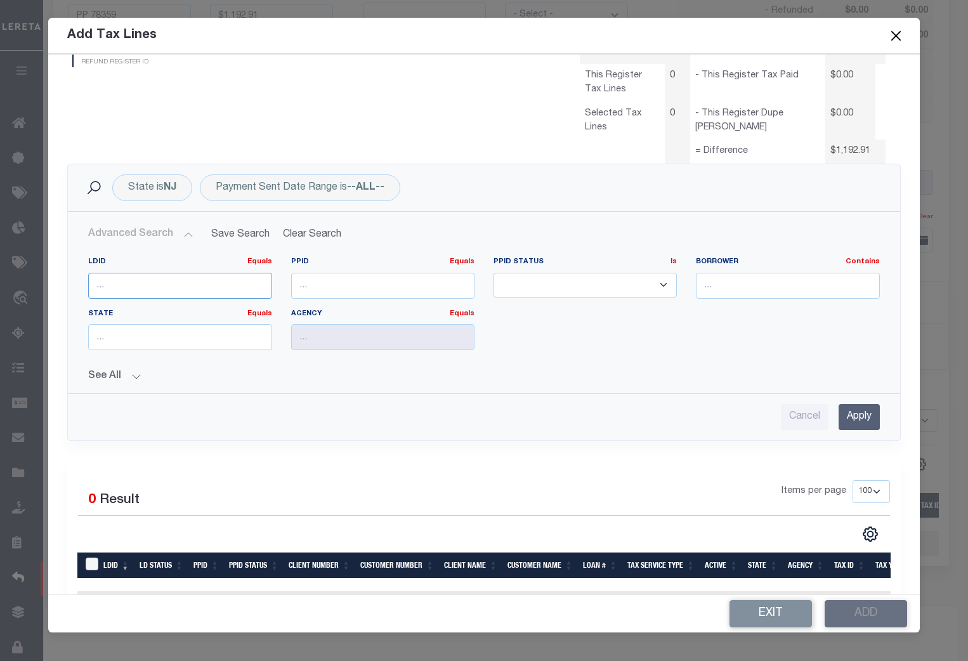
click at [122, 285] on input "number" at bounding box center [179, 286] width 183 height 26
type input "38907"
click at [846, 412] on input "Apply" at bounding box center [859, 417] width 41 height 26
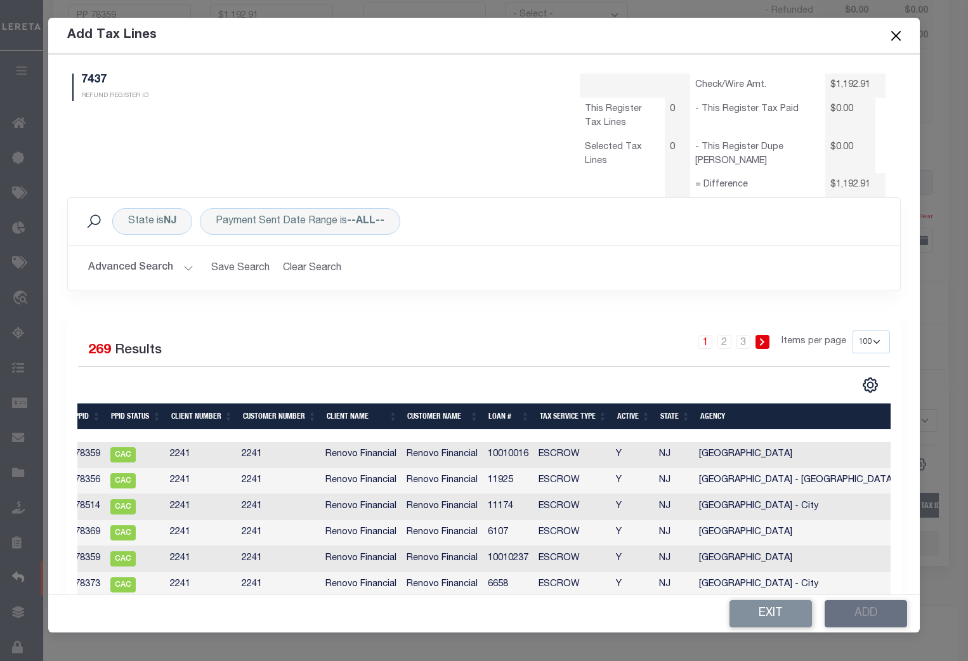
scroll to position [0, 155]
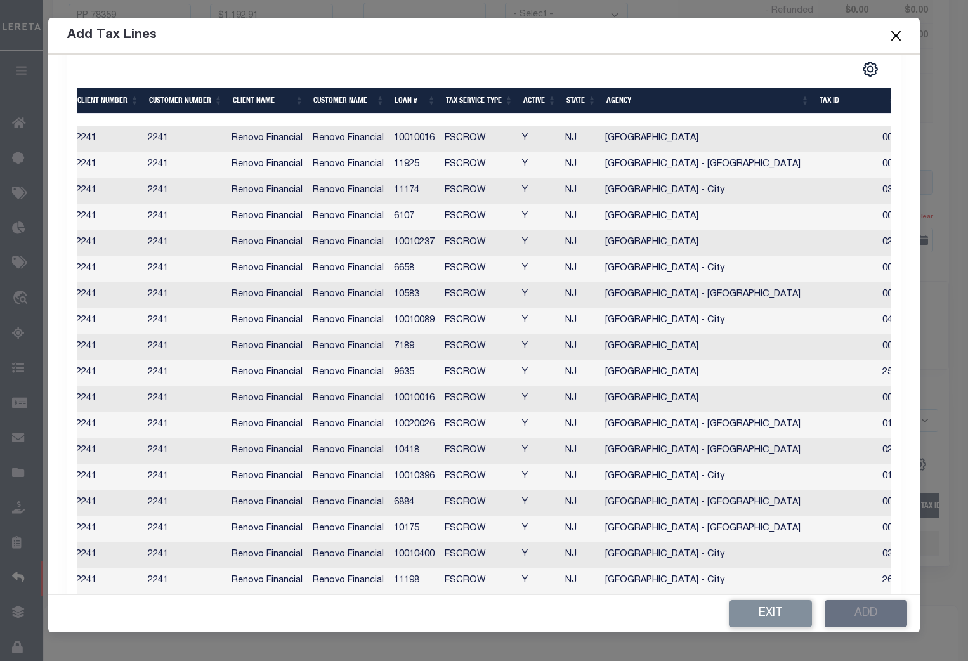
click at [404, 103] on th "Loan #" at bounding box center [414, 101] width 51 height 26
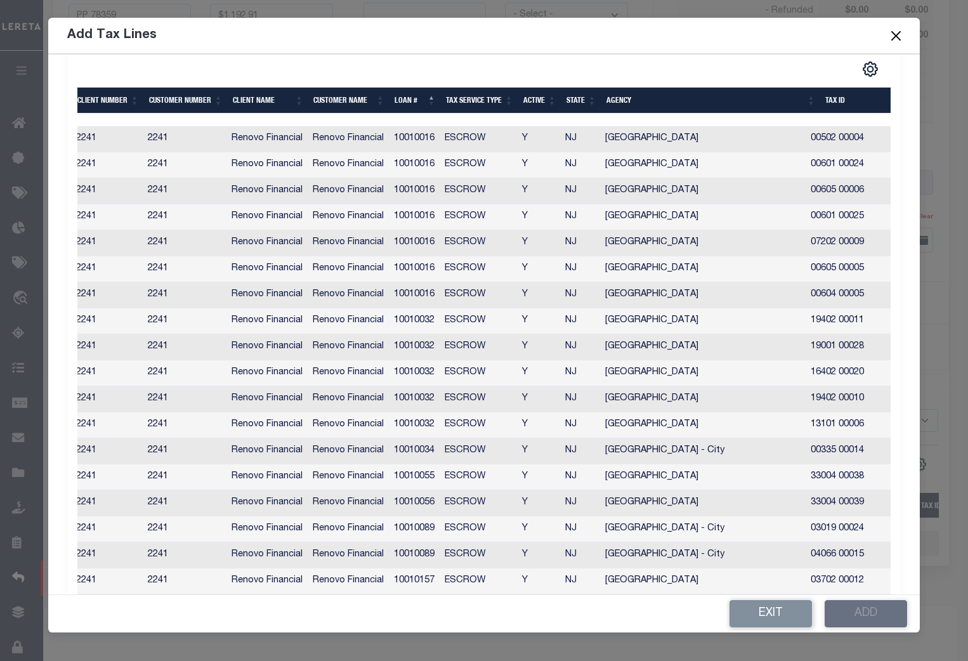
click at [531, 104] on th "Active" at bounding box center [539, 101] width 43 height 26
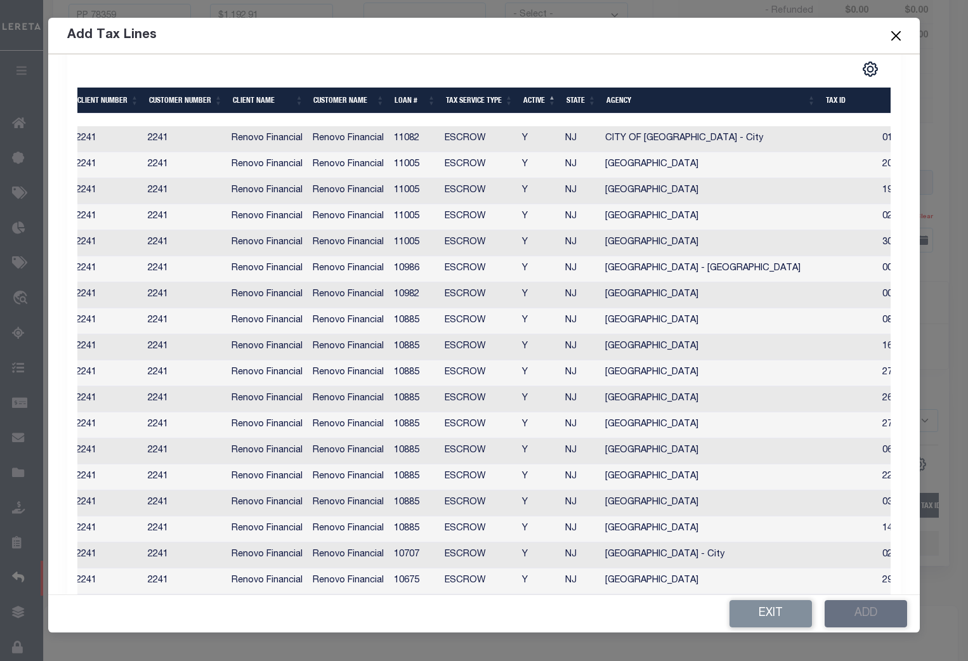
click at [533, 107] on th "Active" at bounding box center [539, 101] width 43 height 26
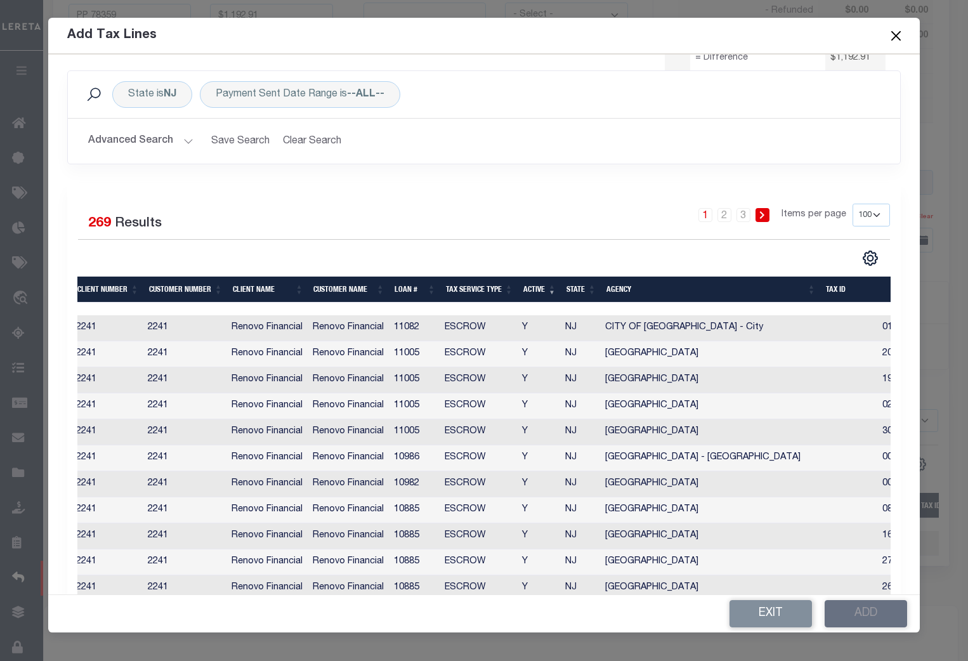
click at [191, 141] on button "Advanced Search" at bounding box center [140, 141] width 105 height 25
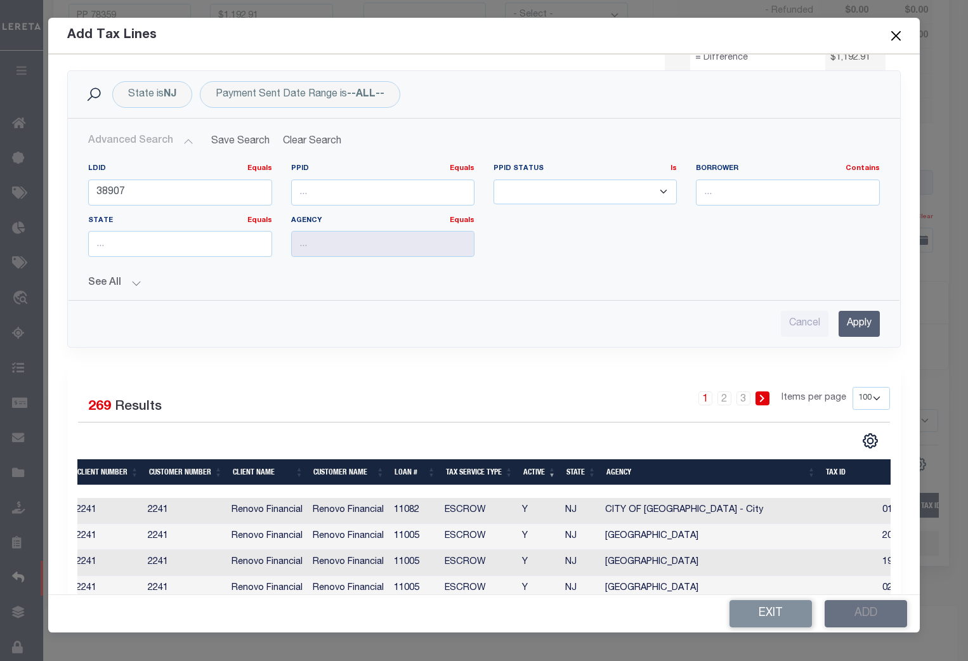
drag, startPoint x: 134, startPoint y: 282, endPoint x: 144, endPoint y: 281, distance: 9.6
click at [134, 282] on button "See All" at bounding box center [483, 283] width 791 height 12
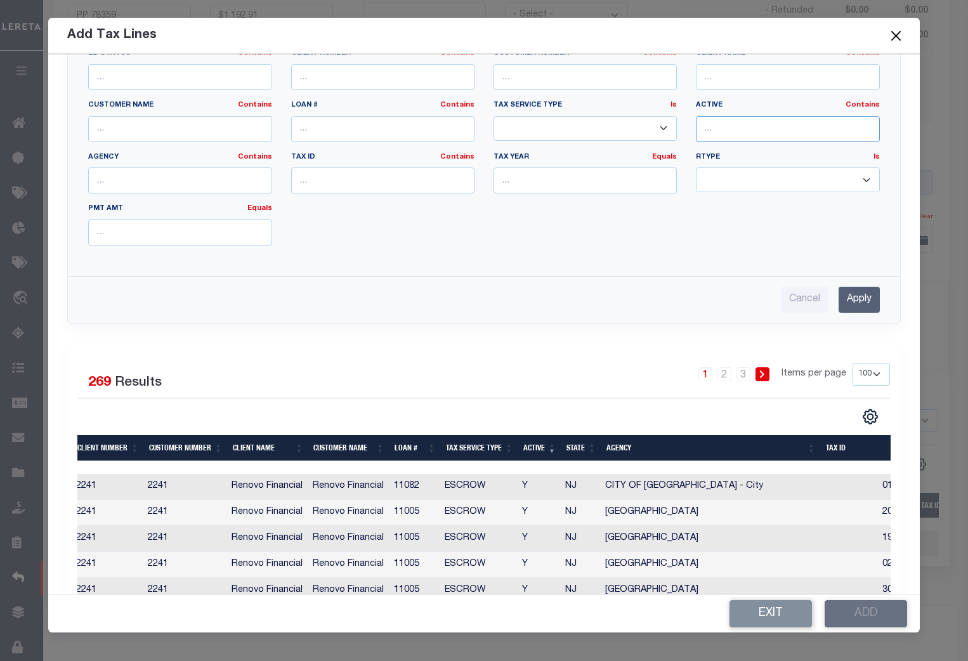
click at [719, 133] on input "text" at bounding box center [787, 129] width 183 height 26
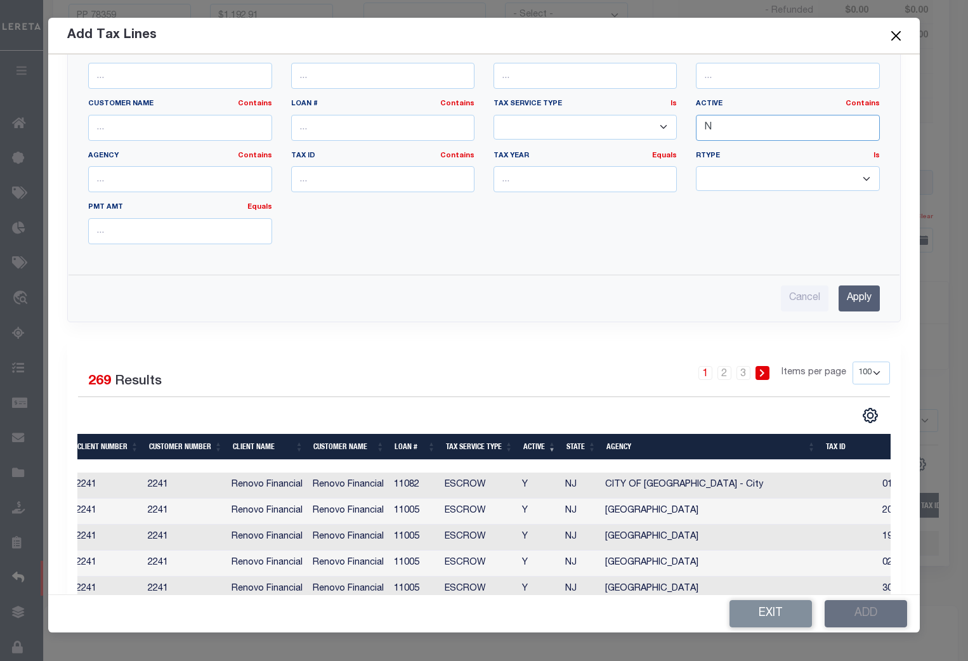
type input "N"
click at [848, 296] on input "Apply" at bounding box center [859, 298] width 41 height 26
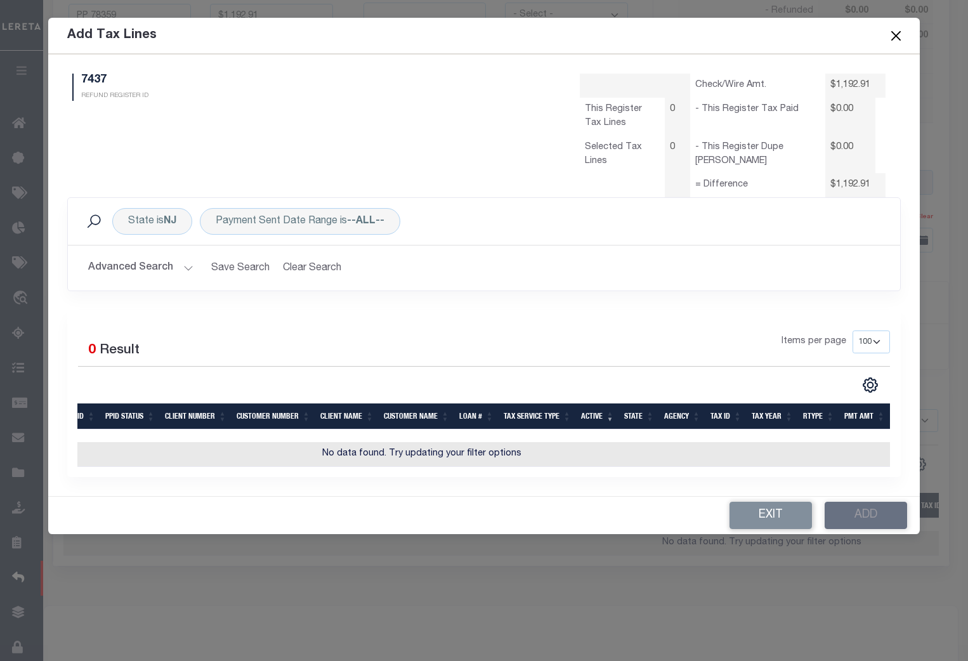
click at [897, 35] on button "Close" at bounding box center [896, 35] width 16 height 16
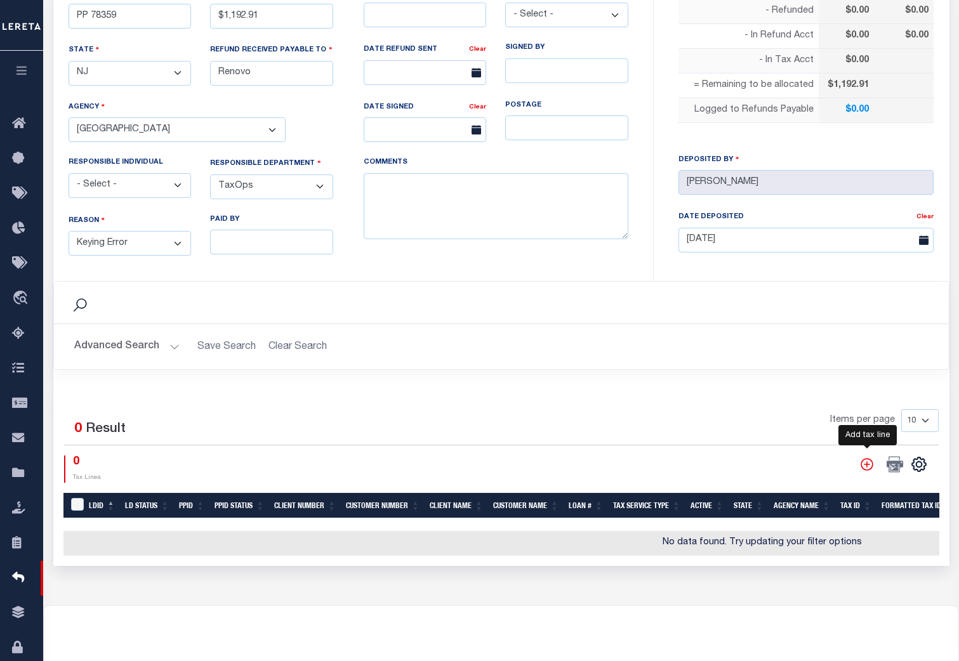
click at [863, 461] on icon "" at bounding box center [866, 464] width 16 height 16
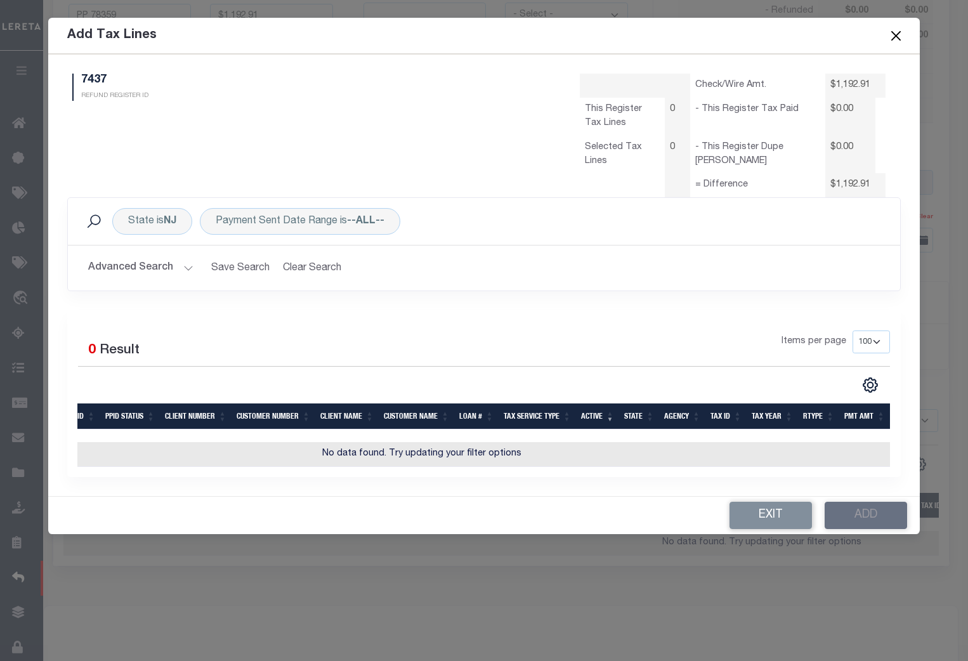
select select "100"
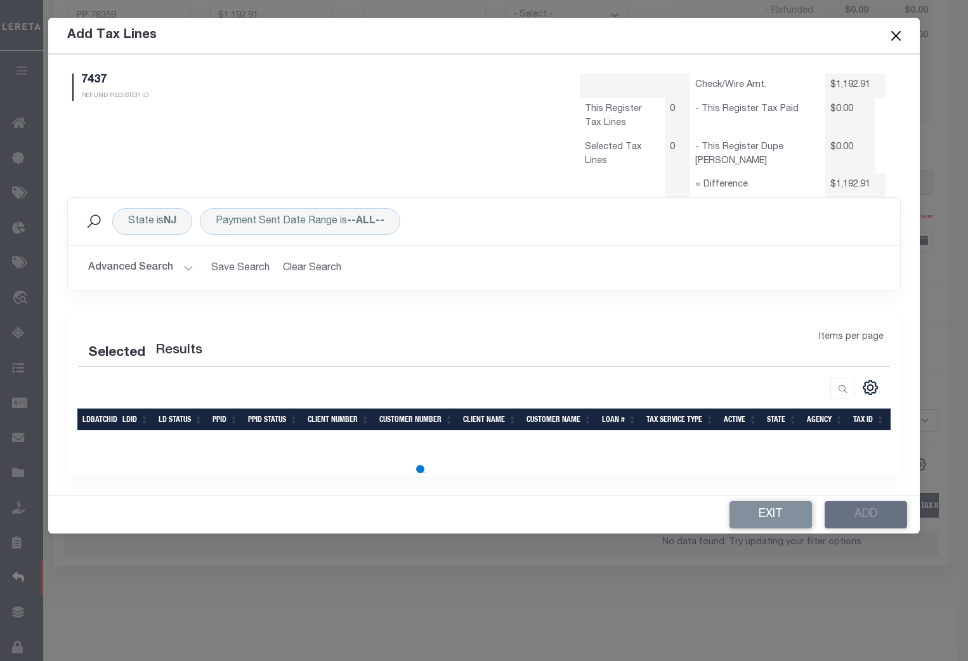
select select "100"
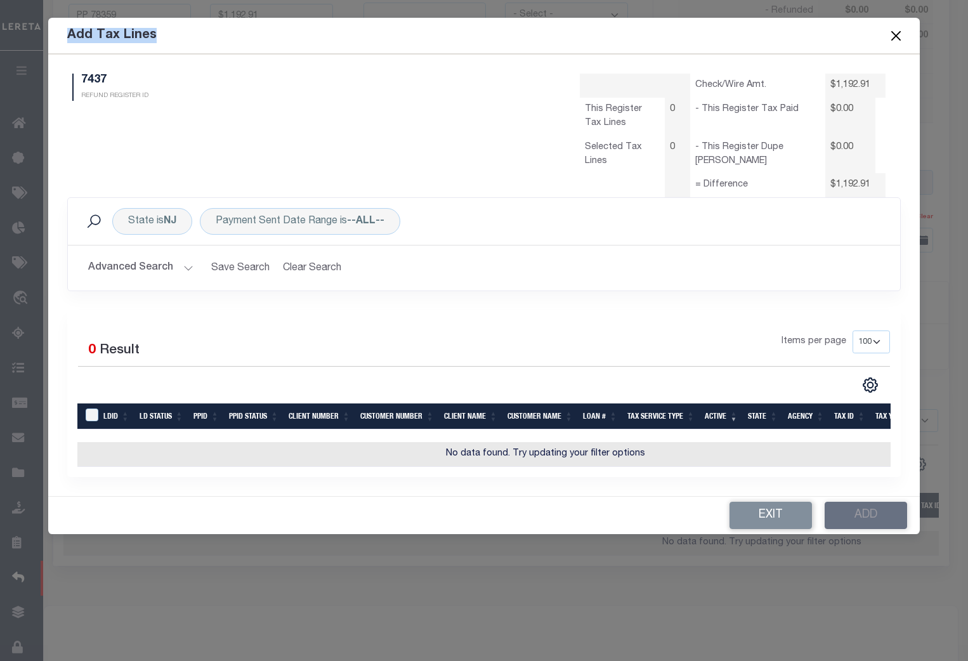
drag, startPoint x: 159, startPoint y: 39, endPoint x: 56, endPoint y: 39, distance: 102.8
click at [56, 39] on div "Add Tax Lines" at bounding box center [483, 36] width 871 height 36
copy h5 "Add Tax Lines"
